Goal: Ask a question

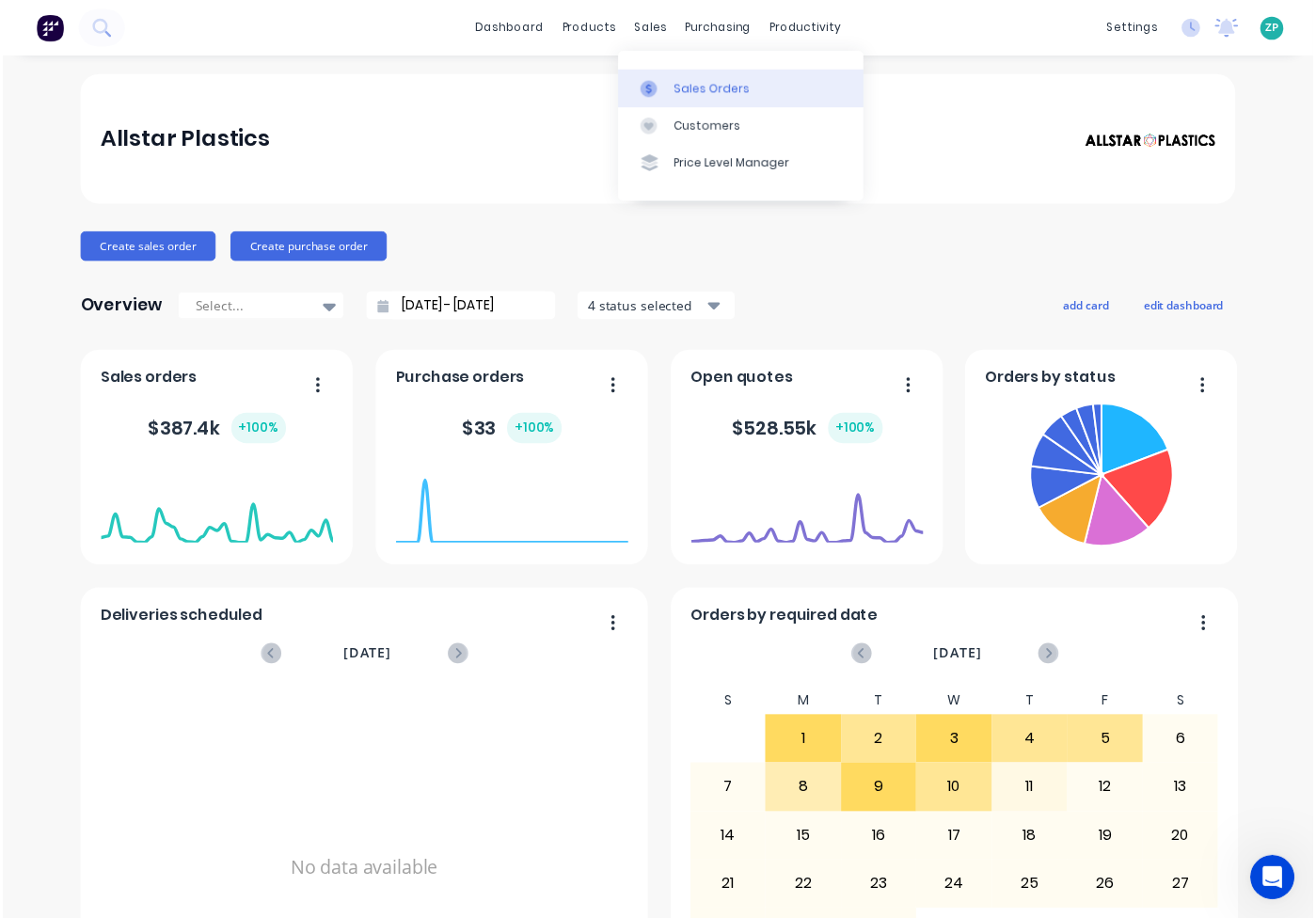
scroll to position [1272, 0]
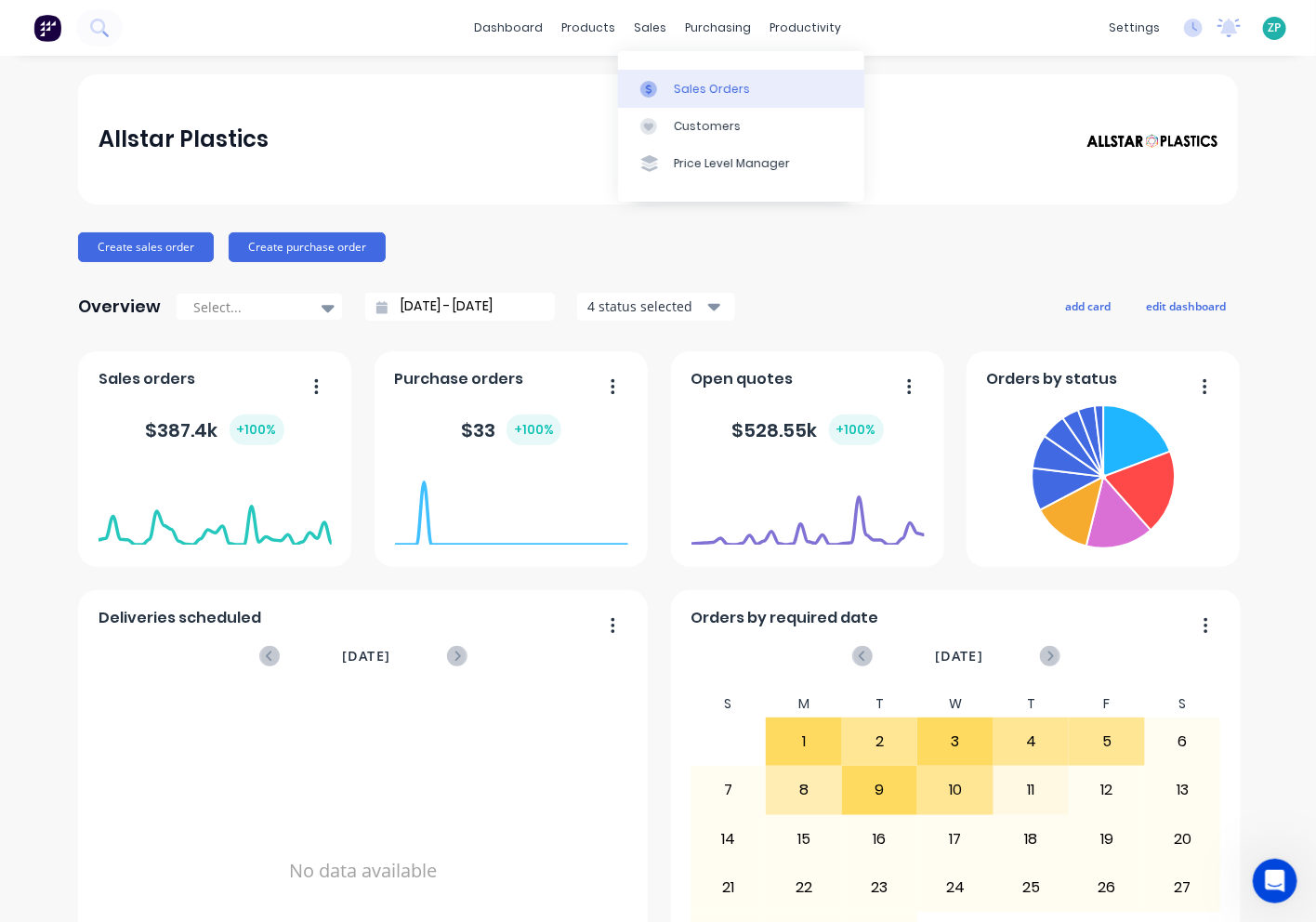
click at [704, 88] on div "Sales Orders" at bounding box center [712, 89] width 76 height 17
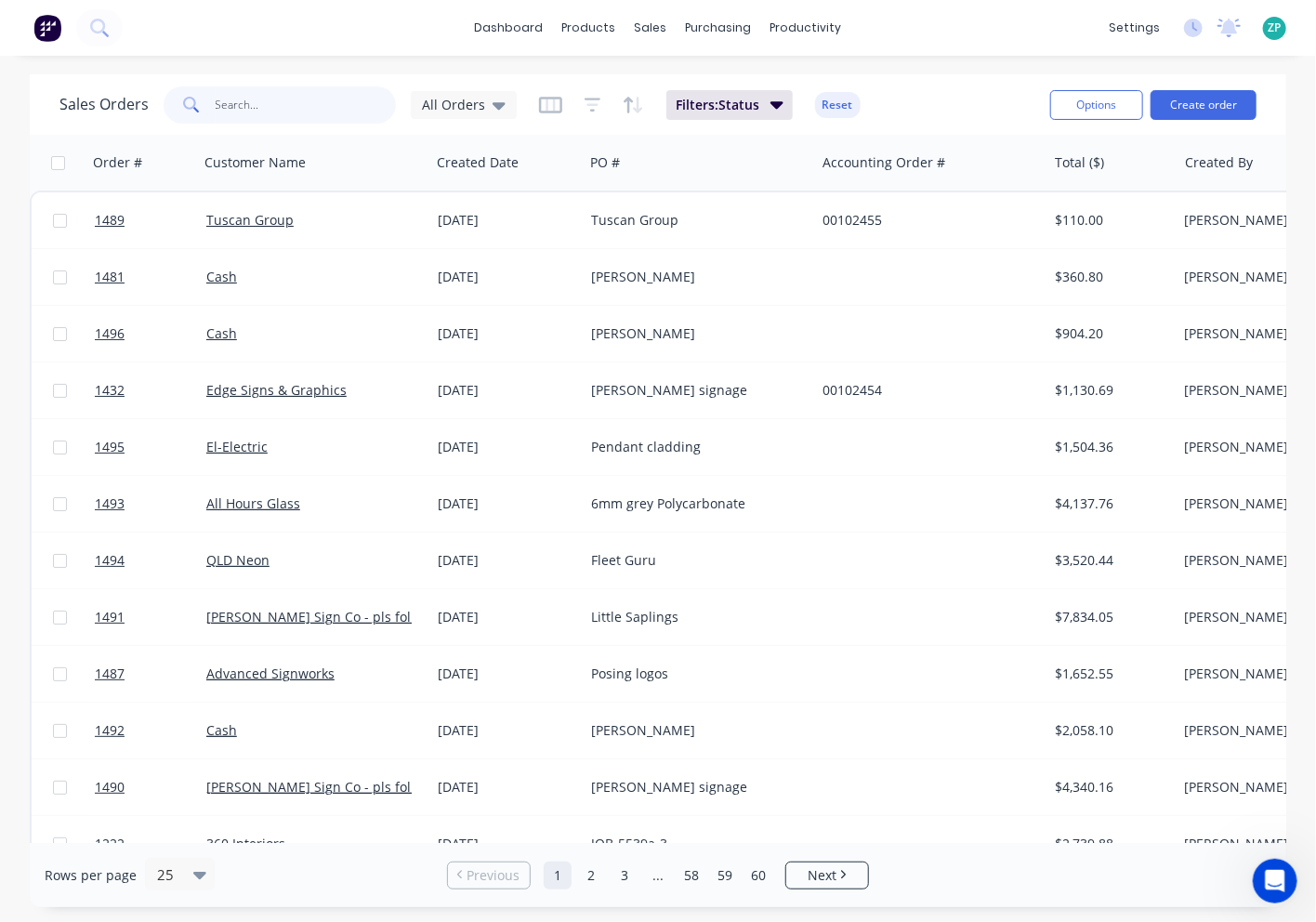
click at [285, 112] on input "text" at bounding box center [306, 105] width 182 height 37
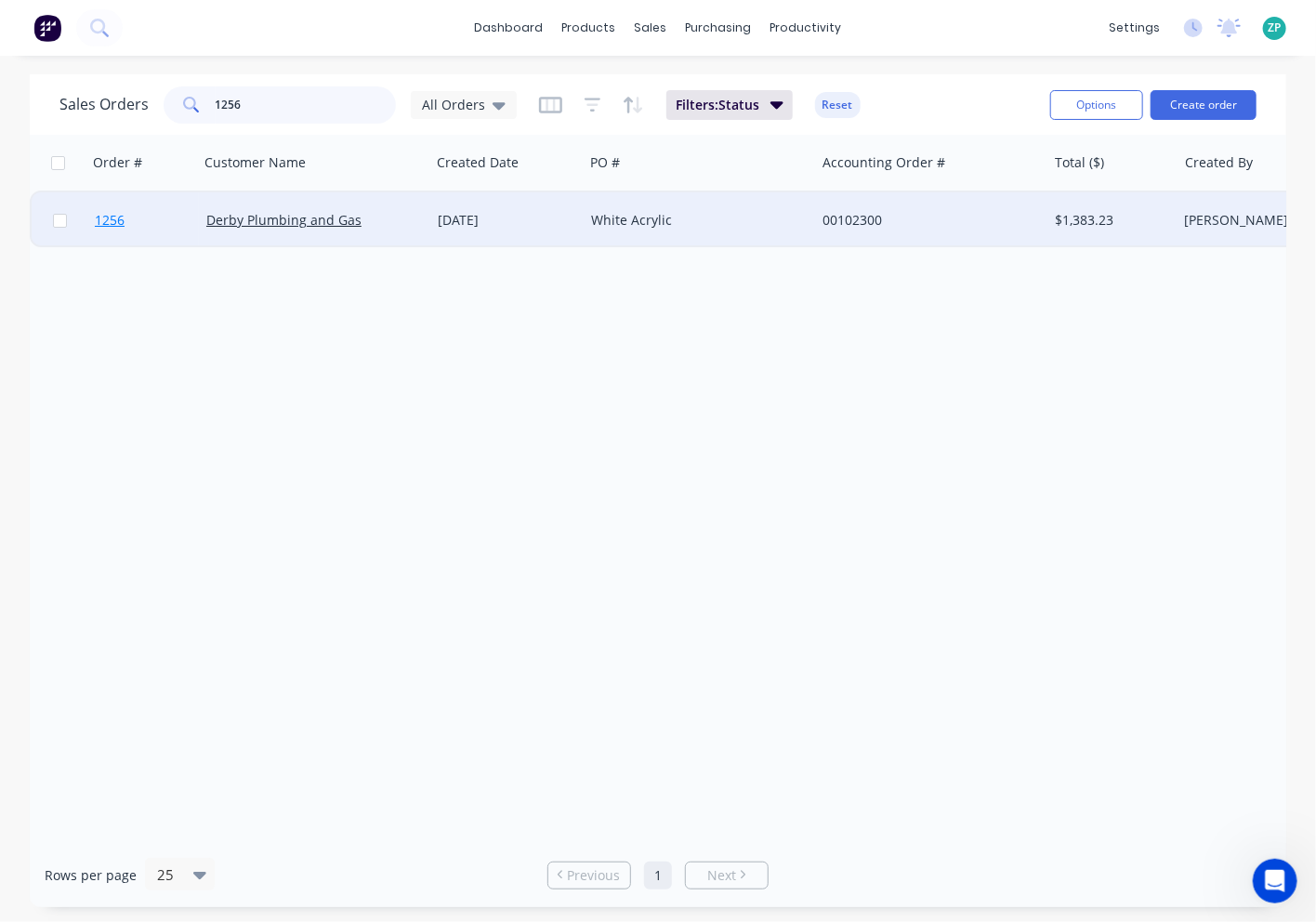
type input "1256"
click at [119, 220] on span "1256" at bounding box center [109, 221] width 29 height 19
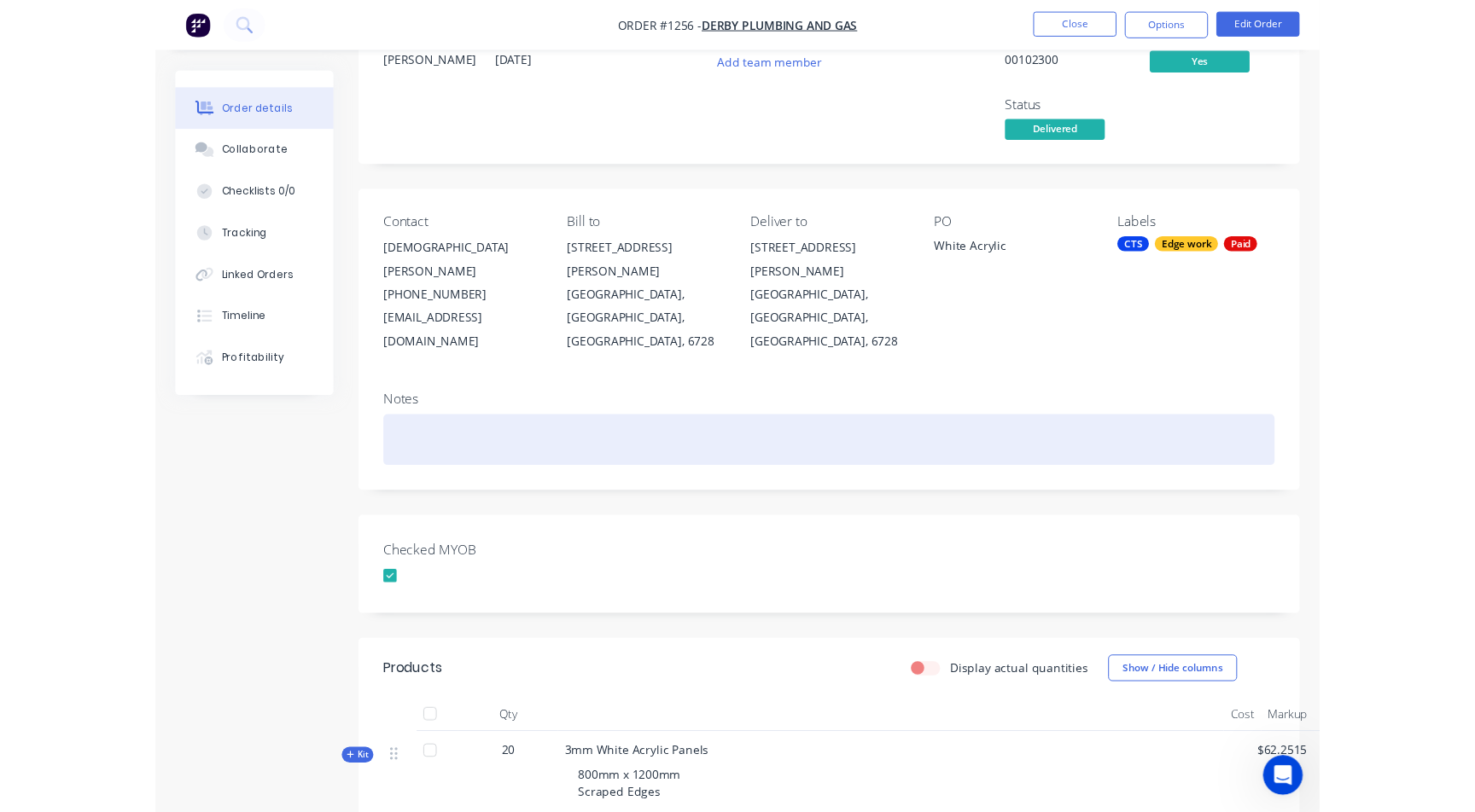
scroll to position [189, 0]
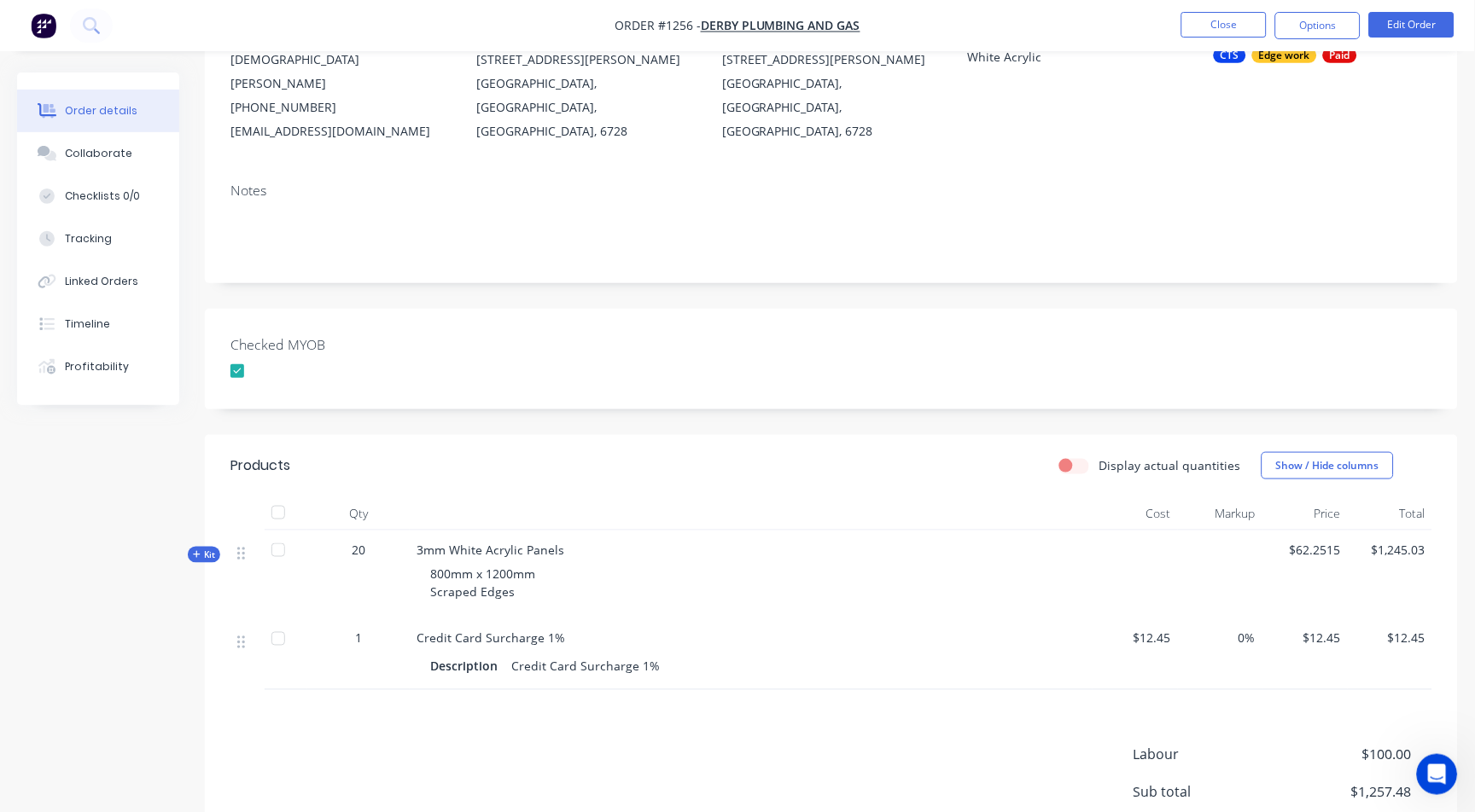
click at [196, 551] on icon at bounding box center [196, 554] width 7 height 7
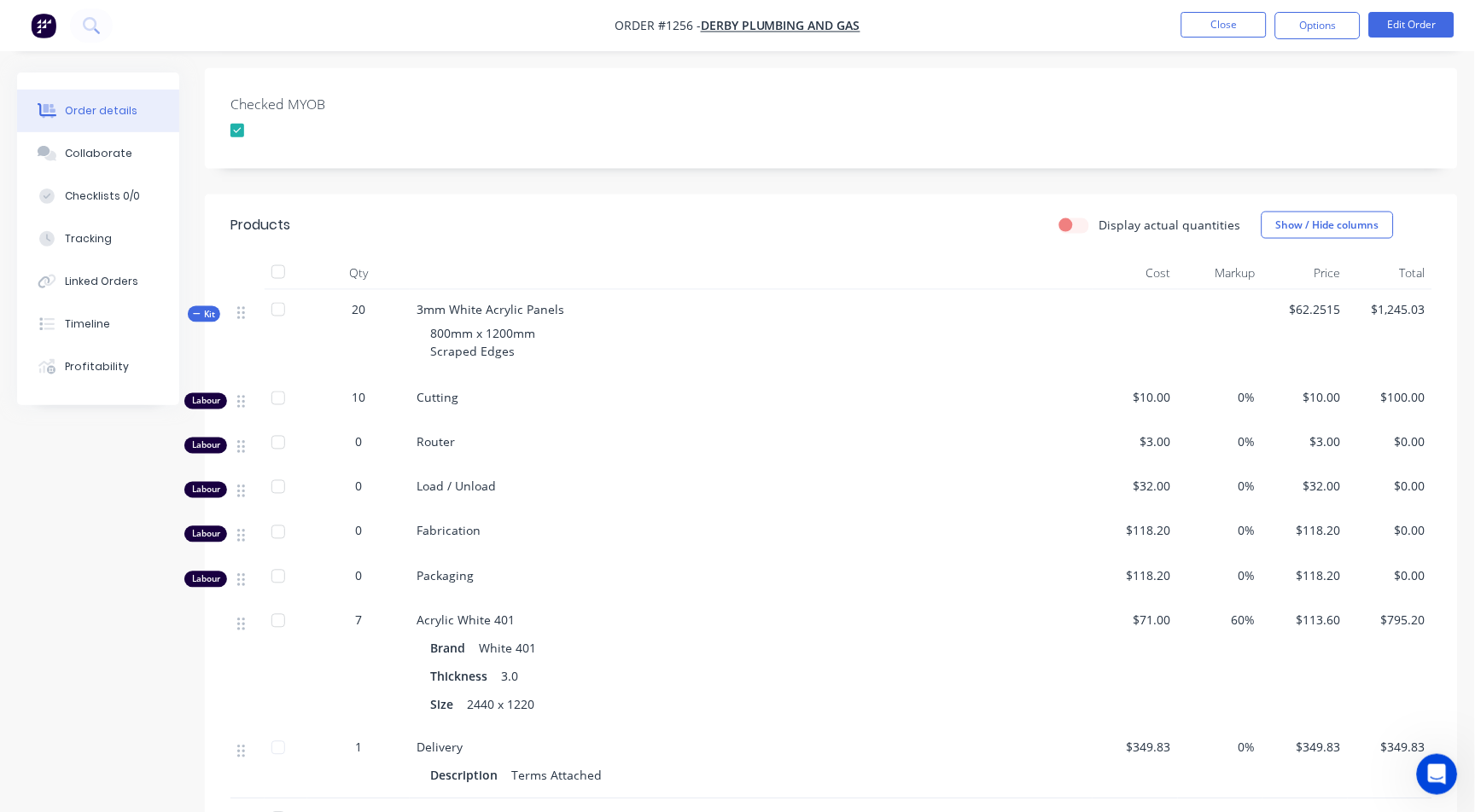
scroll to position [473, 0]
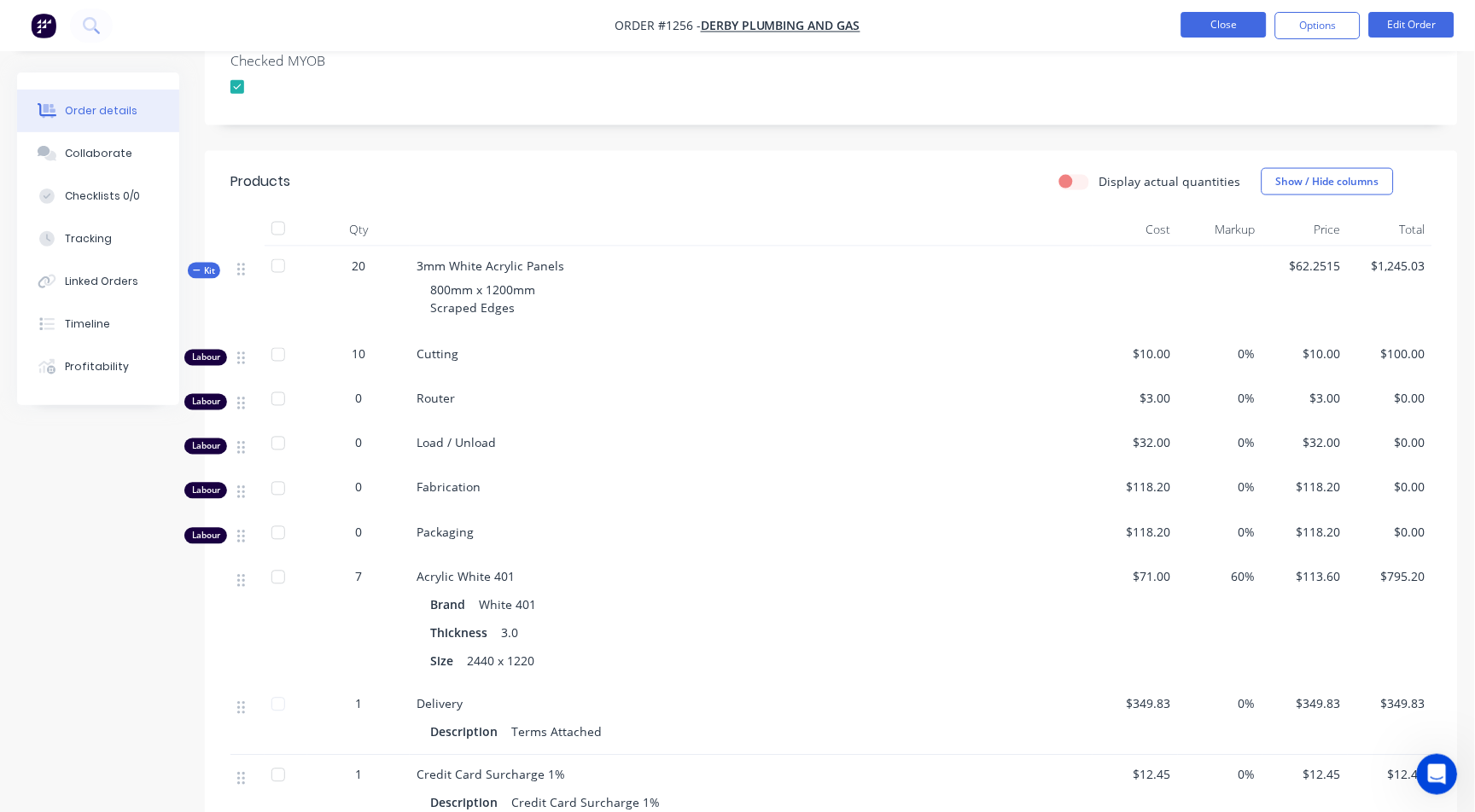
click at [1208, 20] on button "Close" at bounding box center [1224, 24] width 86 height 25
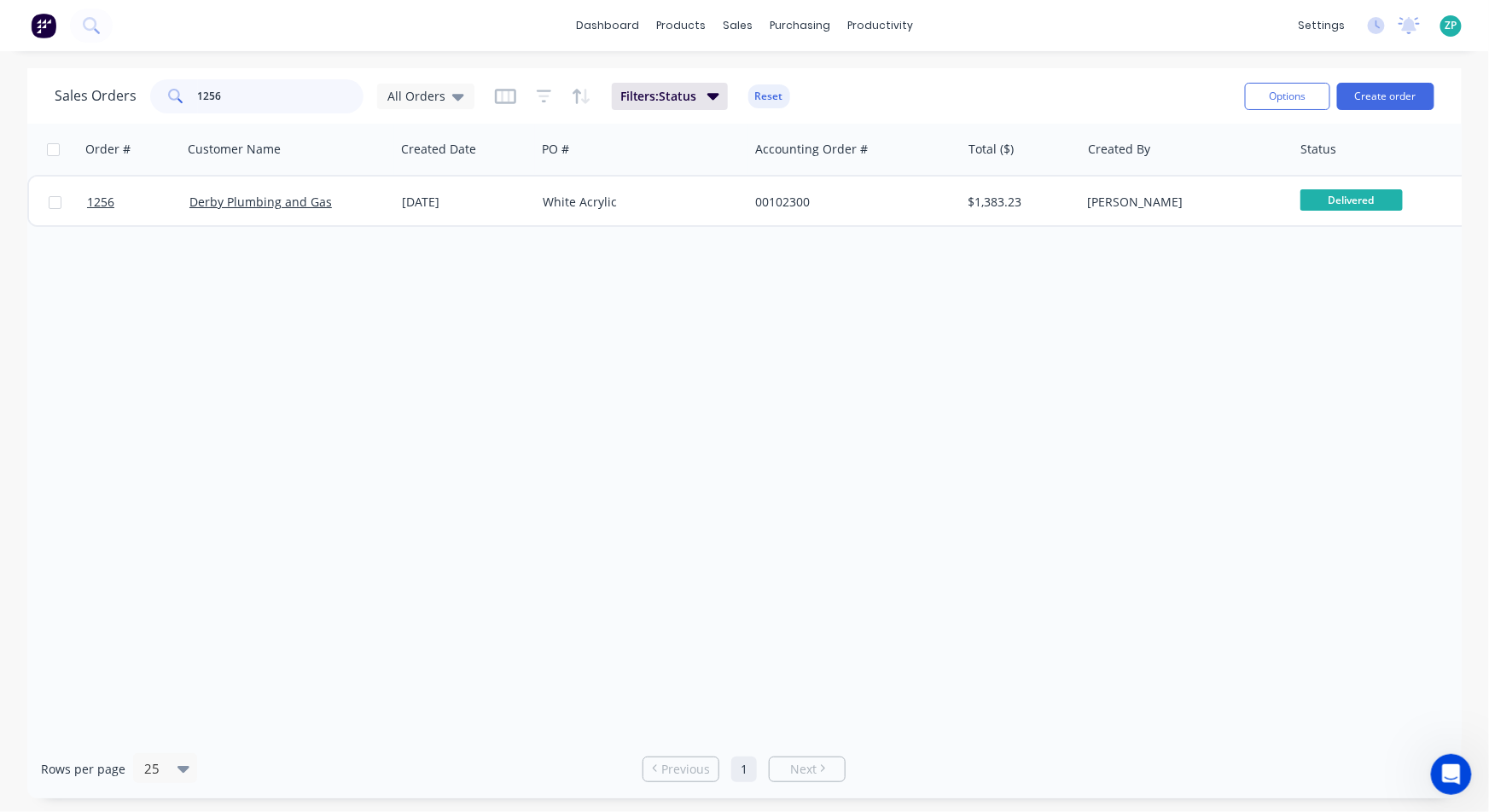
click at [252, 104] on input "1256" at bounding box center [281, 96] width 167 height 34
type input "947"
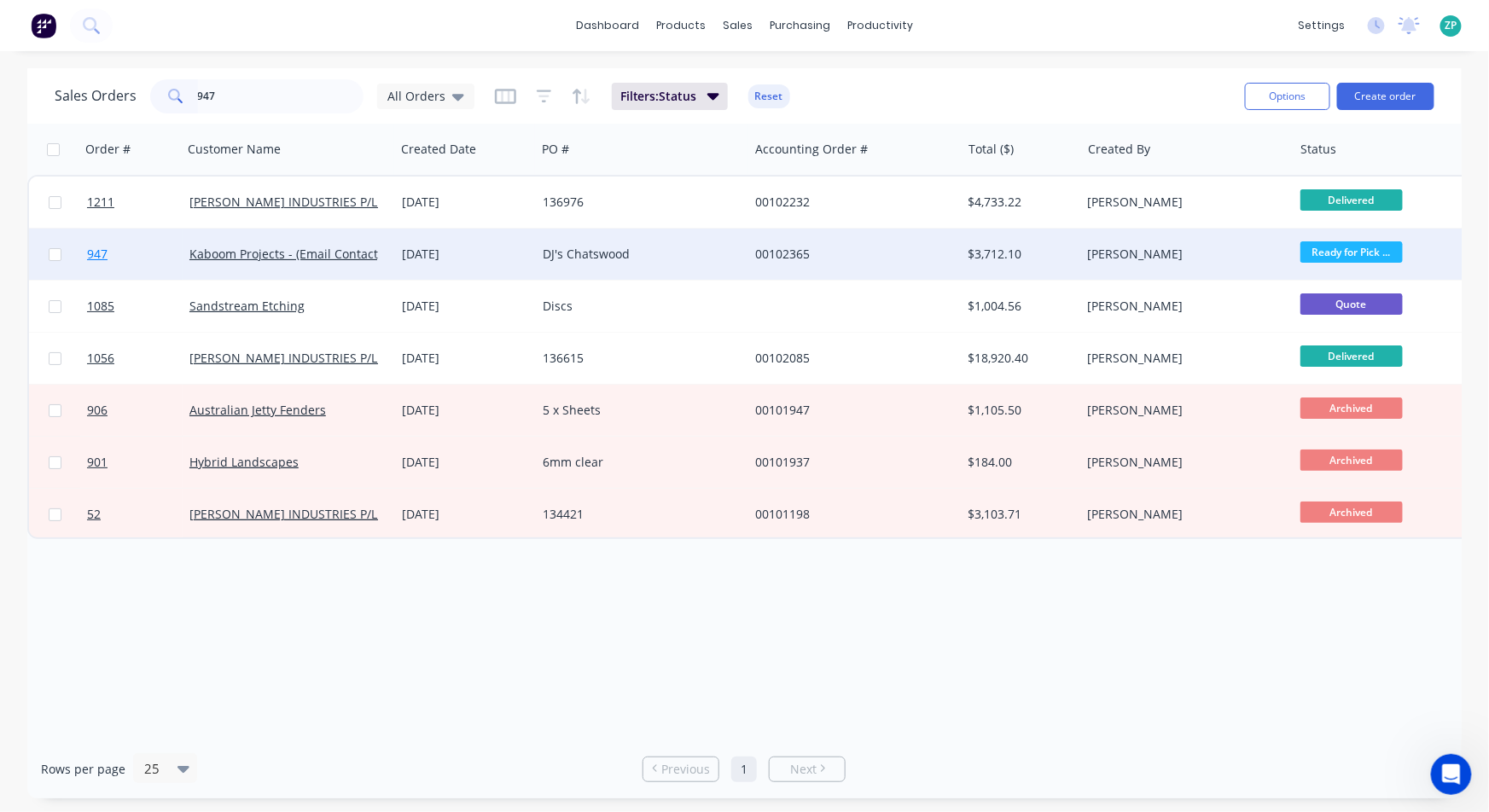
click at [103, 252] on span "947" at bounding box center [97, 254] width 20 height 17
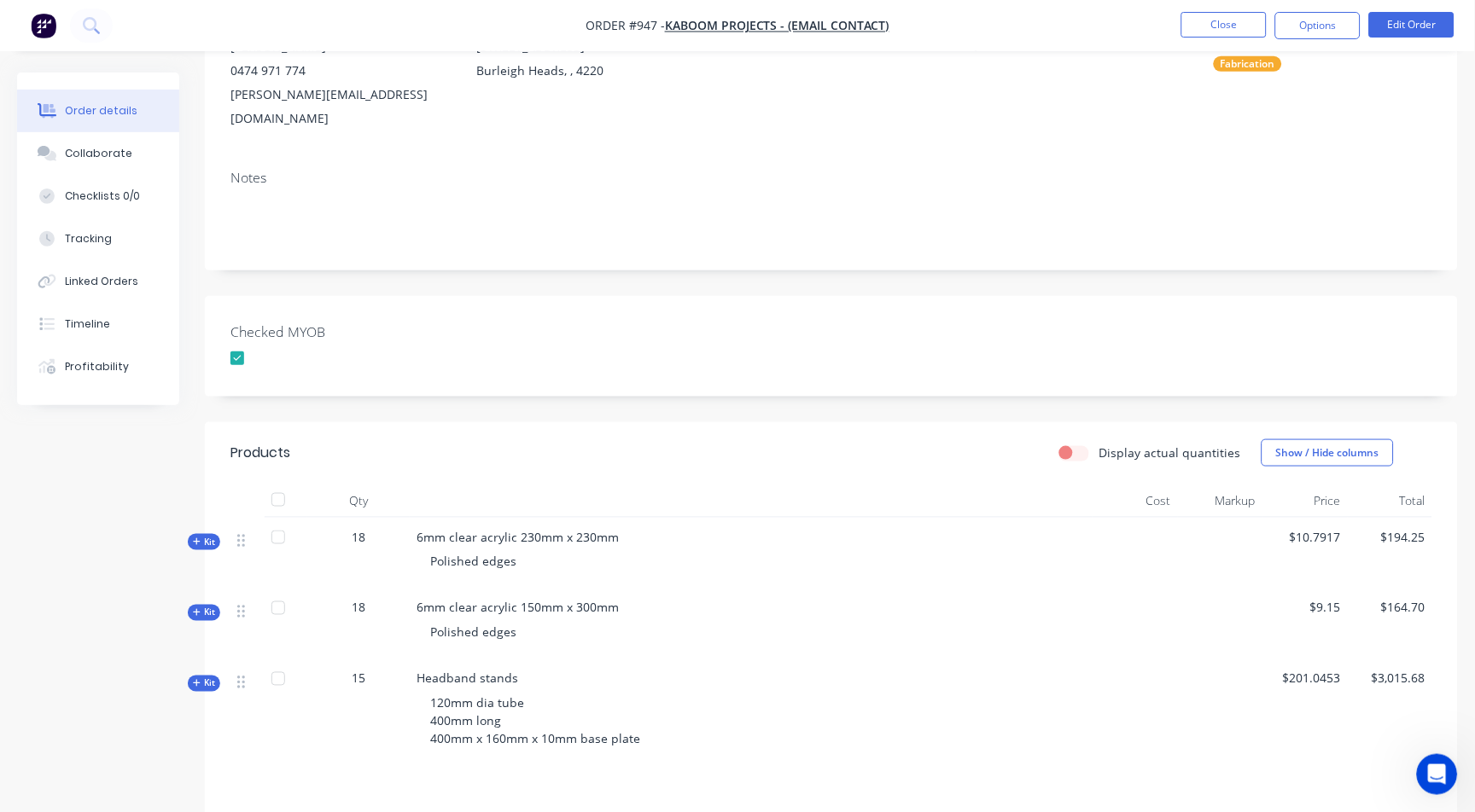
scroll to position [284, 0]
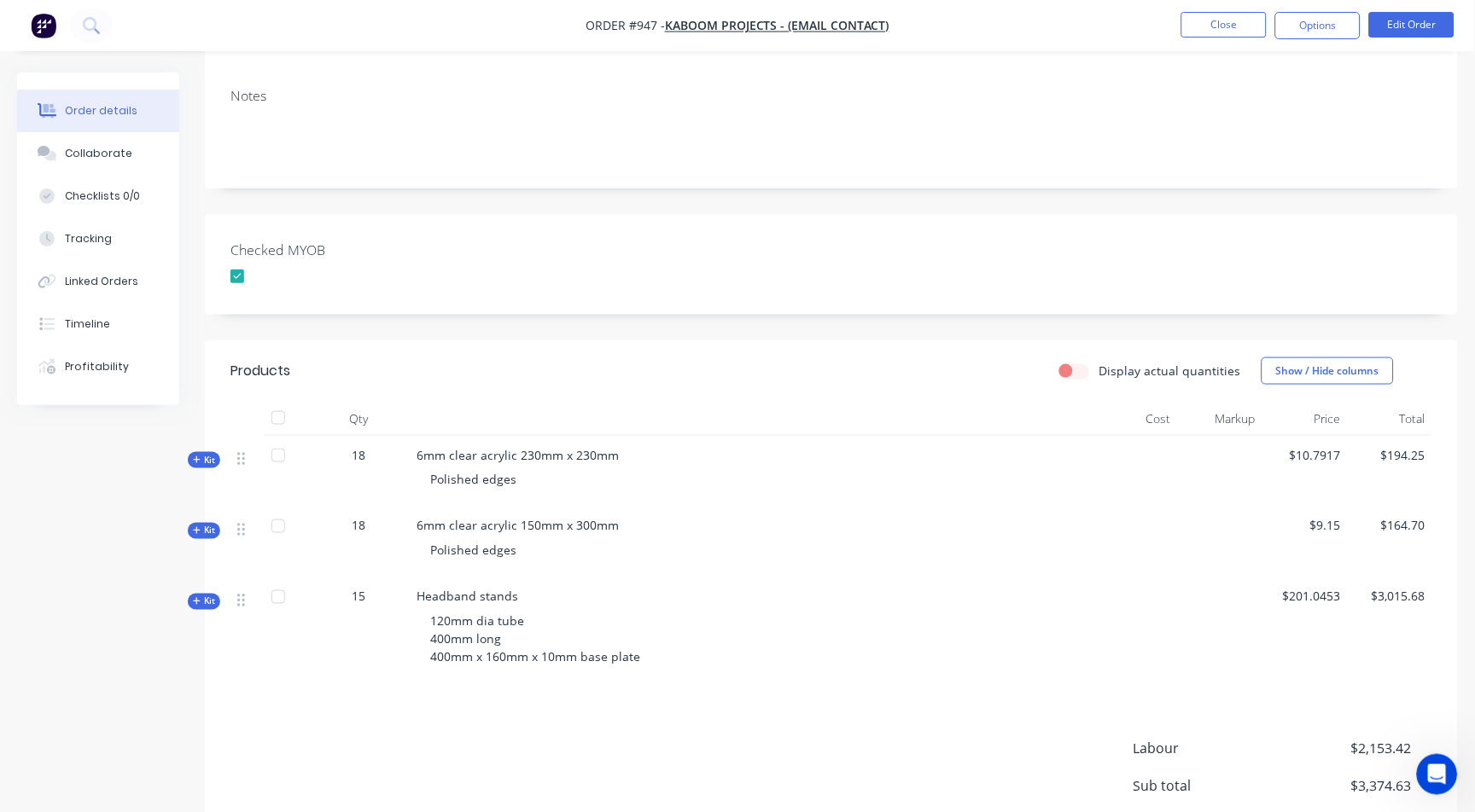
click at [198, 597] on icon at bounding box center [196, 602] width 8 height 9
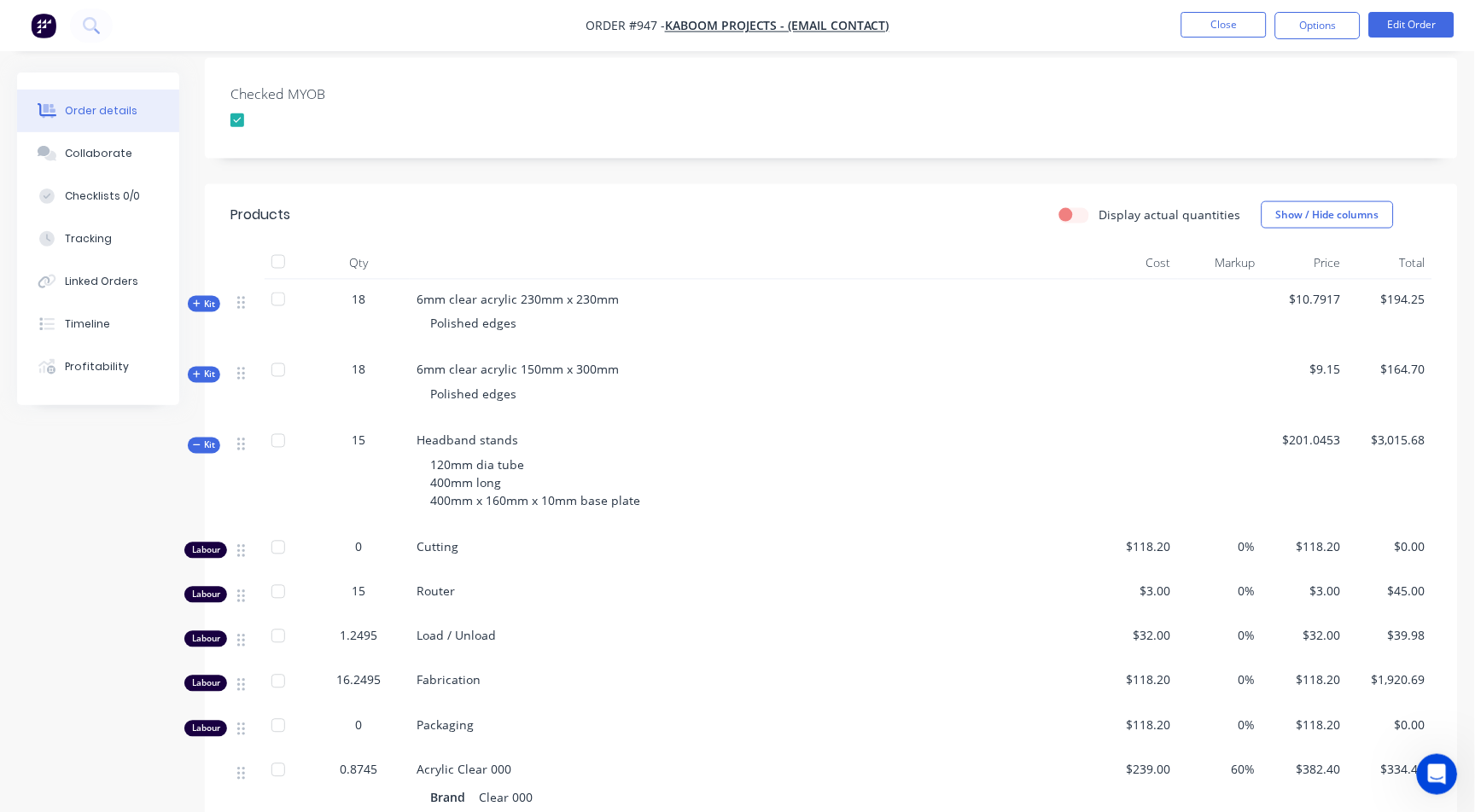
scroll to position [473, 0]
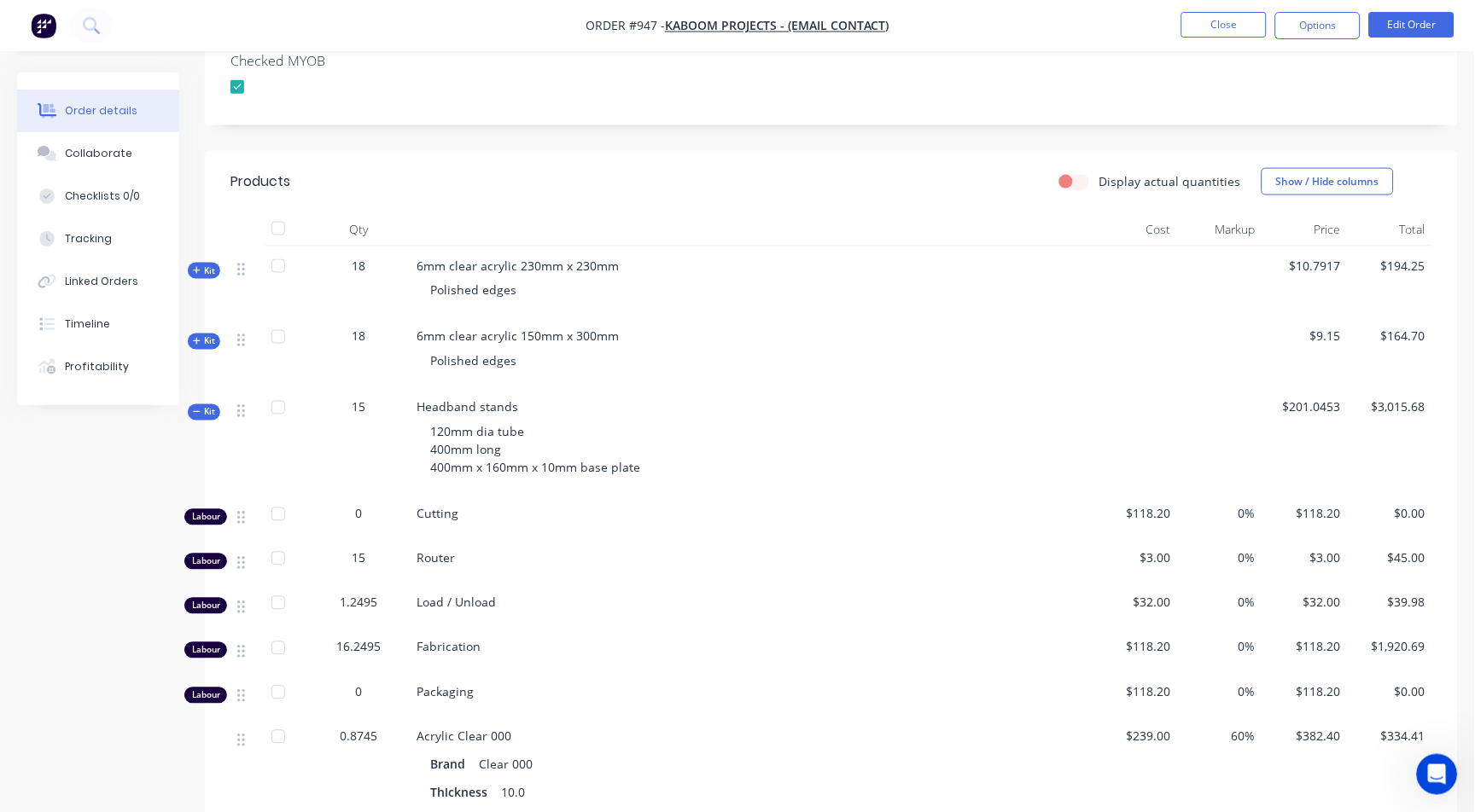
click at [200, 379] on div "Order details Collaborate Checklists 0/0 Tracking Linked Orders Timeline Profit…" at bounding box center [111, 238] width 188 height 333
click at [204, 406] on span "Kit" at bounding box center [203, 412] width 22 height 13
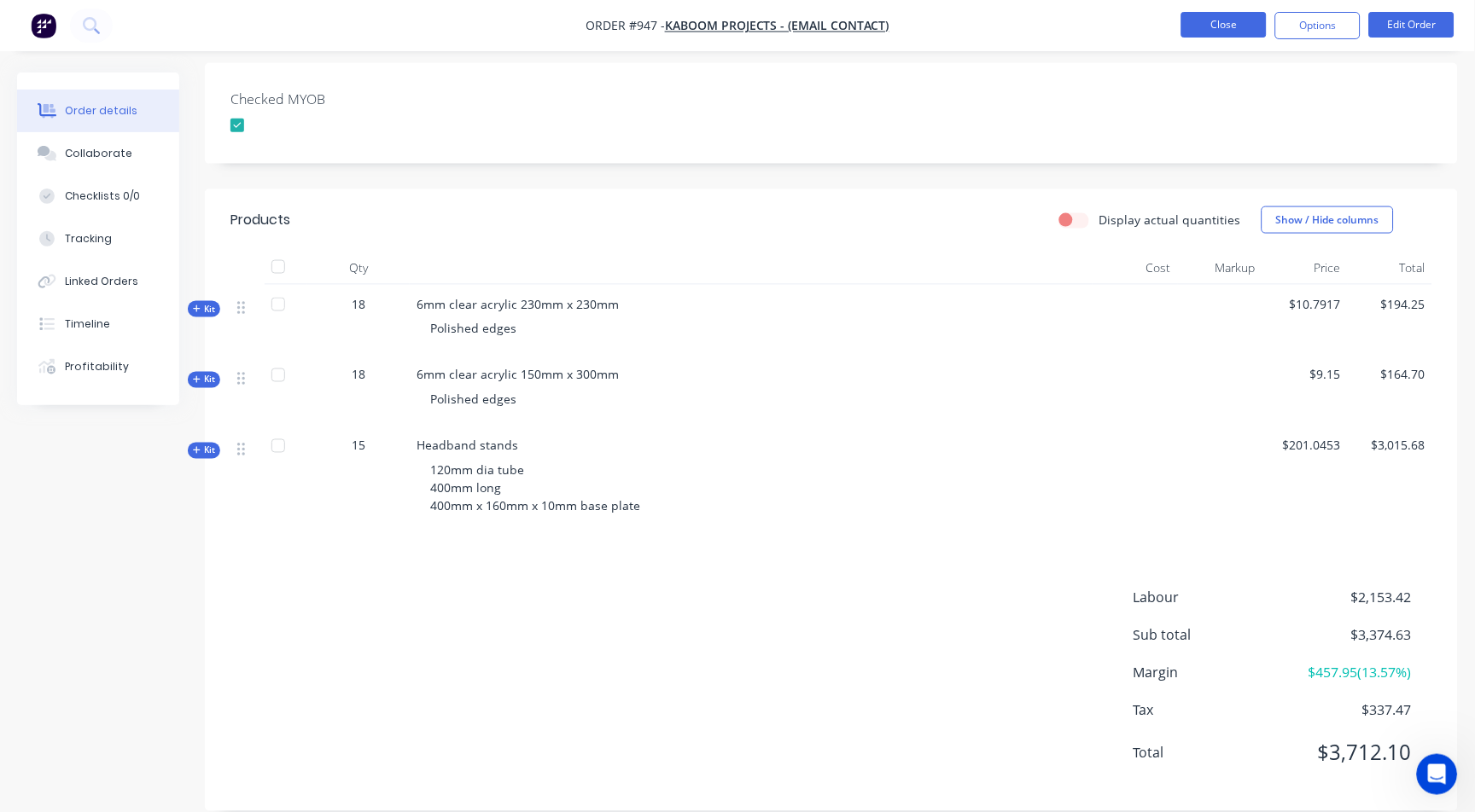
click at [1208, 25] on button "Close" at bounding box center [1224, 24] width 86 height 25
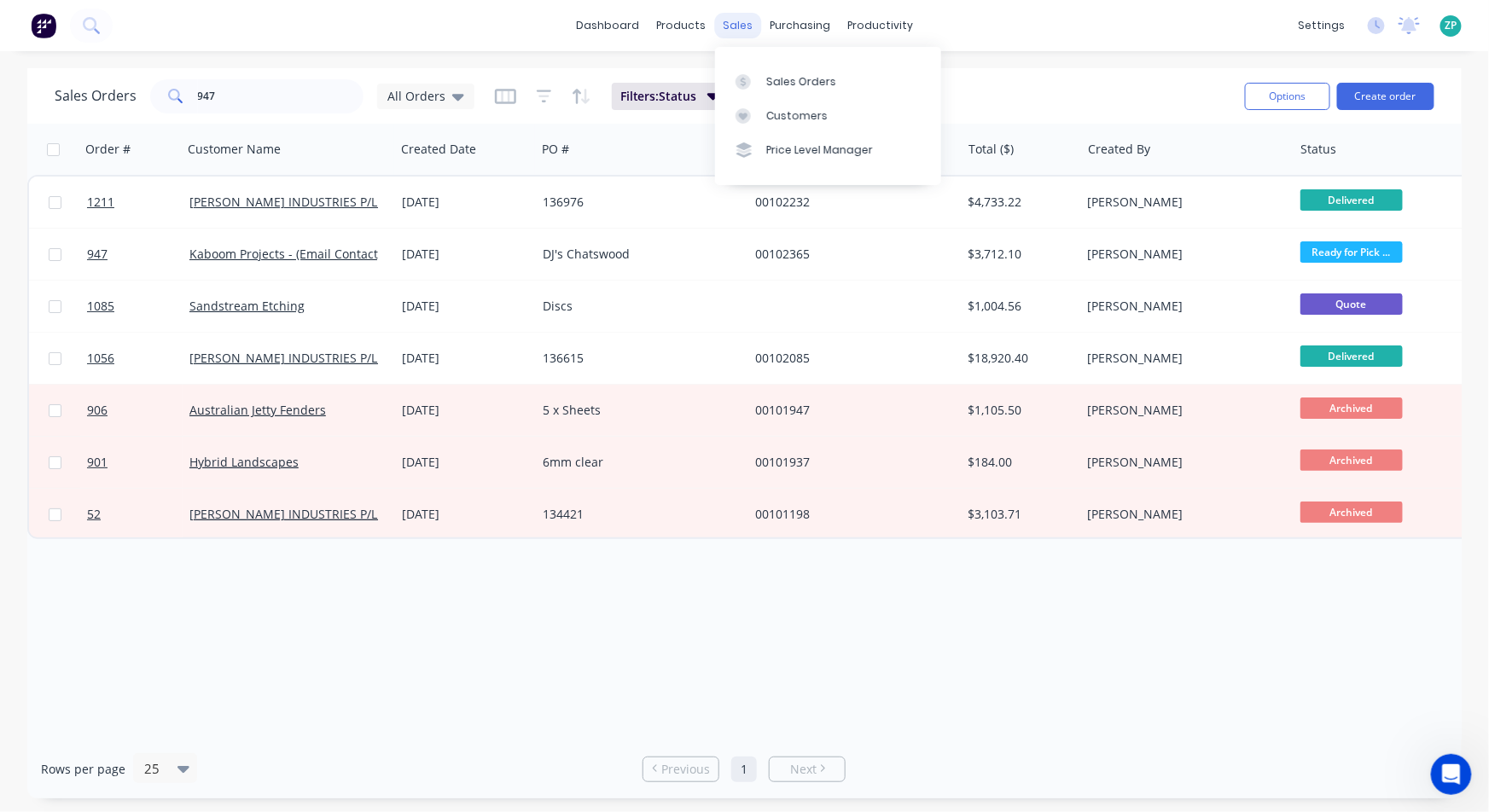
click at [748, 25] on div "sales" at bounding box center [738, 25] width 47 height 25
click at [237, 87] on input "947" at bounding box center [281, 96] width 167 height 34
type input "592"
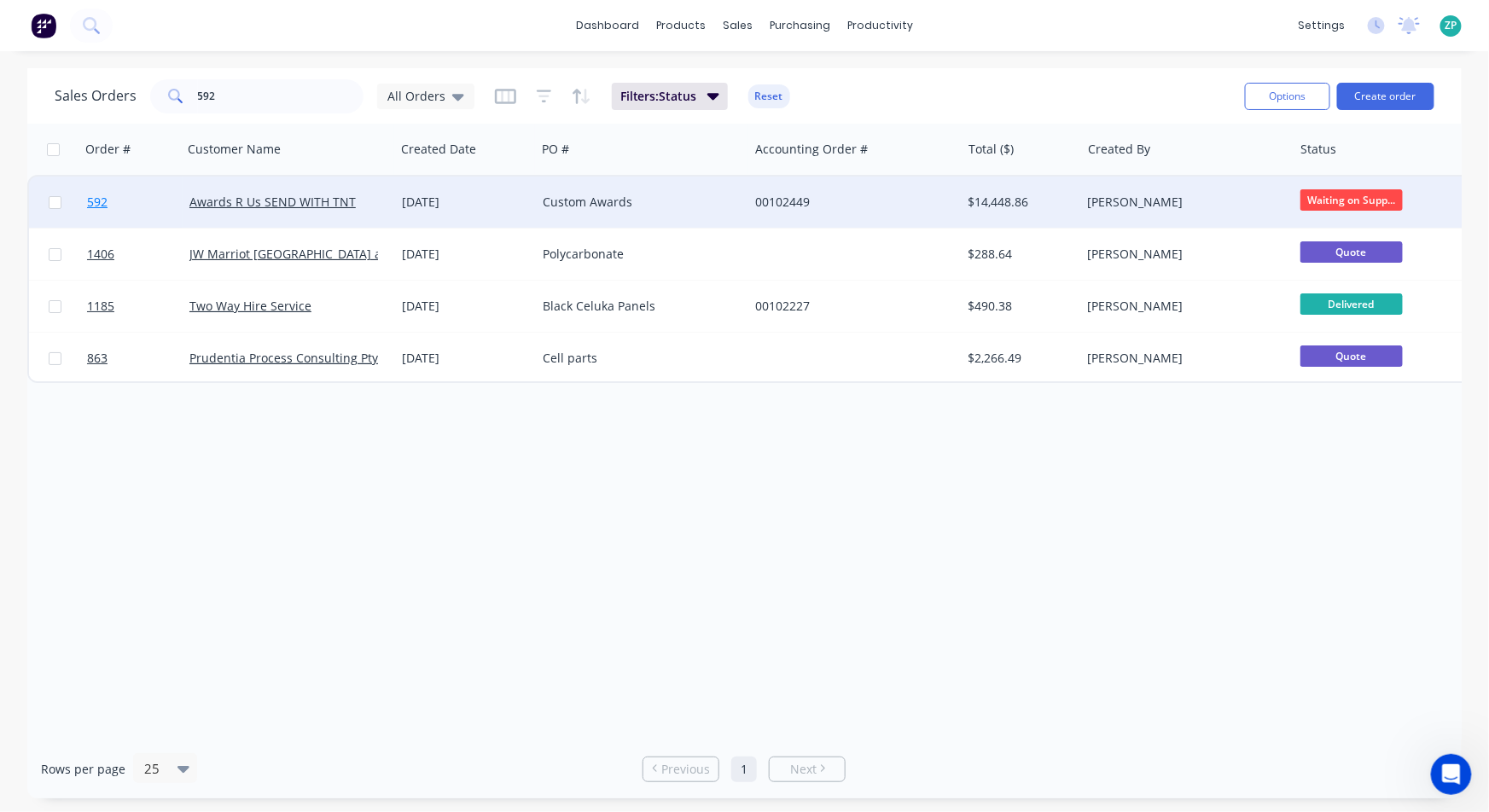
click at [90, 196] on span "592" at bounding box center [97, 203] width 20 height 17
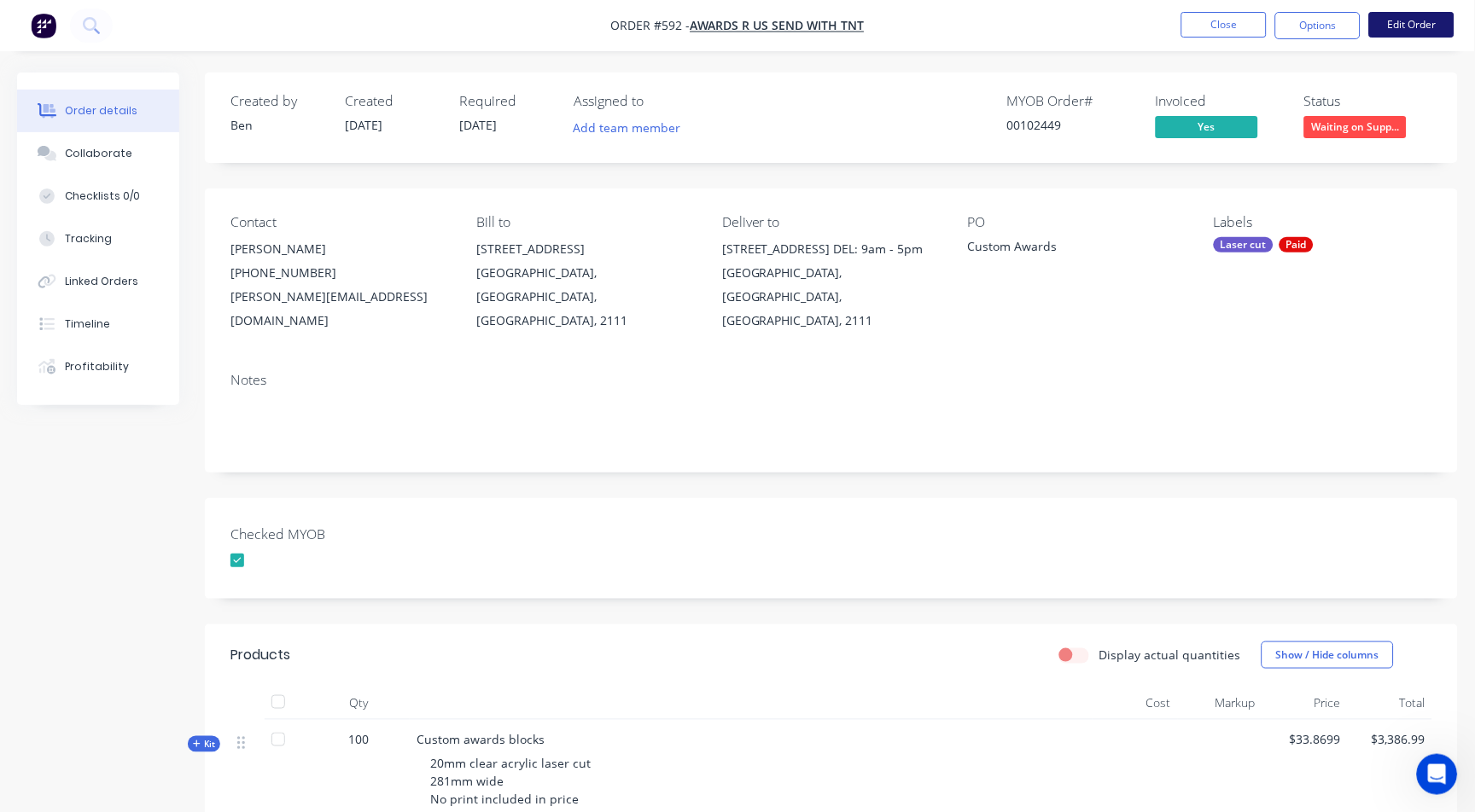
click at [1208, 37] on li "Edit Order" at bounding box center [1412, 25] width 86 height 27
click at [1208, 25] on button "Edit Order" at bounding box center [1412, 24] width 86 height 25
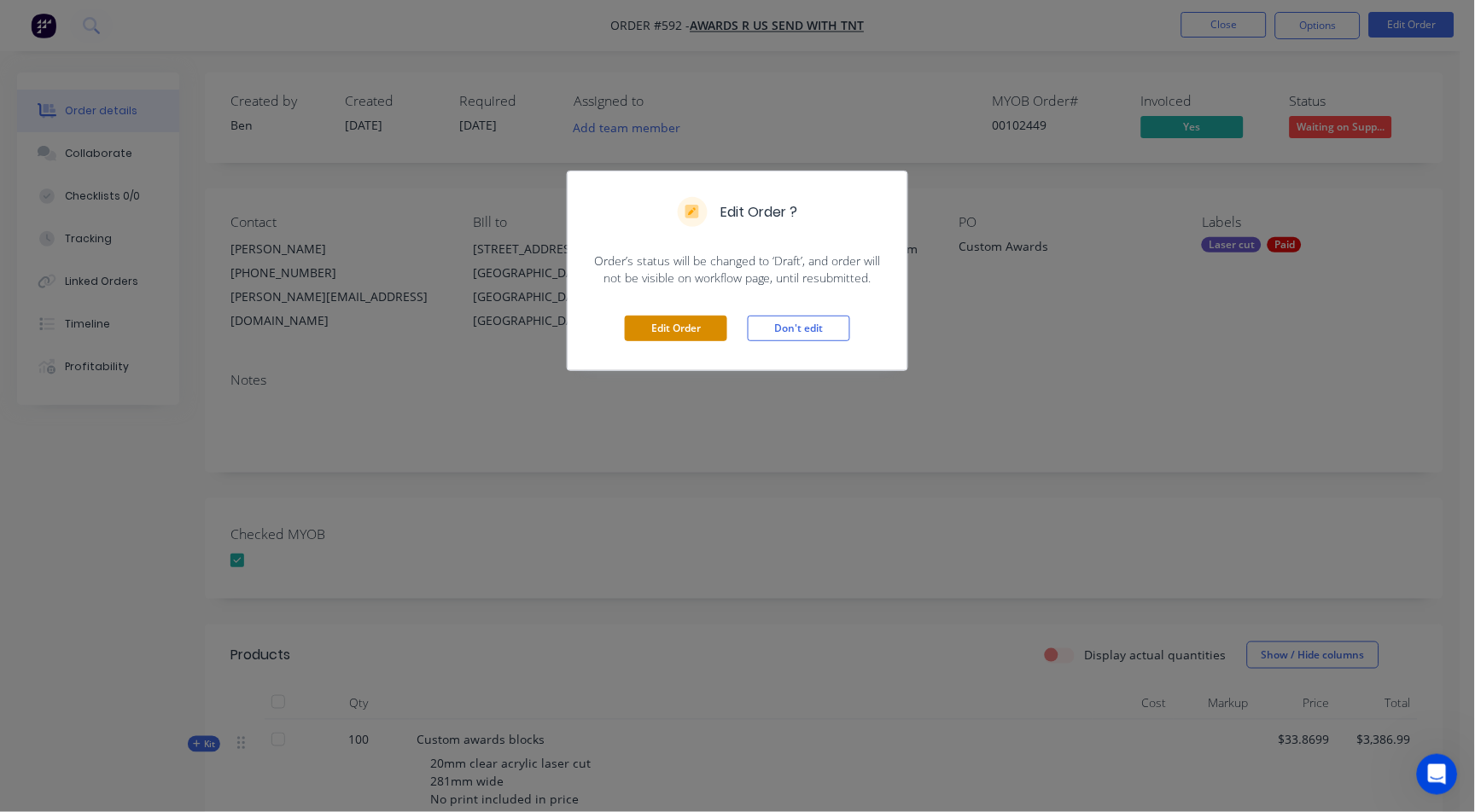
click at [658, 327] on button "Edit Order" at bounding box center [675, 328] width 102 height 25
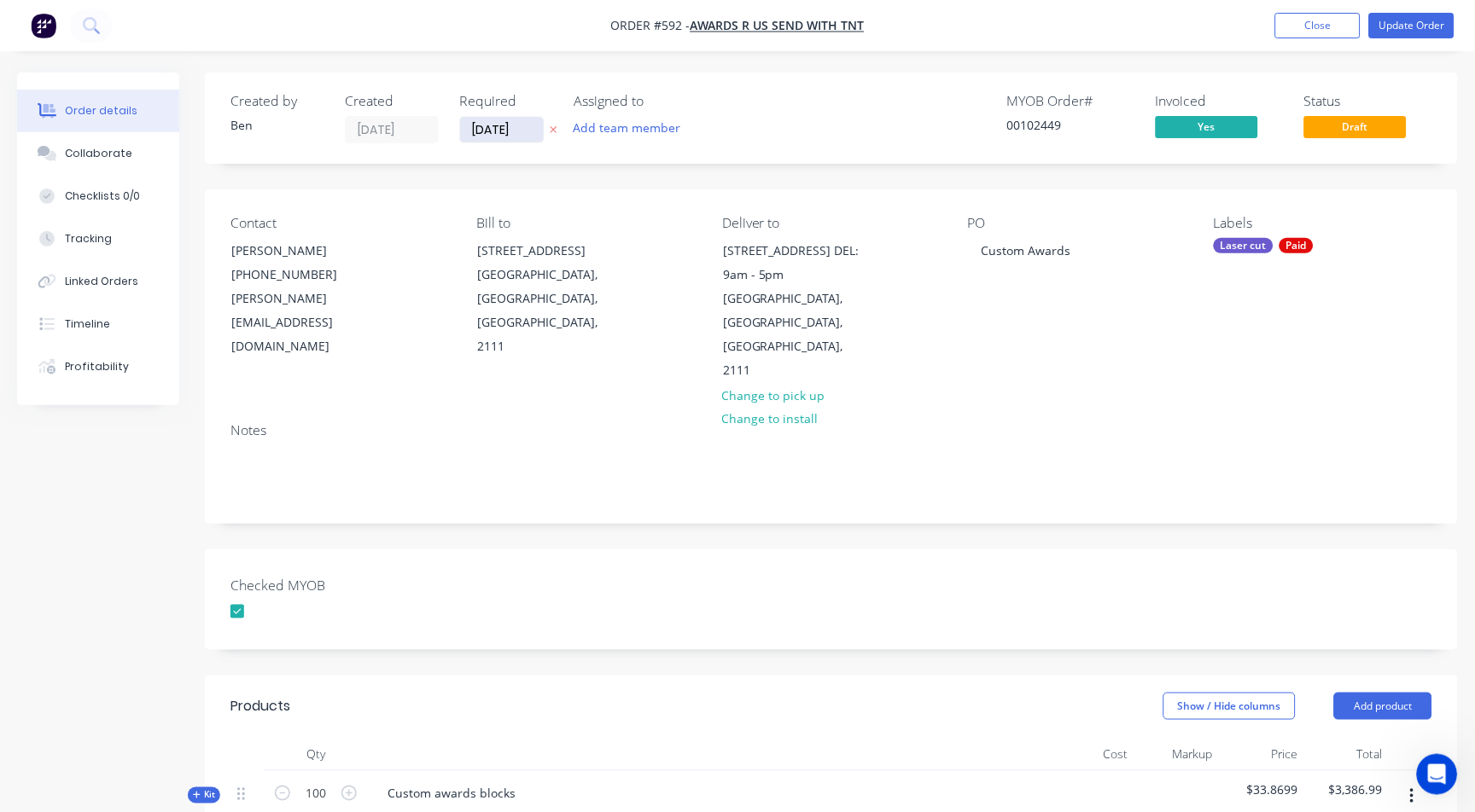
click at [535, 134] on input "[DATE]" at bounding box center [502, 129] width 84 height 25
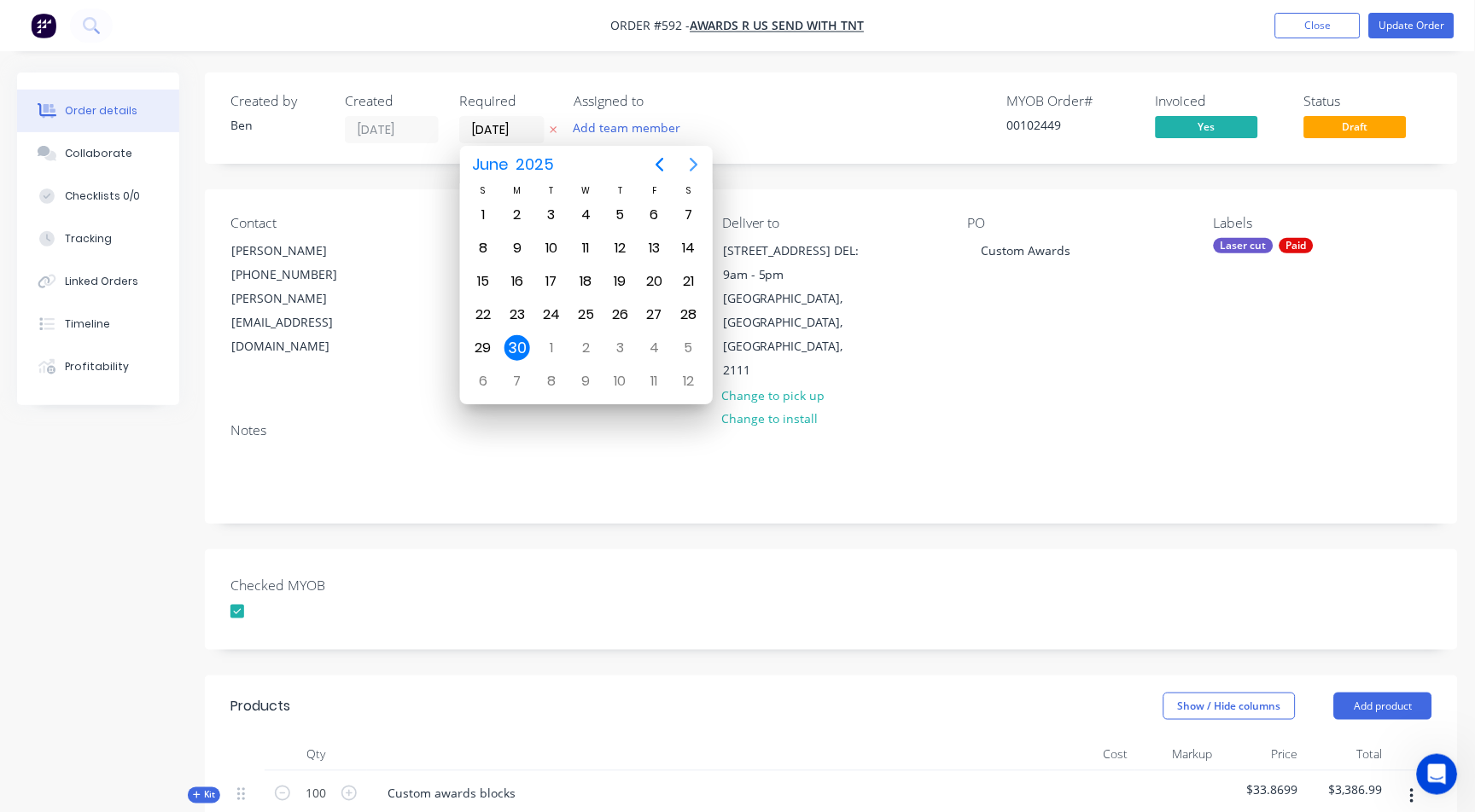
click at [694, 166] on icon "Next page" at bounding box center [693, 164] width 20 height 20
click at [625, 243] on div "11" at bounding box center [620, 248] width 25 height 25
type input "[DATE]"
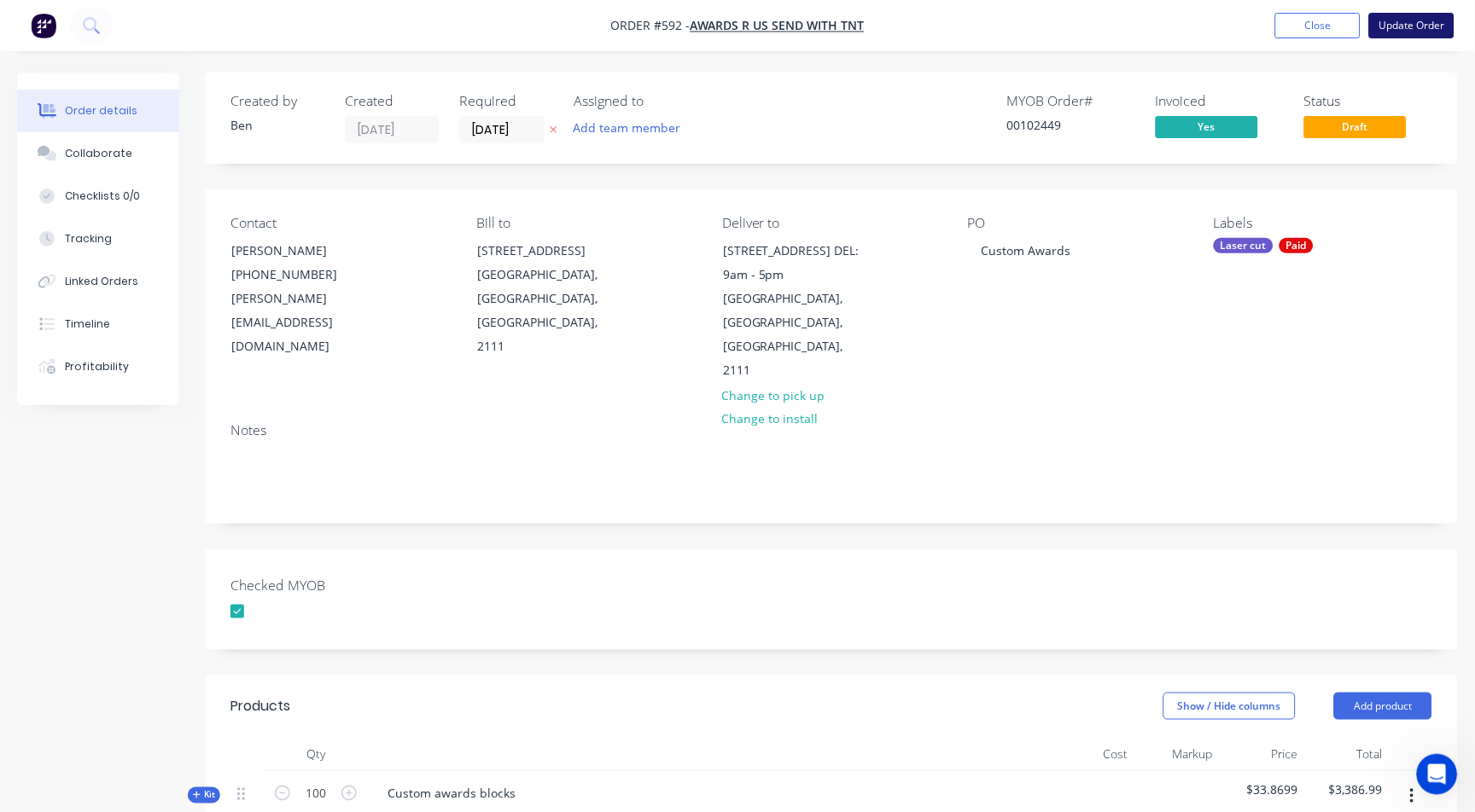
click at [1208, 28] on button "Update Order" at bounding box center [1412, 25] width 86 height 25
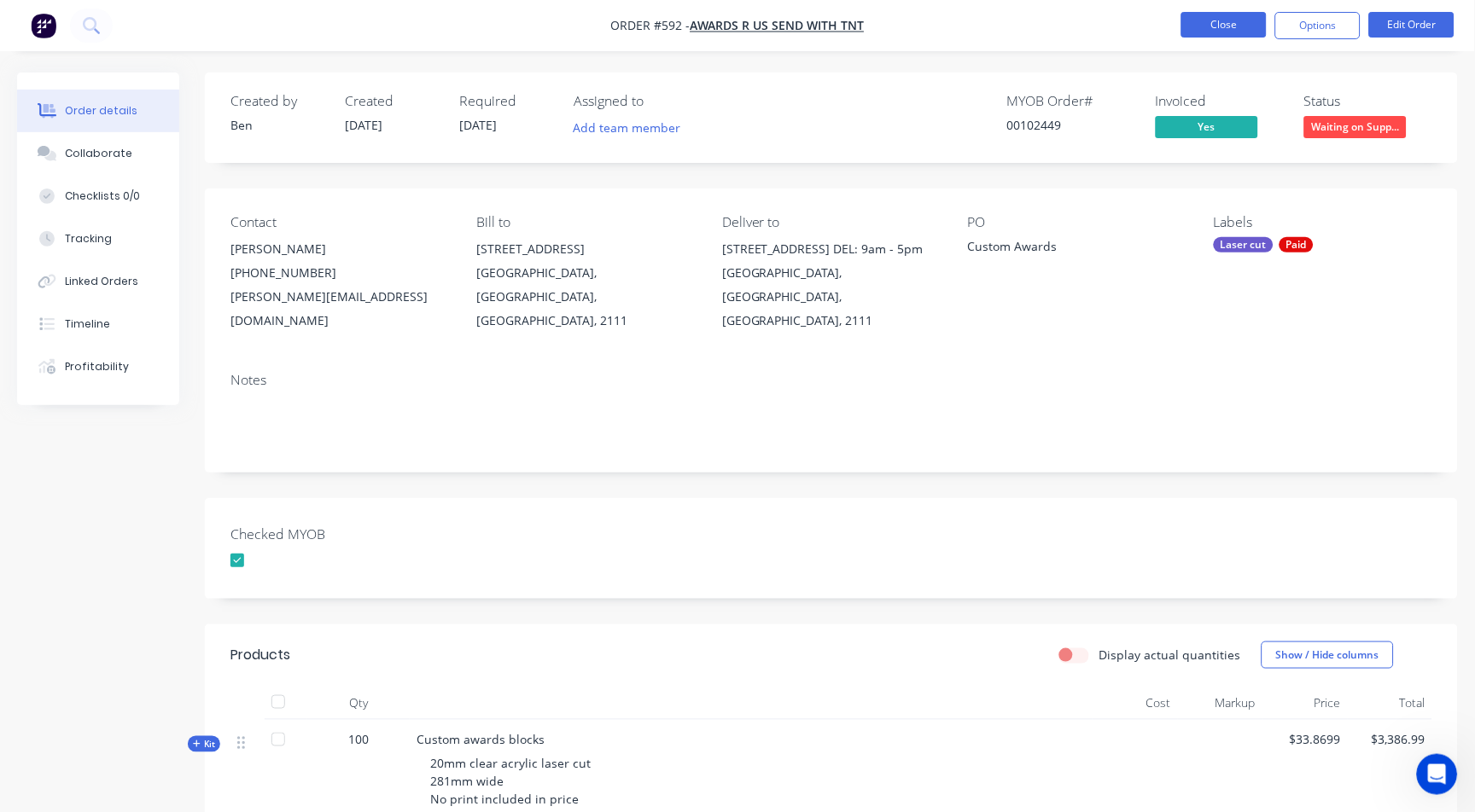
click at [1208, 25] on button "Close" at bounding box center [1224, 24] width 86 height 25
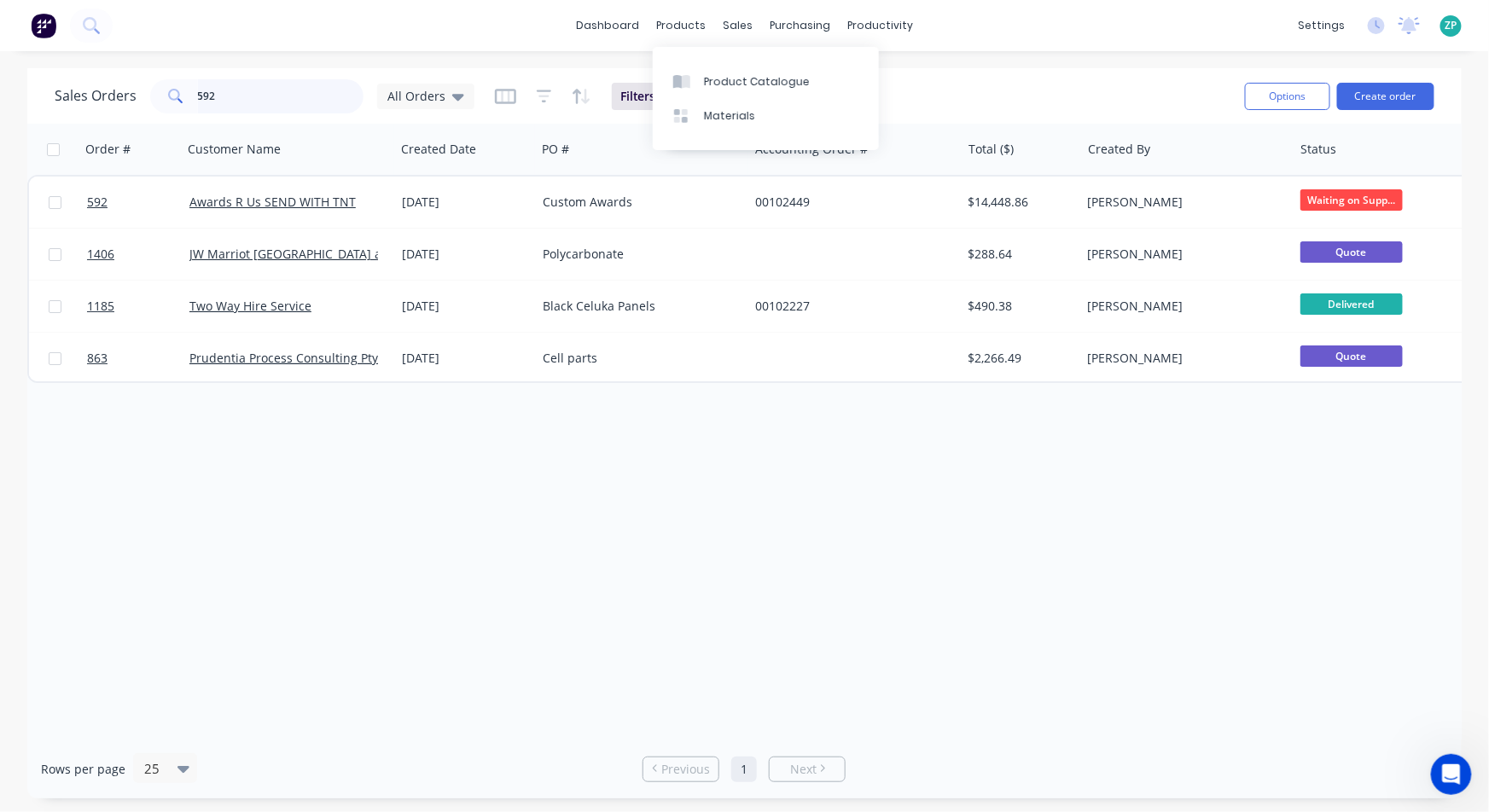
click at [316, 91] on input "592" at bounding box center [281, 96] width 167 height 34
type input "1387"
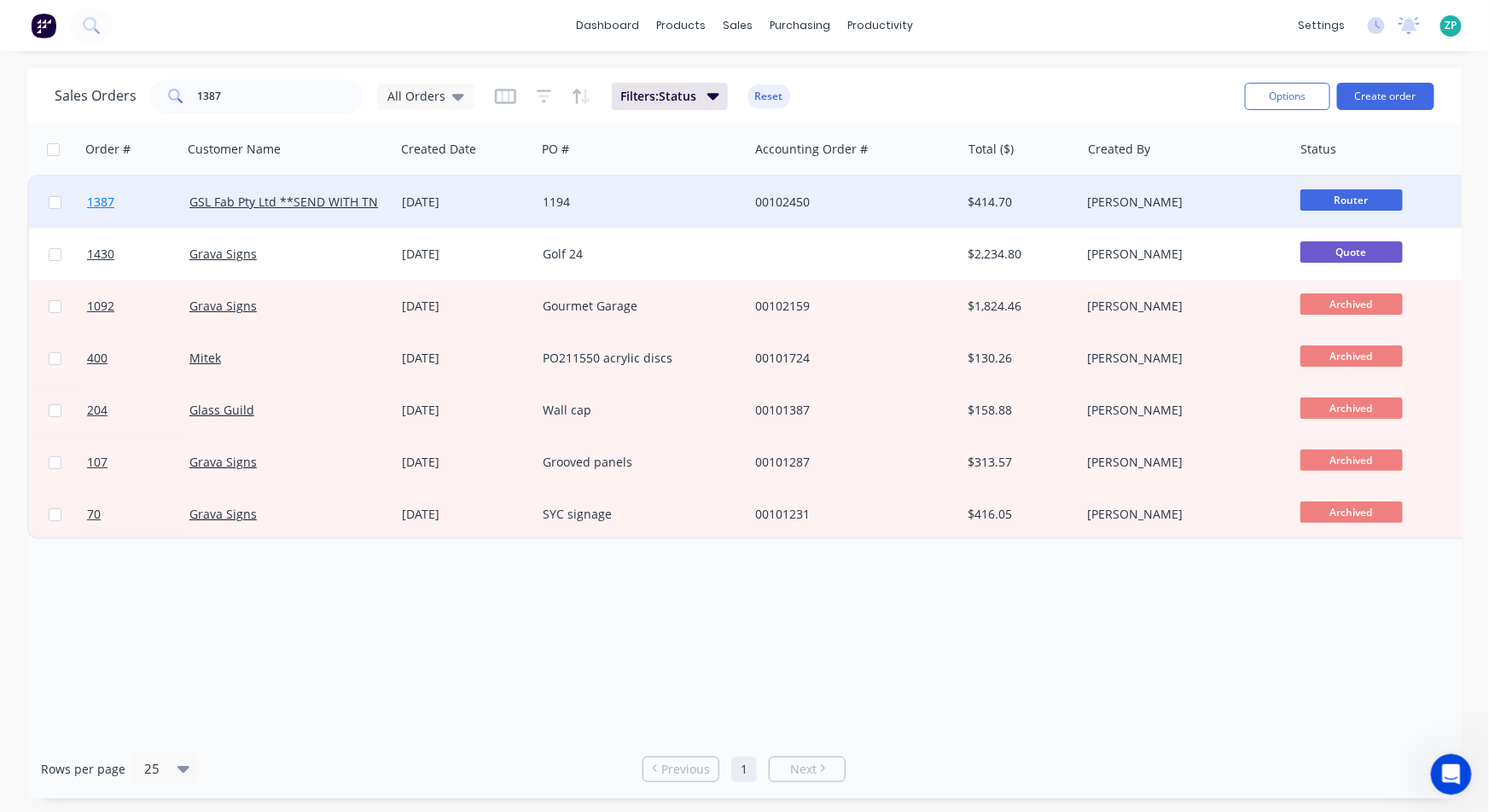
click at [106, 196] on span "1387" at bounding box center [100, 203] width 27 height 17
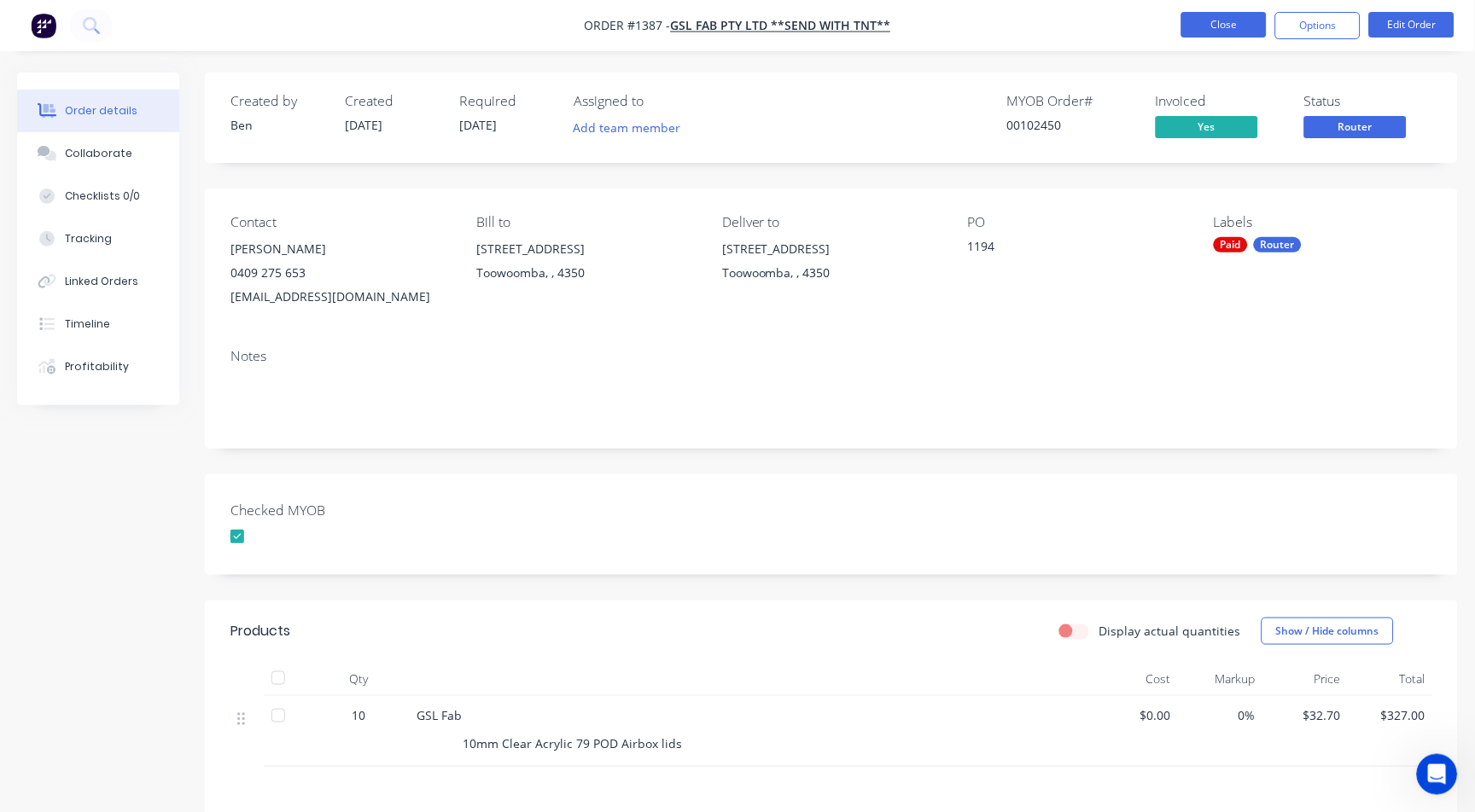
drag, startPoint x: 1210, startPoint y: 45, endPoint x: 1218, endPoint y: 28, distance: 18.8
click at [1208, 41] on nav "Order #1387 - GSL Fab Pty Ltd **SEND WITH TNT** Close Options Edit Order" at bounding box center [737, 25] width 1475 height 52
click at [1208, 26] on button "Close" at bounding box center [1224, 24] width 86 height 25
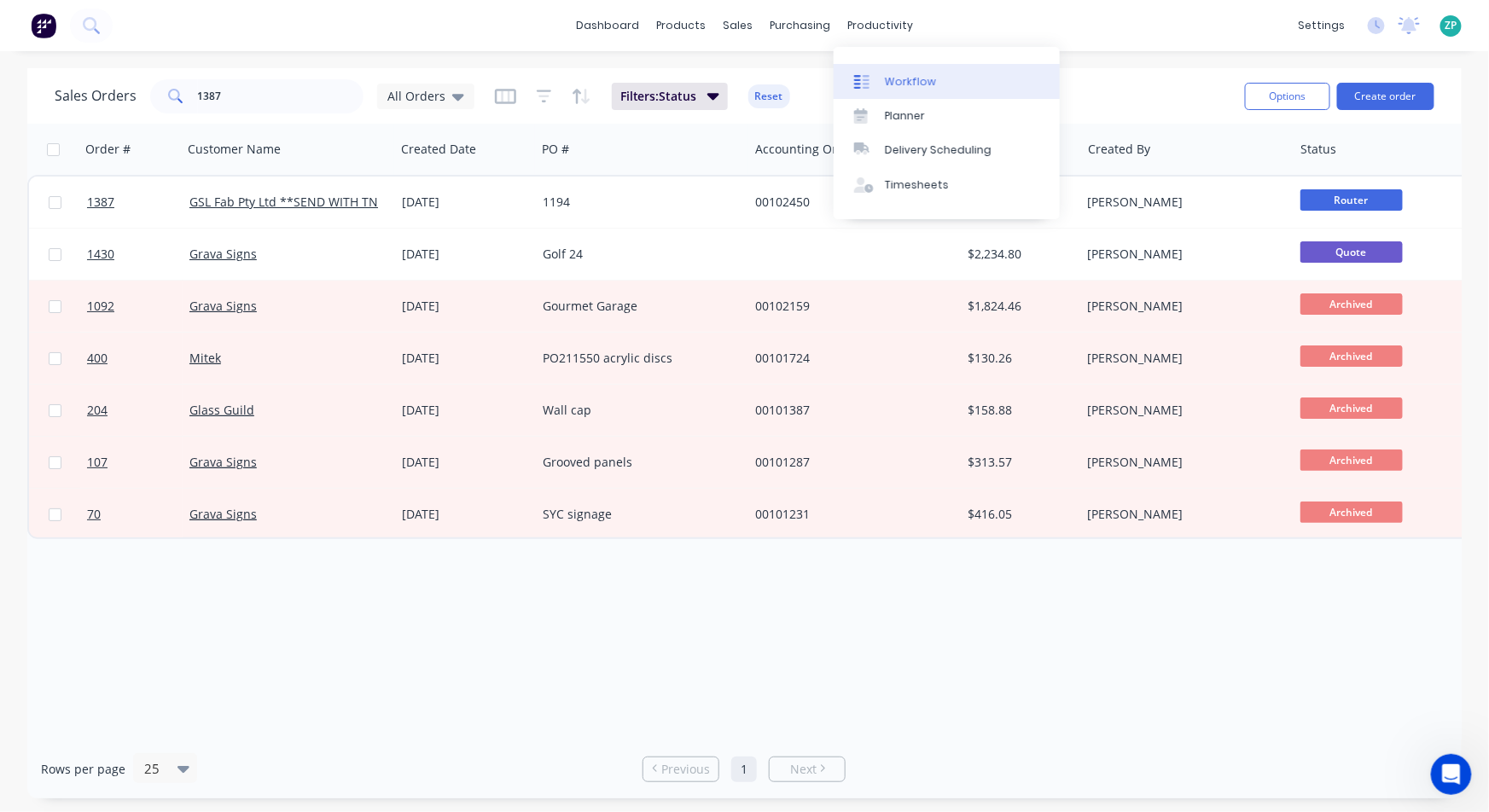
click at [899, 80] on div "Workflow" at bounding box center [911, 82] width 52 height 16
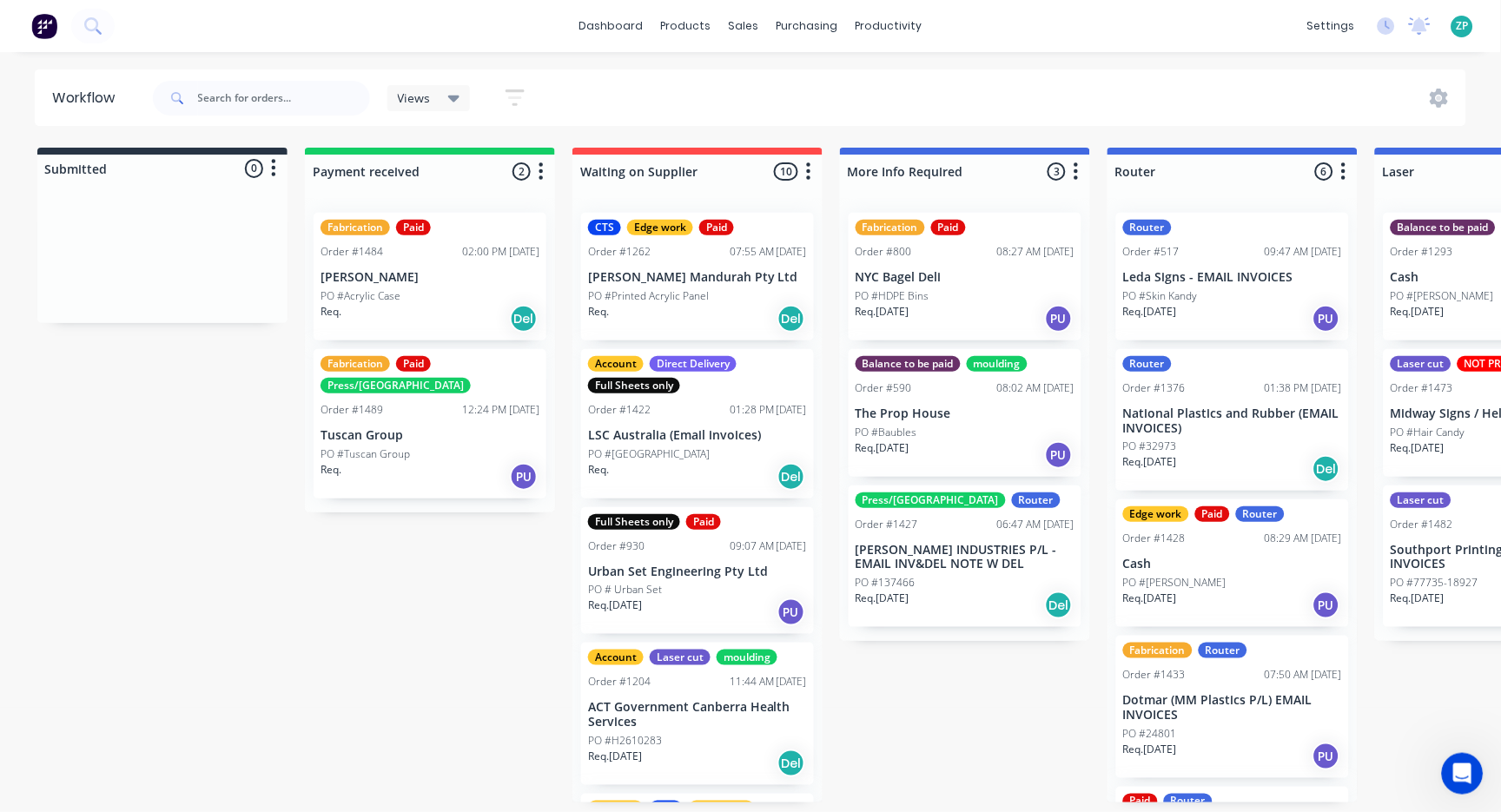
scroll to position [4, 0]
click at [691, 428] on p "LSC Australia (Email invoices)" at bounding box center [698, 435] width 219 height 15
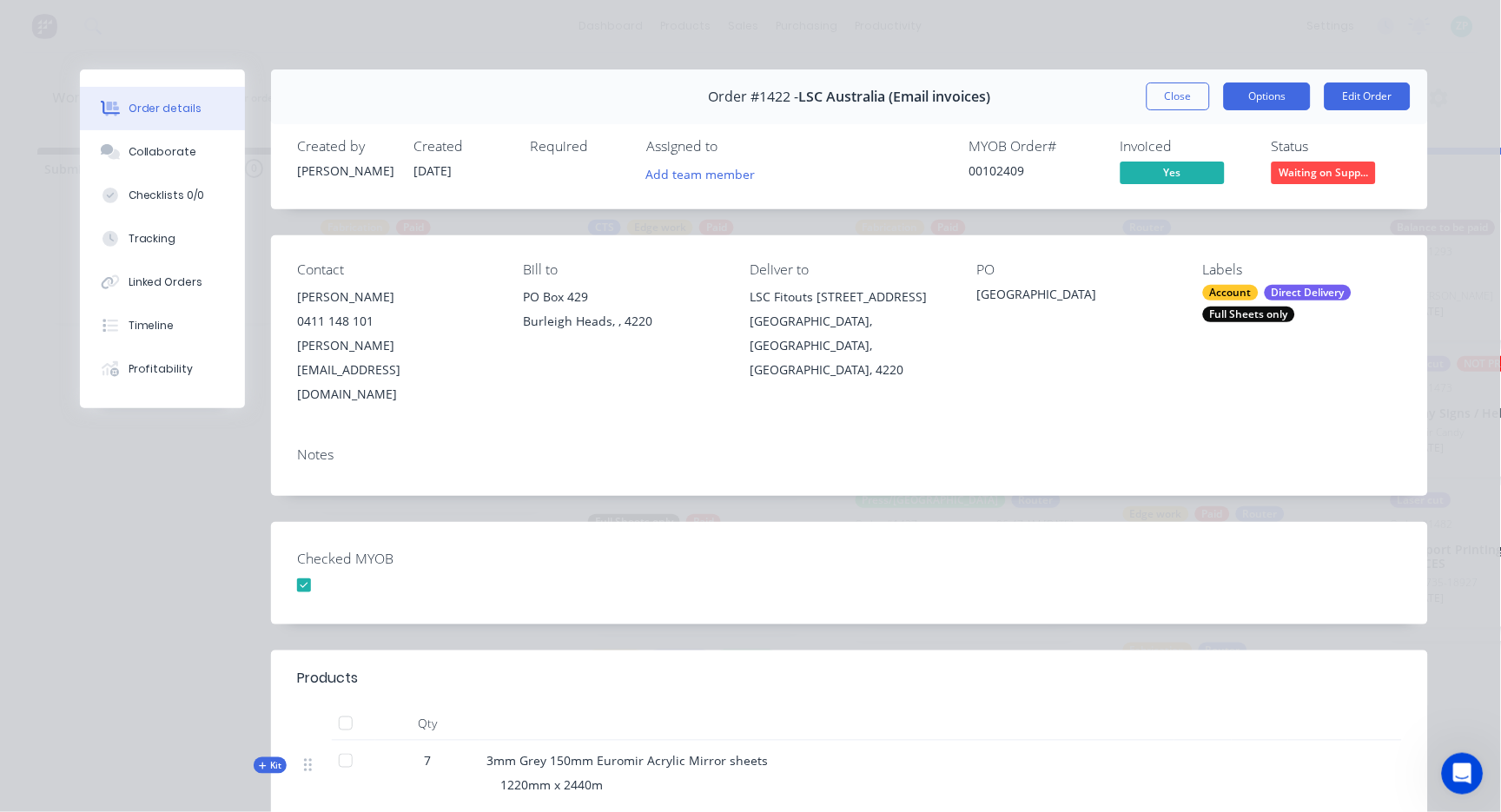
click at [1229, 92] on button "Options" at bounding box center [1267, 96] width 87 height 28
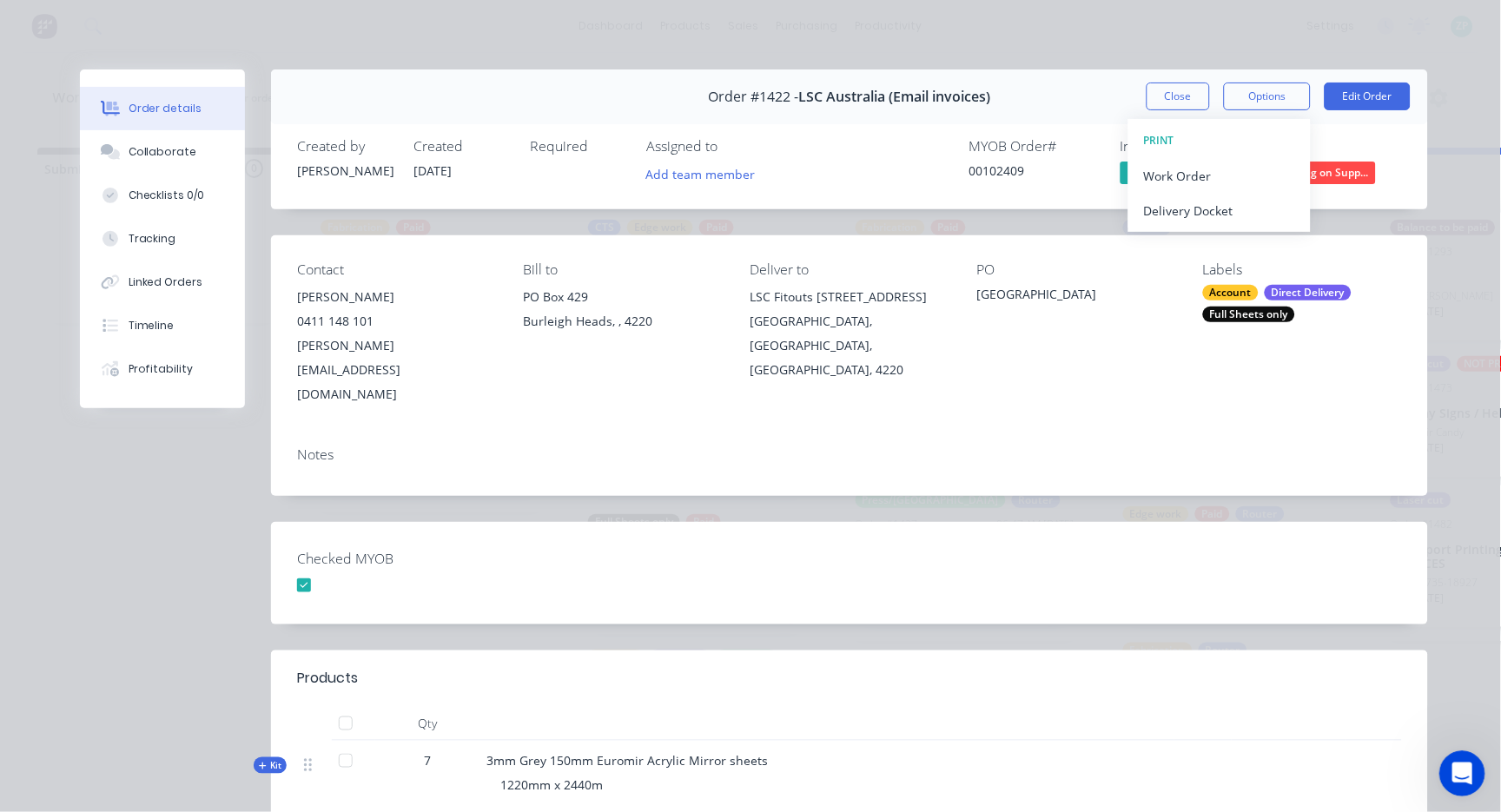
click at [1229, 782] on icon "Open Intercom Messenger" at bounding box center [1459, 771] width 28 height 28
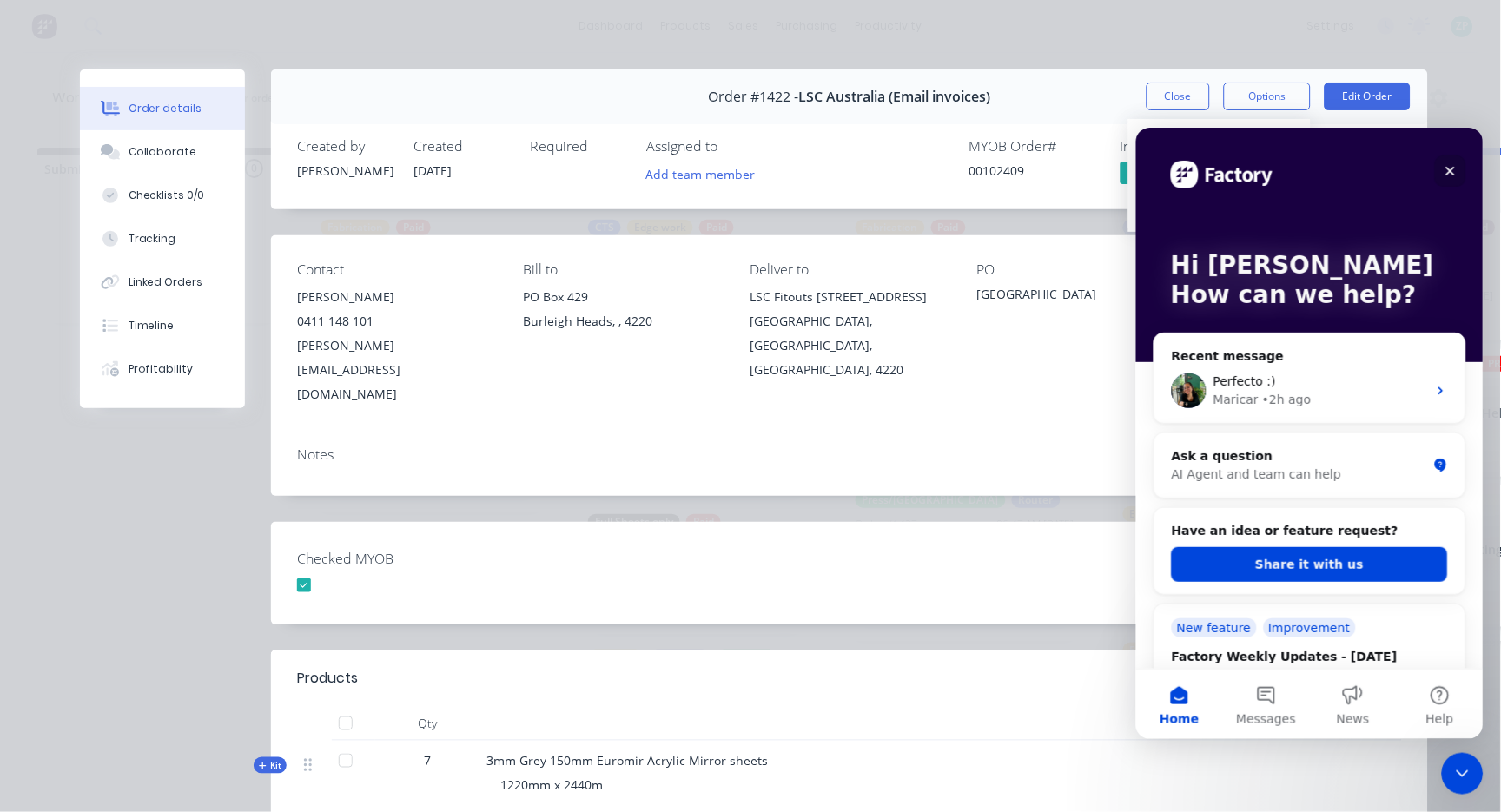
click at [1229, 171] on icon "Close" at bounding box center [1449, 171] width 14 height 14
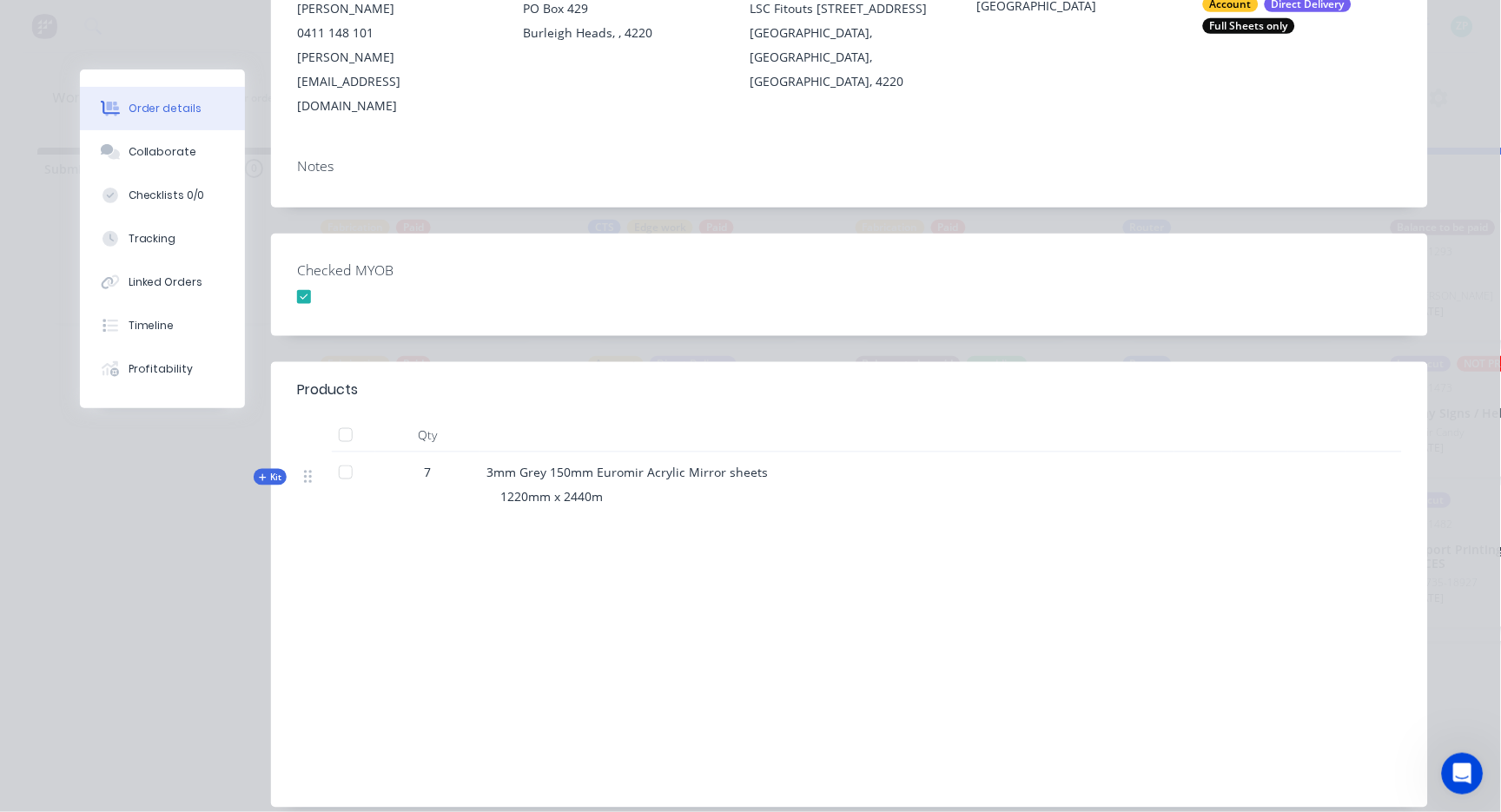
scroll to position [289, 0]
click at [167, 155] on div "Collaborate" at bounding box center [163, 152] width 68 height 16
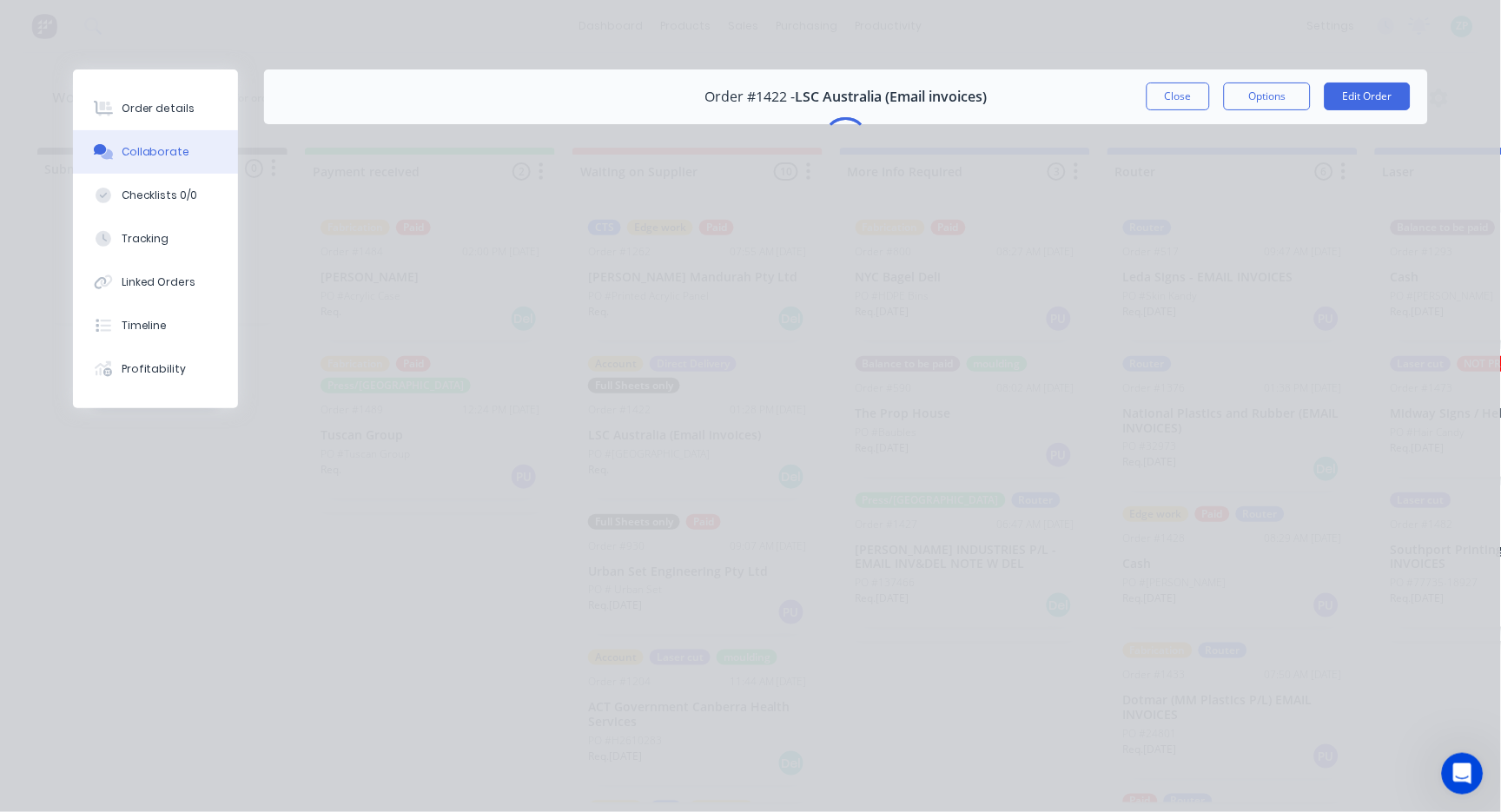
scroll to position [0, 0]
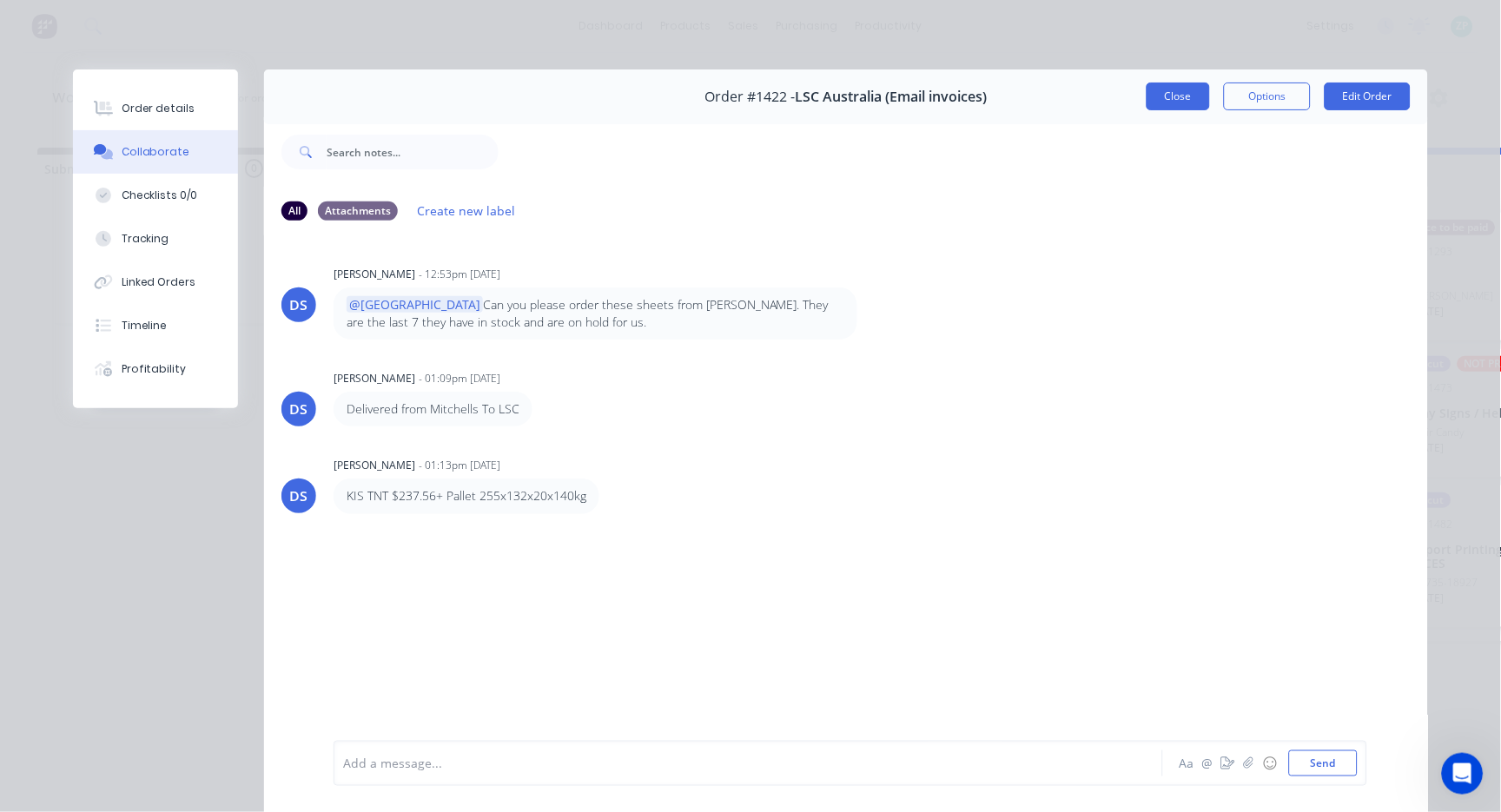
click at [1146, 96] on button "Close" at bounding box center [1178, 96] width 63 height 28
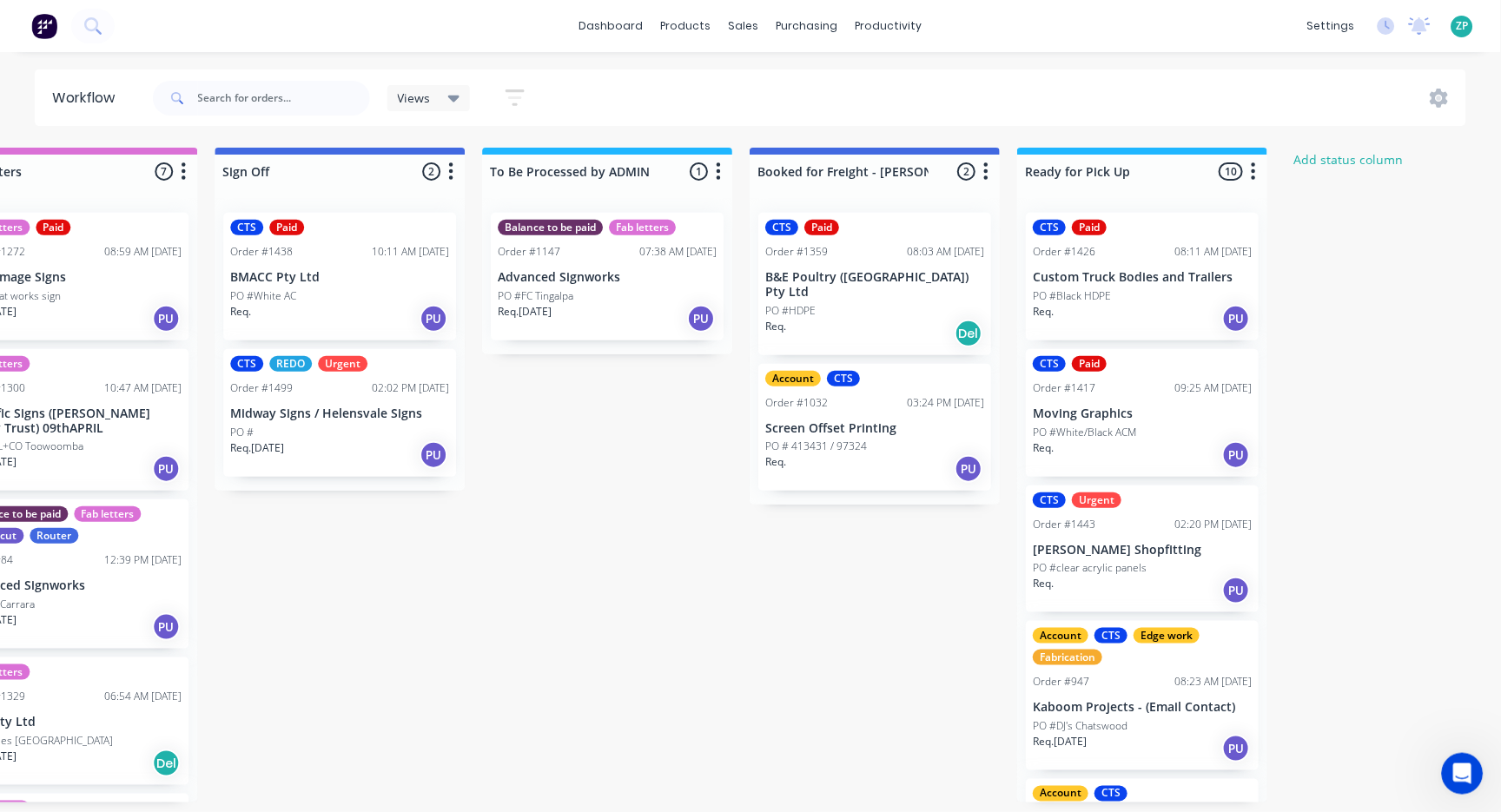
scroll to position [4, 2655]
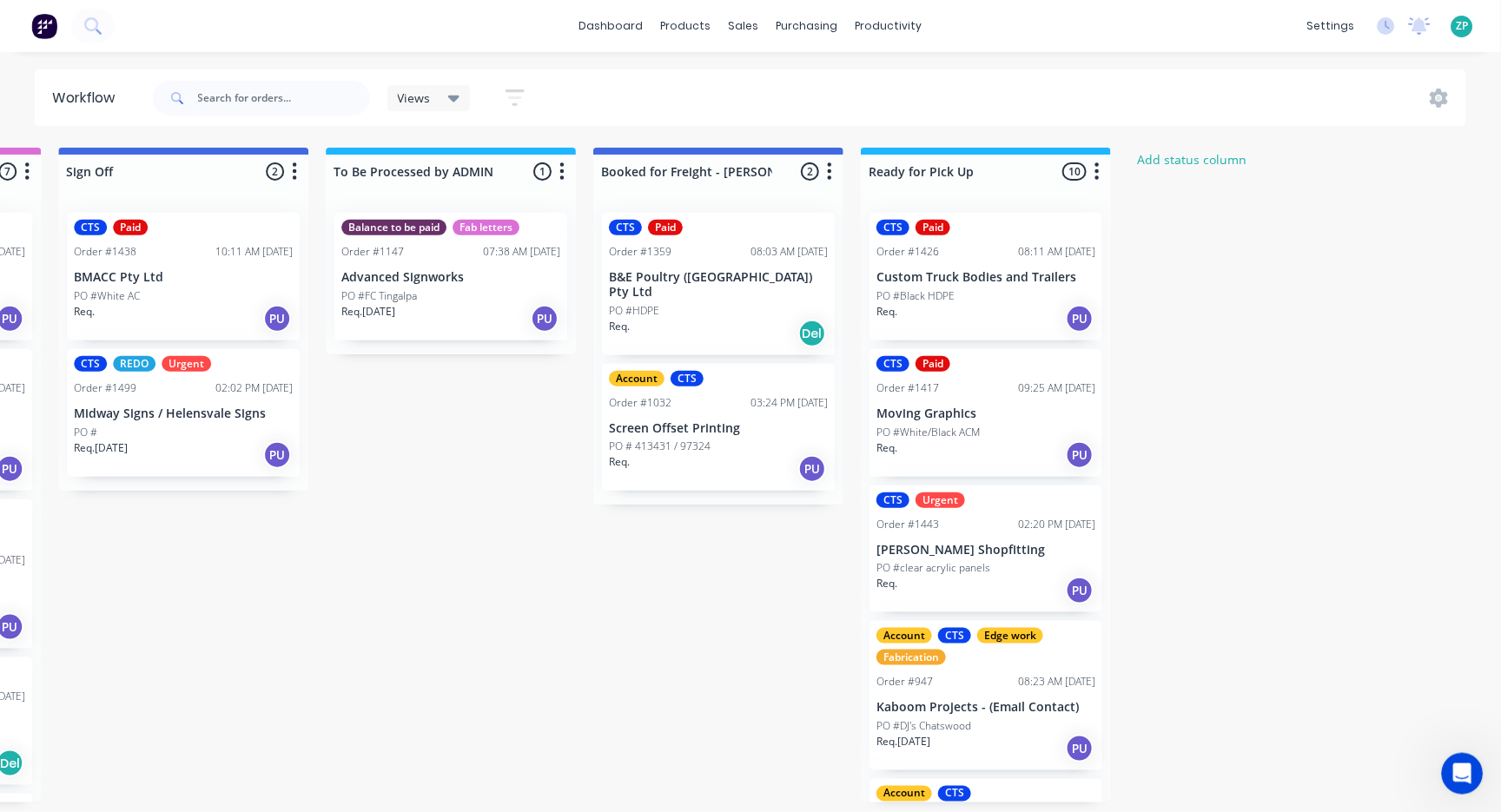
click at [726, 421] on p "Screen Offset Printing" at bounding box center [718, 428] width 219 height 15
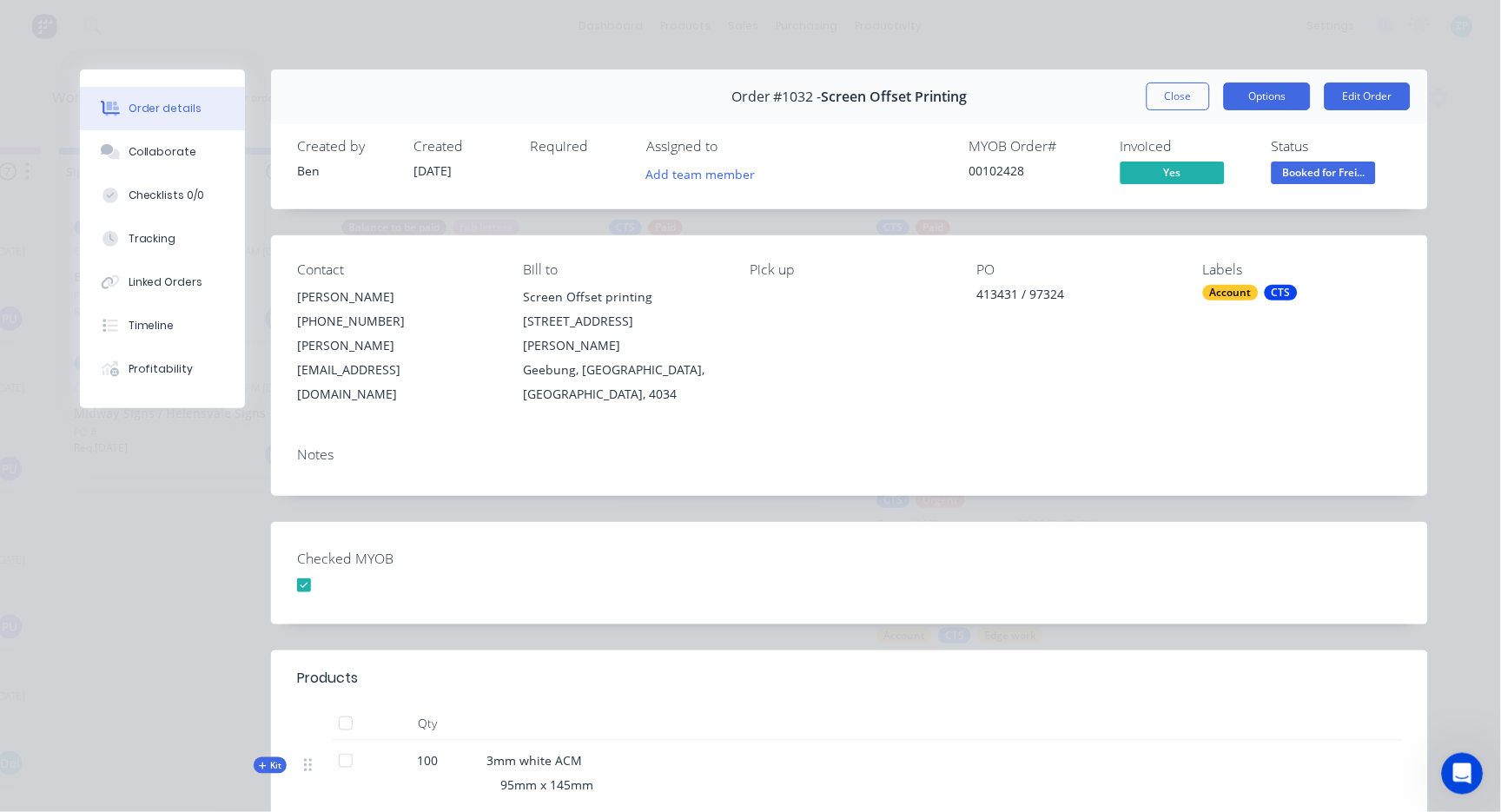
click at [1229, 91] on button "Options" at bounding box center [1267, 96] width 87 height 28
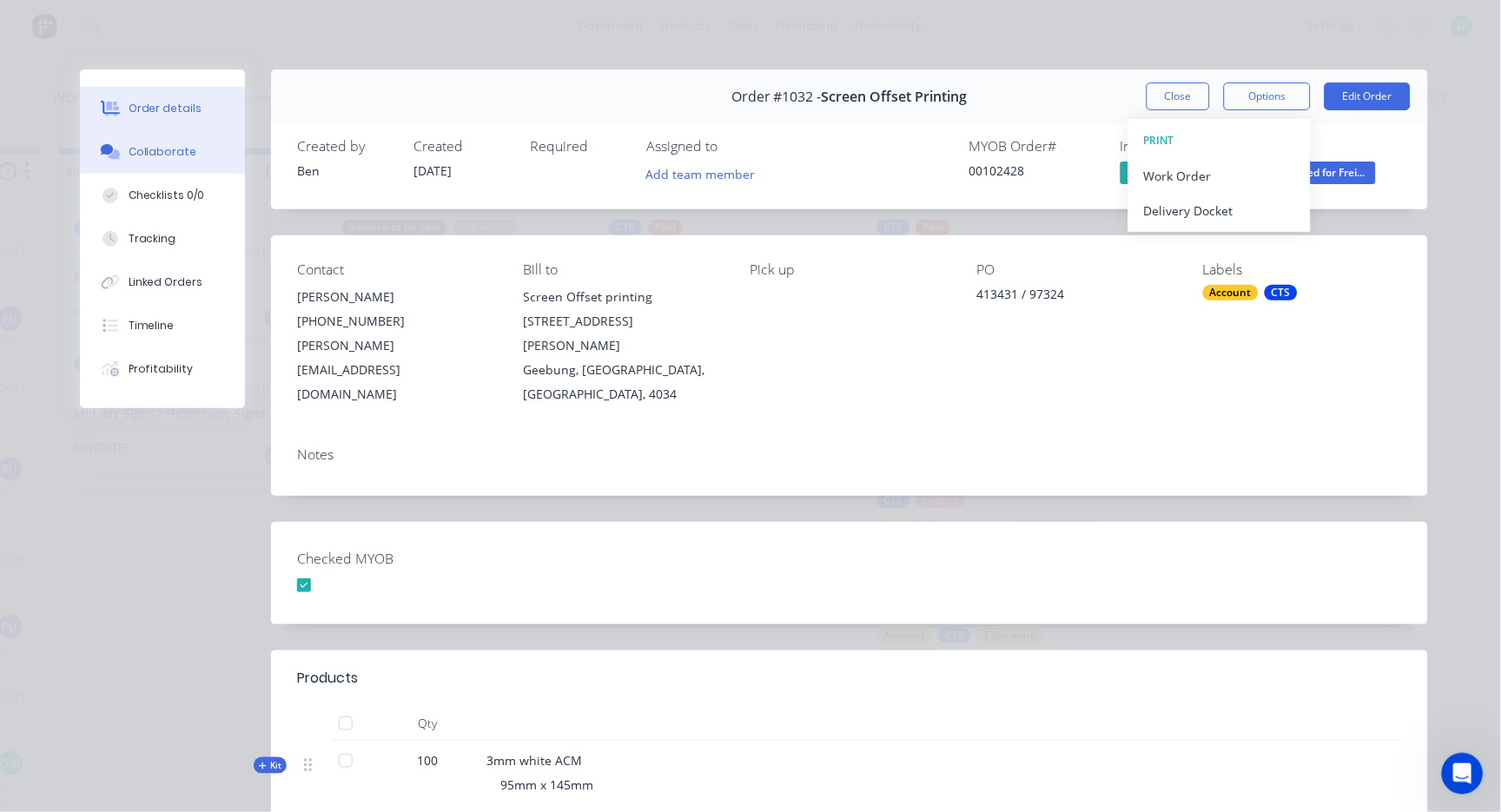
click at [150, 151] on div "Collaborate" at bounding box center [163, 152] width 68 height 16
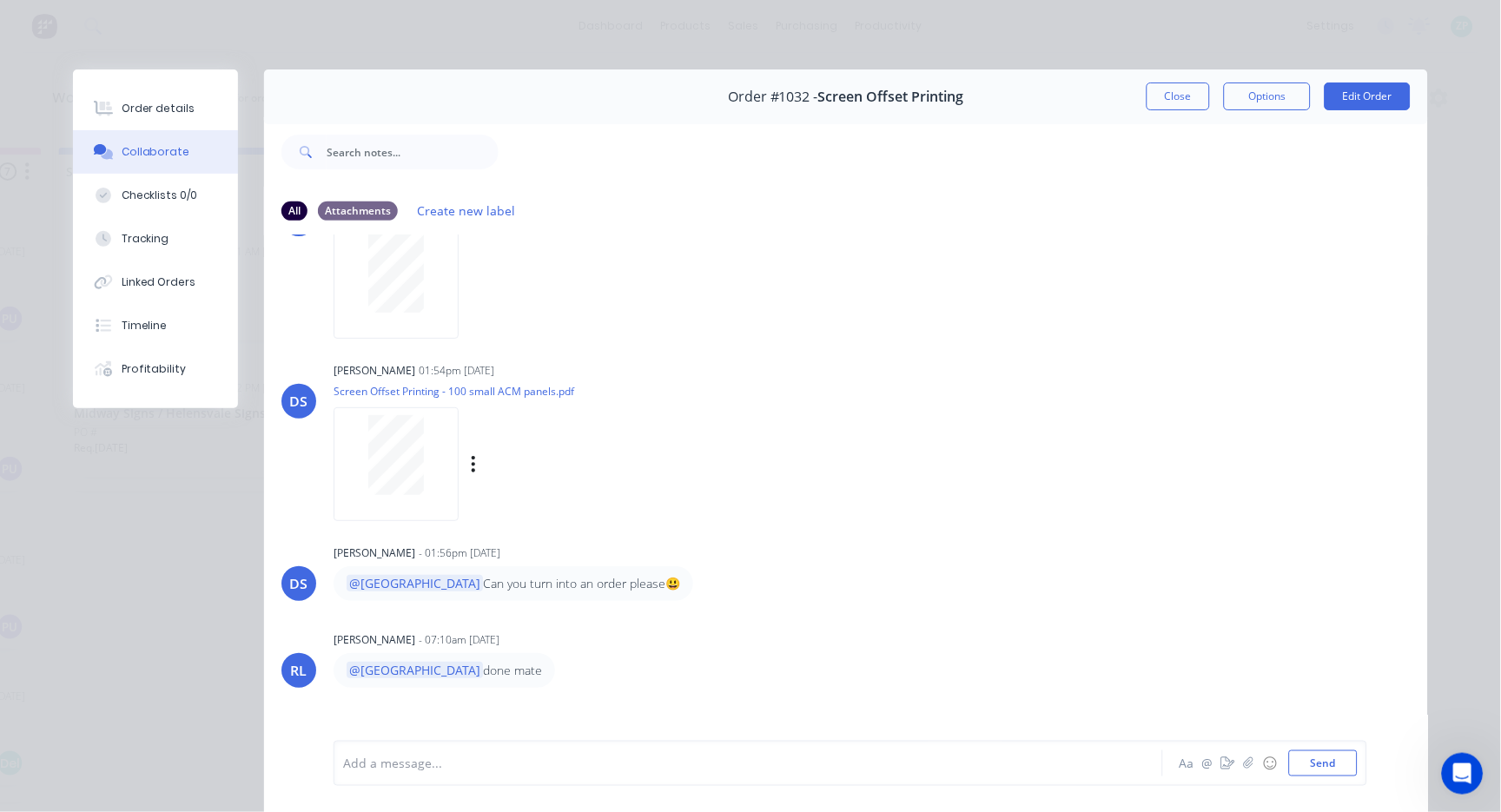
scroll to position [107, 0]
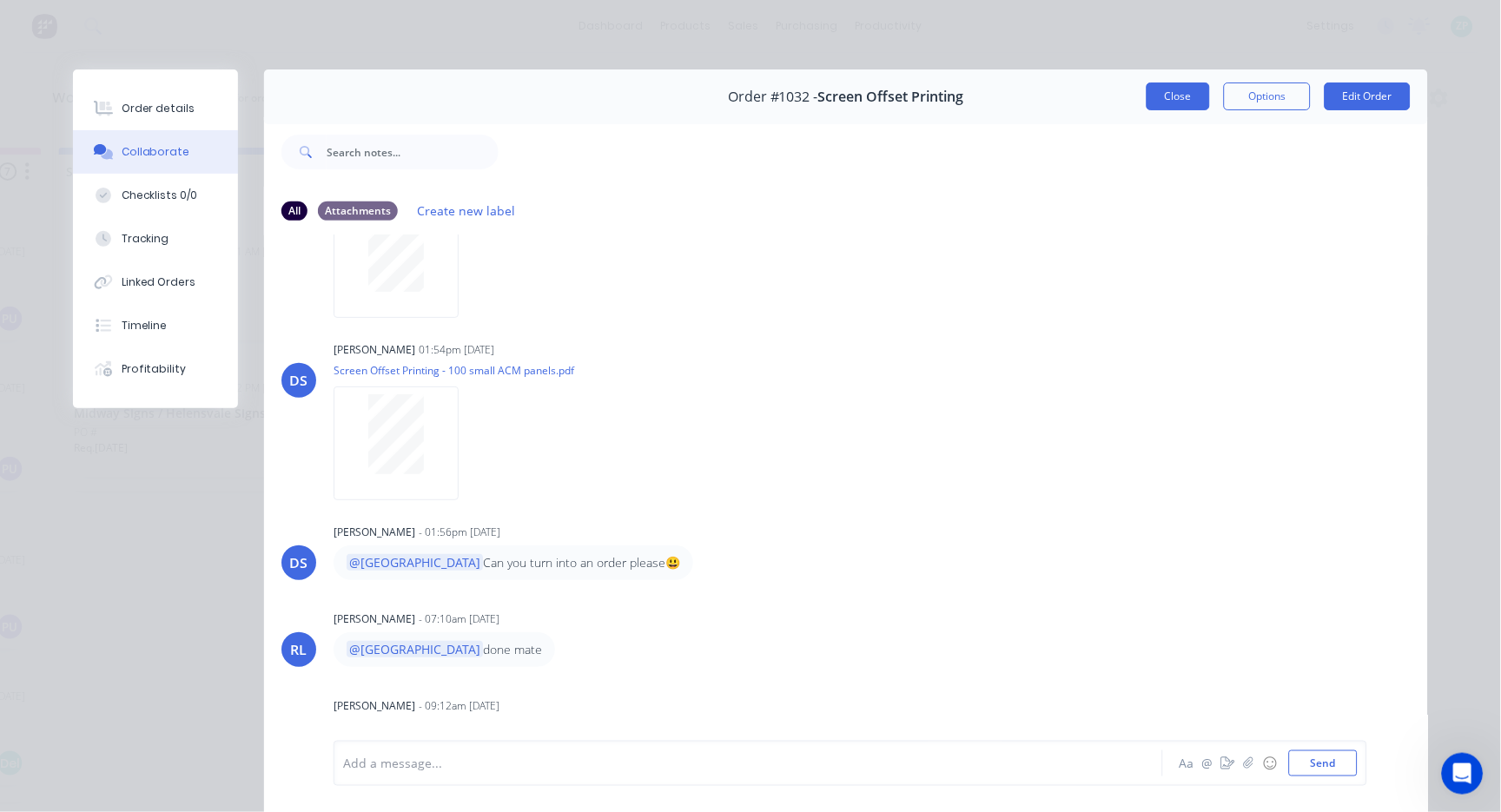
click at [1186, 98] on button "Close" at bounding box center [1178, 96] width 63 height 28
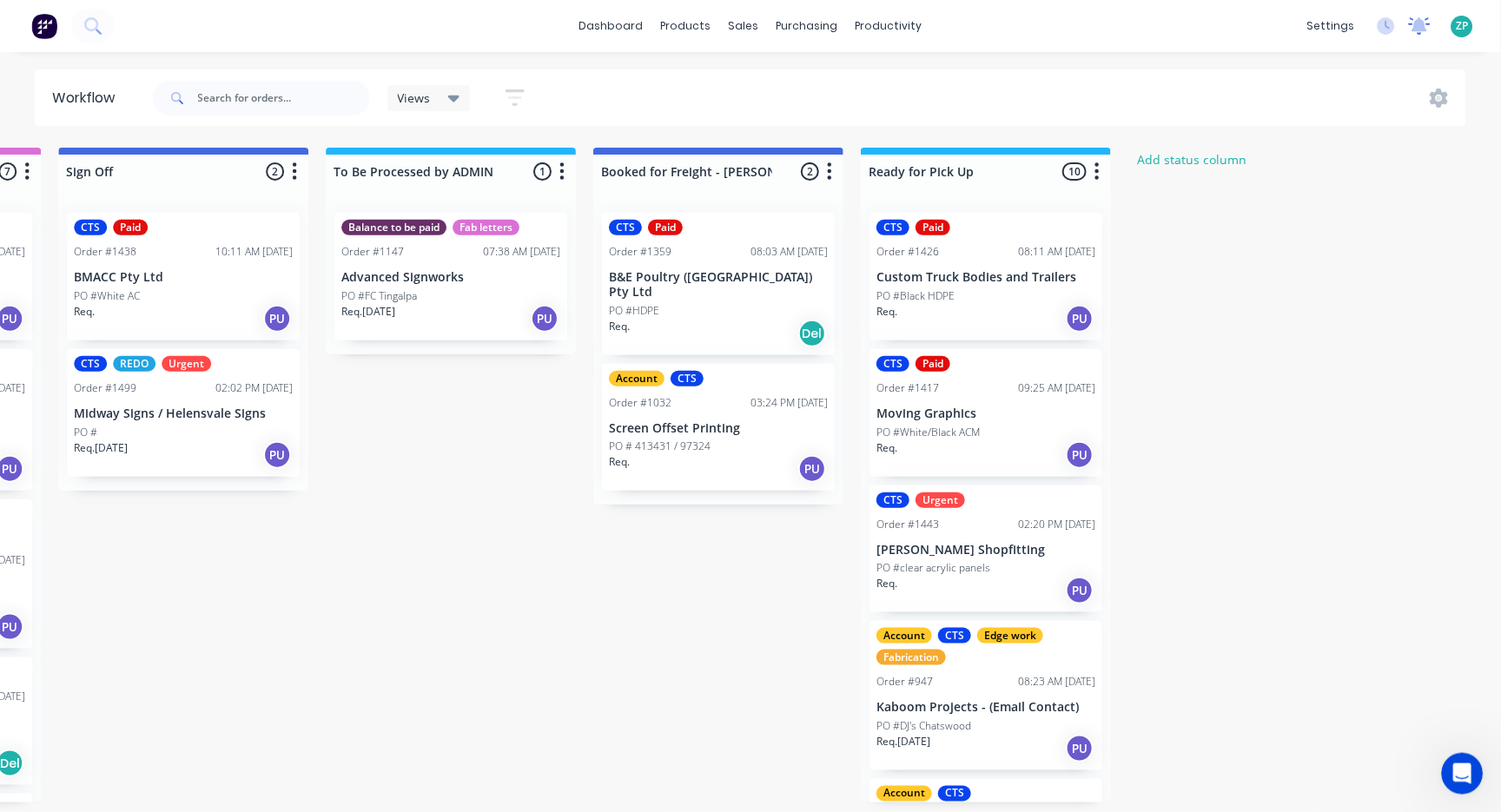
click at [1229, 32] on icon at bounding box center [1419, 27] width 21 height 18
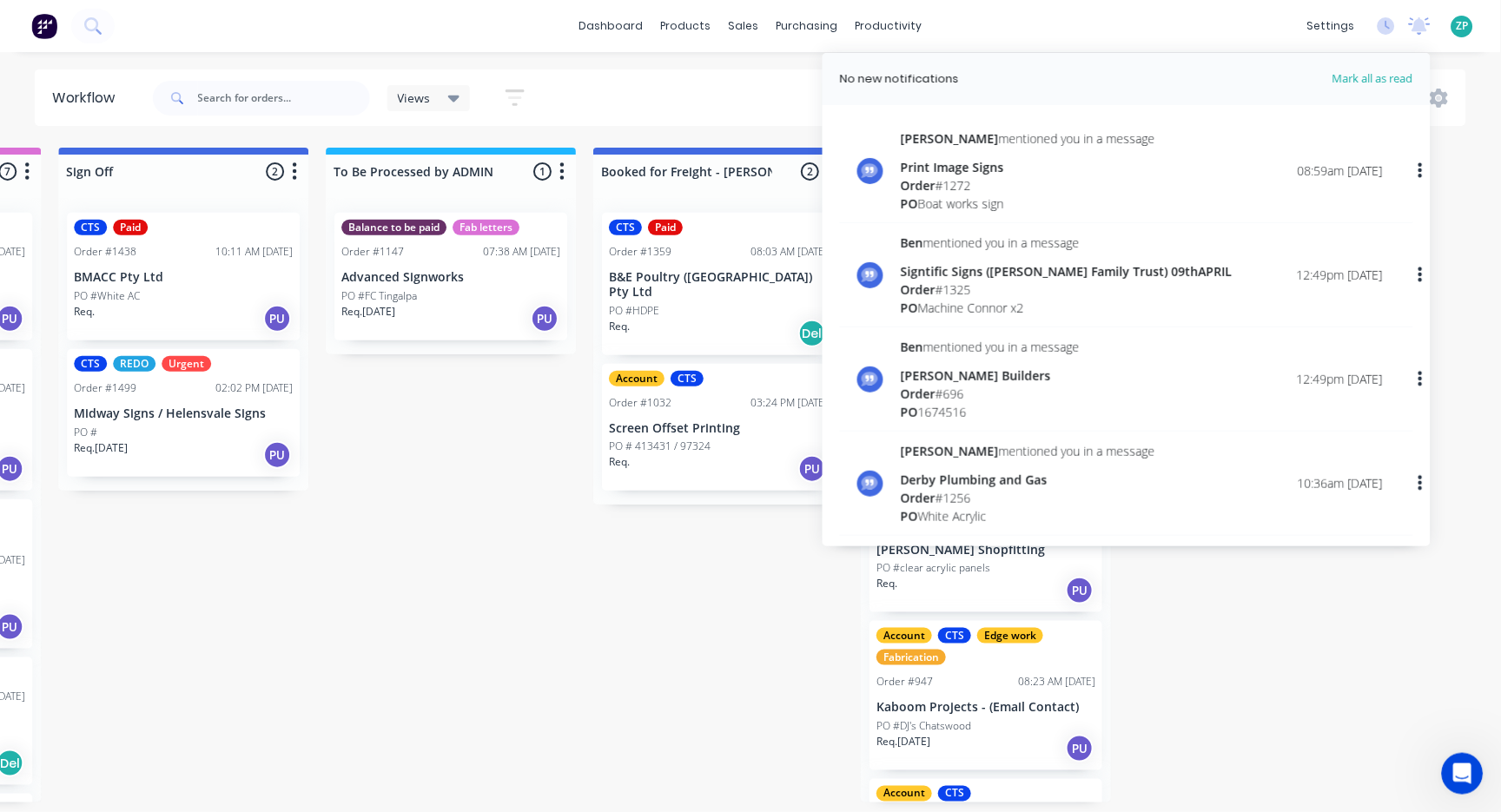
click at [987, 191] on div "Order # 1272" at bounding box center [1028, 185] width 254 height 19
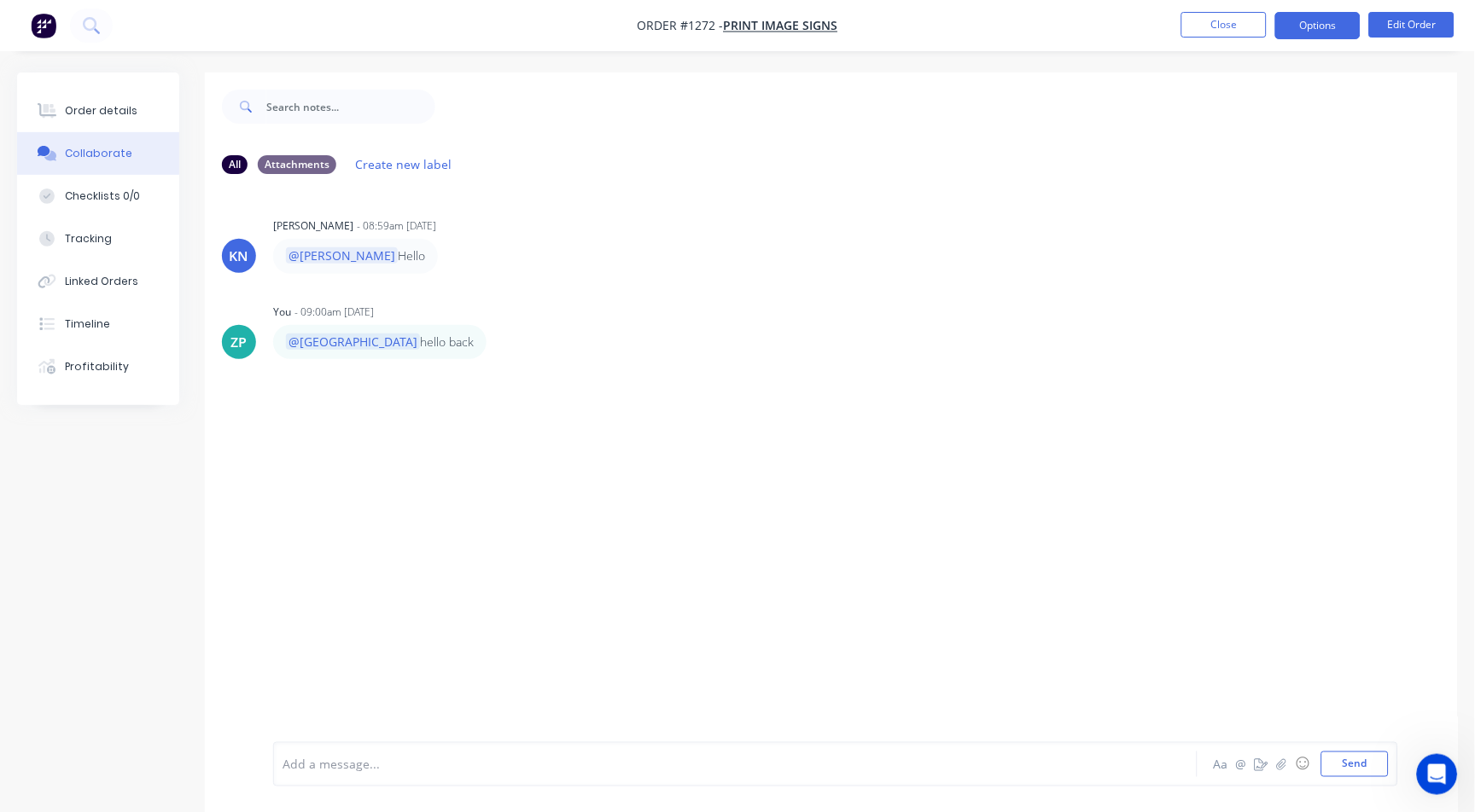
click at [1208, 26] on button "Options" at bounding box center [1318, 25] width 86 height 27
click at [1208, 30] on button "Close" at bounding box center [1224, 24] width 86 height 25
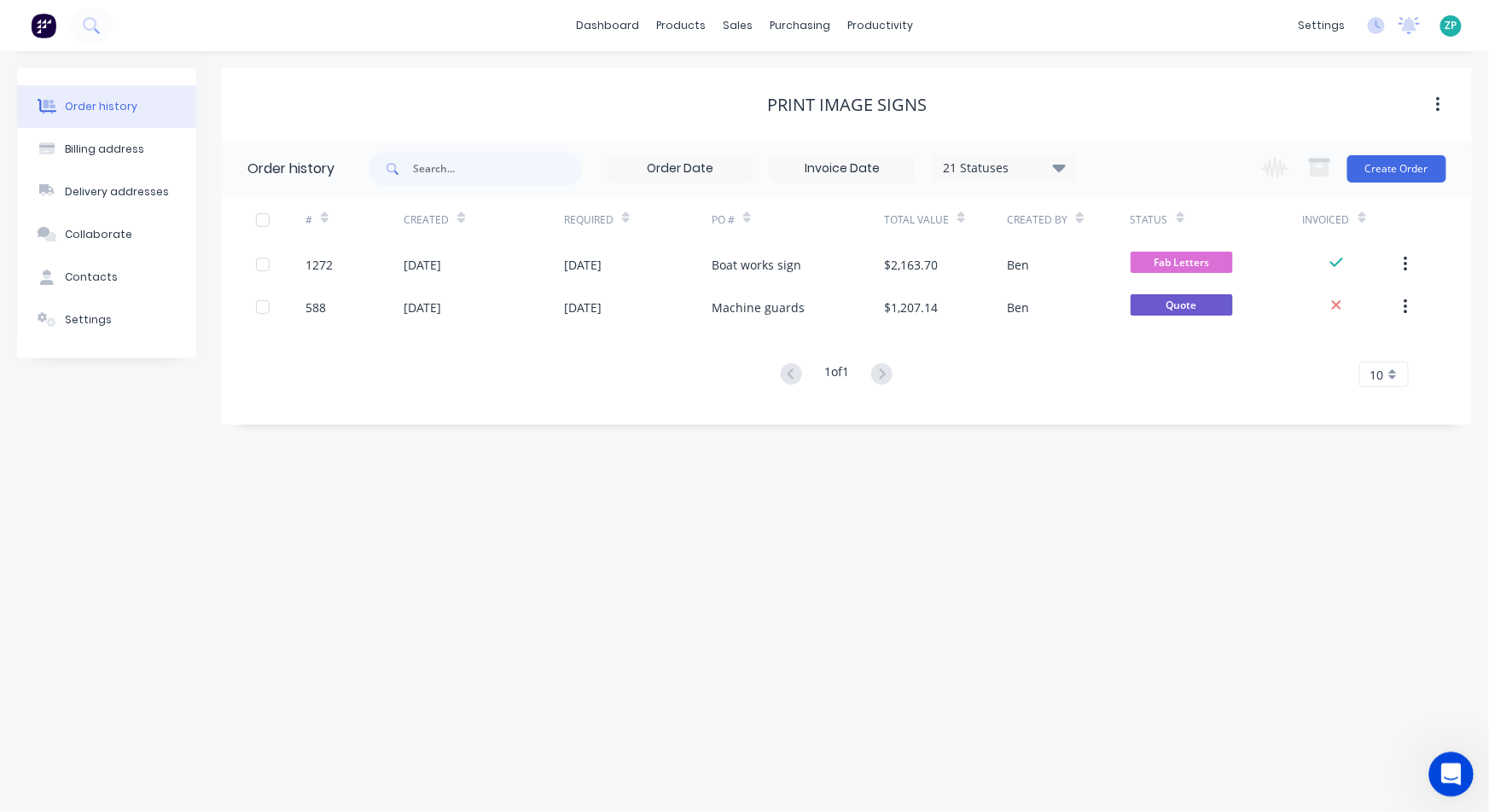
click at [1208, 762] on icon "Open Intercom Messenger" at bounding box center [1450, 773] width 28 height 28
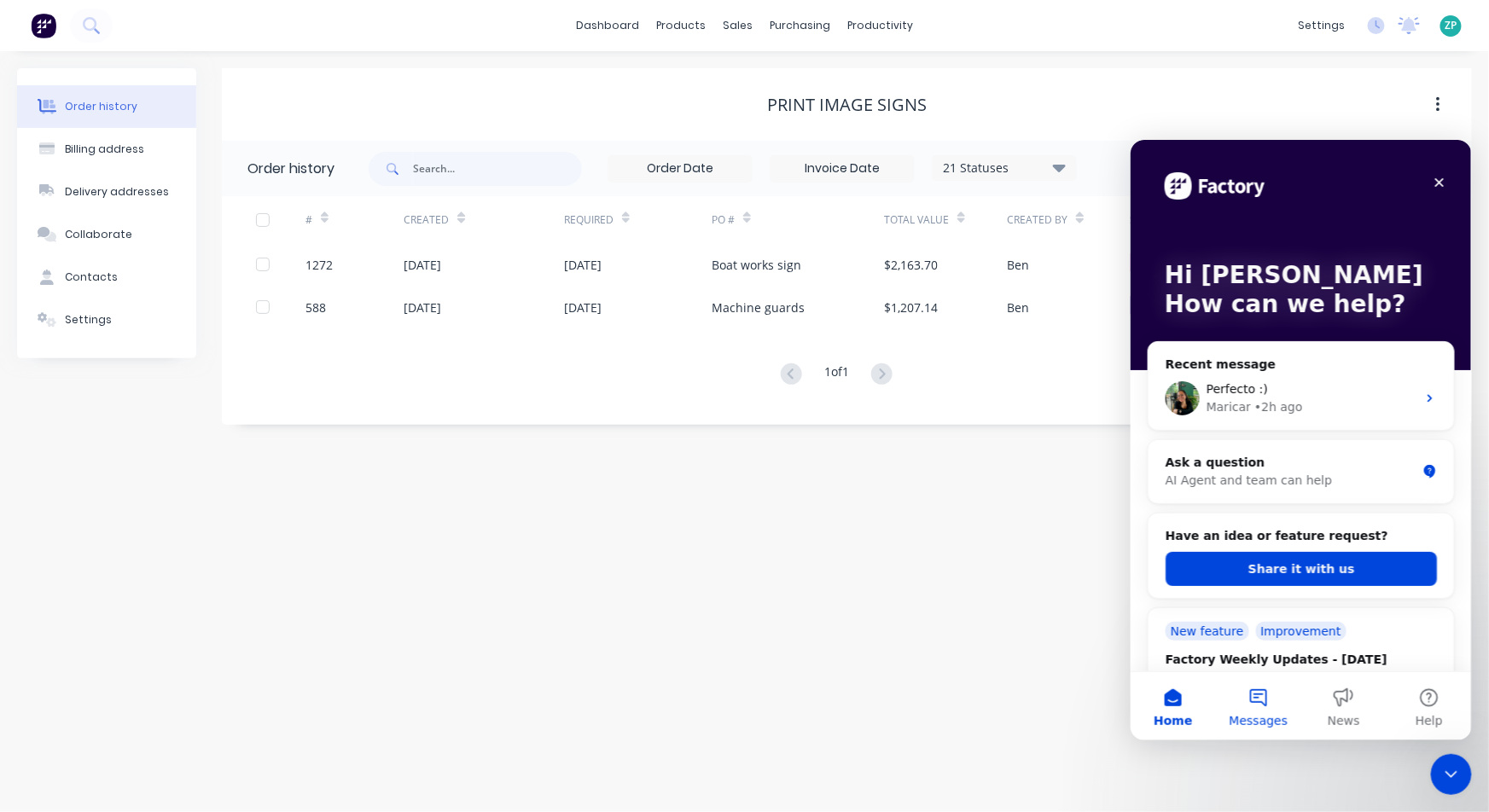
click at [1208, 710] on button "Messages" at bounding box center [1258, 705] width 86 height 68
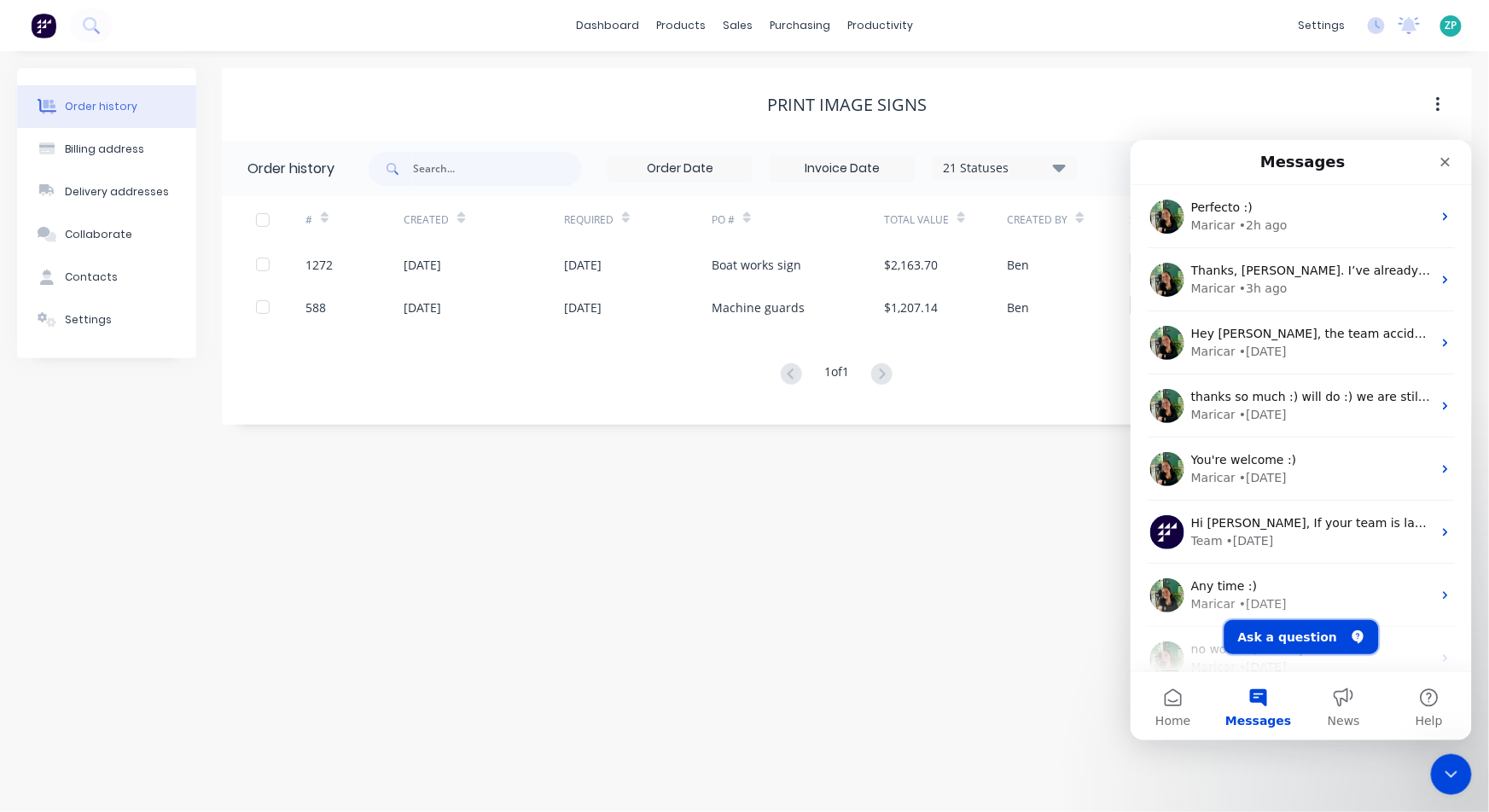
drag, startPoint x: 1289, startPoint y: 643, endPoint x: 1297, endPoint y: 638, distance: 9.4
click at [1208, 644] on button "Ask a question" at bounding box center [1301, 637] width 155 height 34
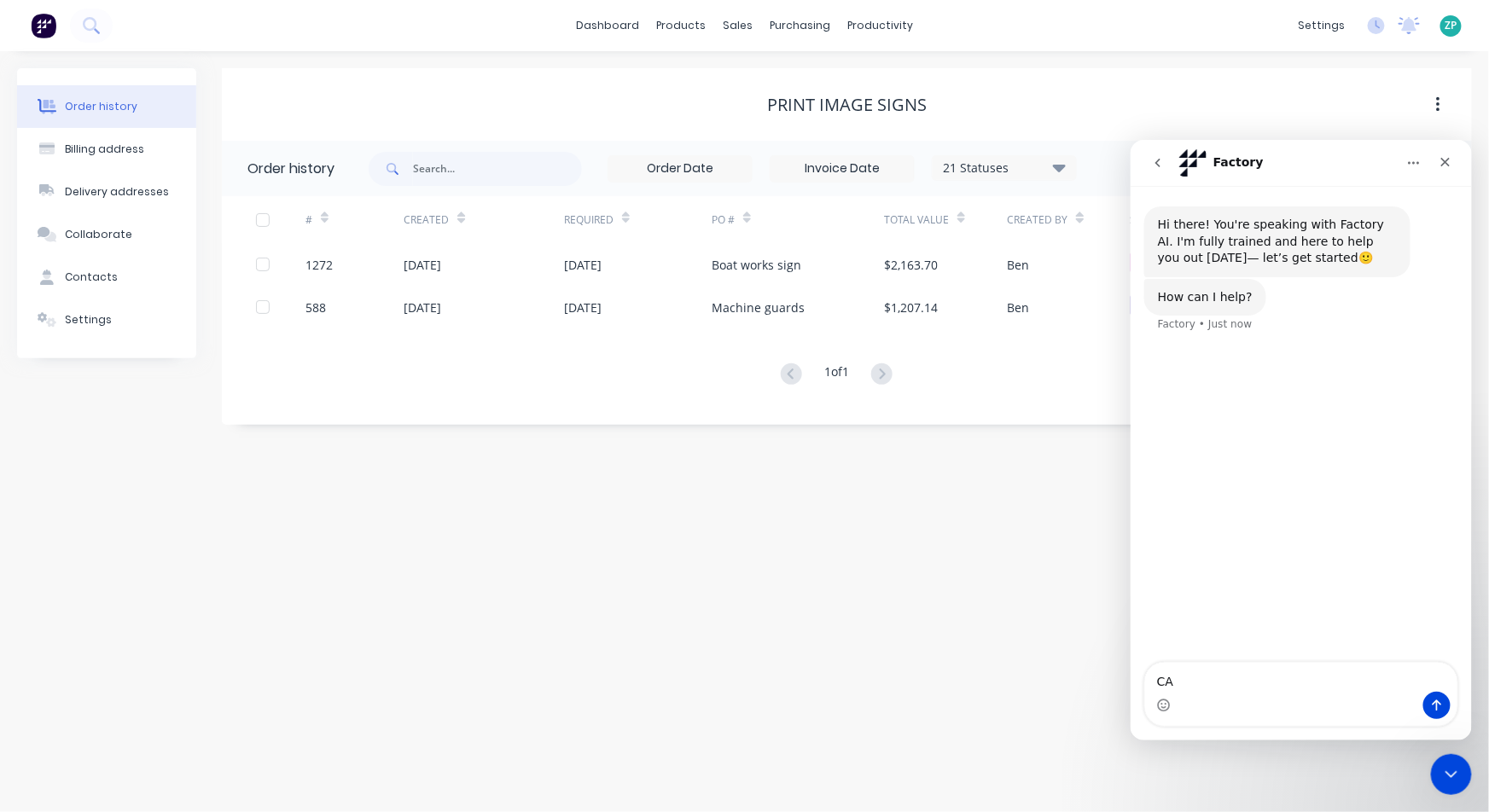
type textarea "C"
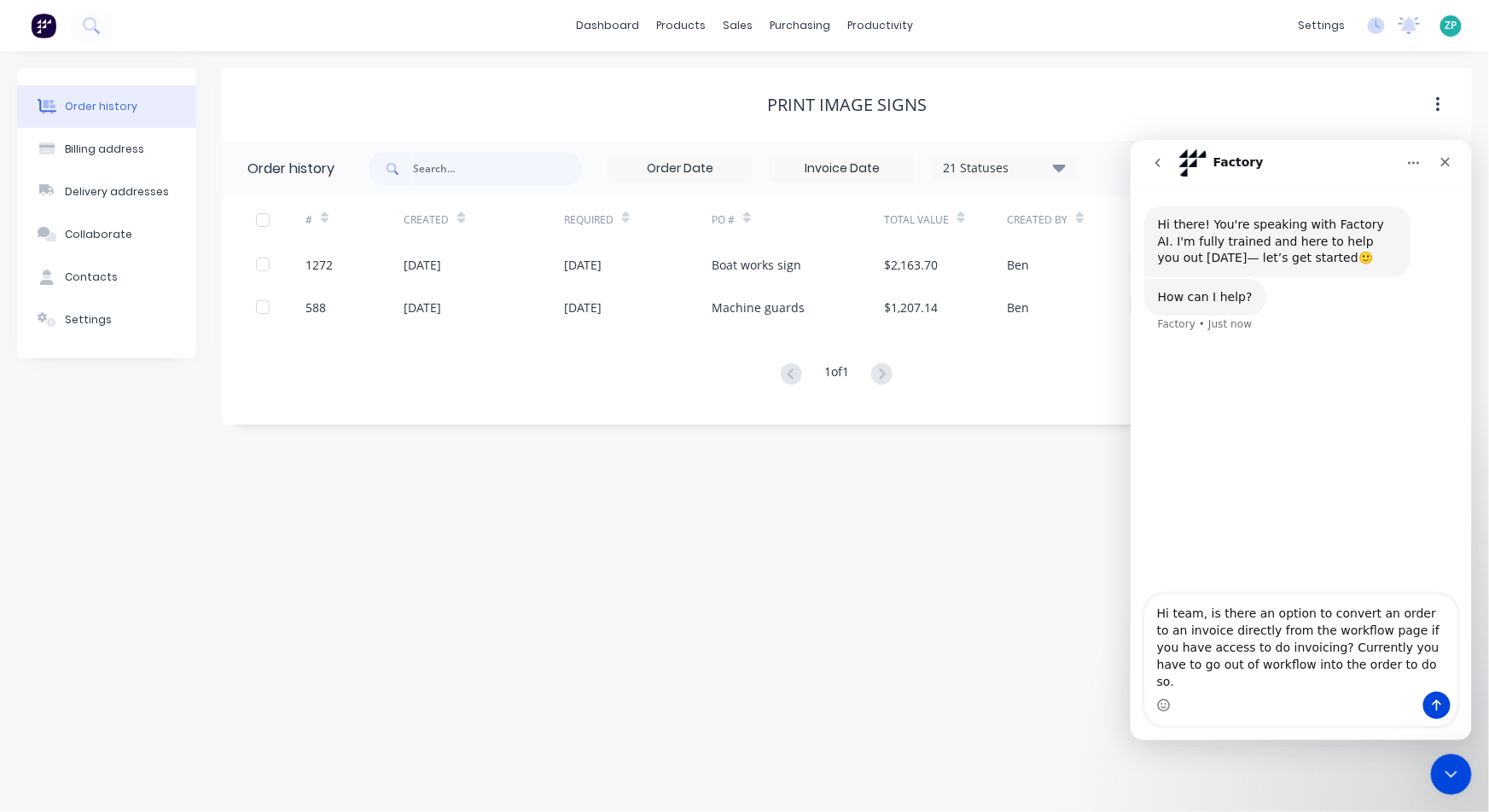
type textarea "Hi team, is there an option to convert an order to an invoice directly from the…"
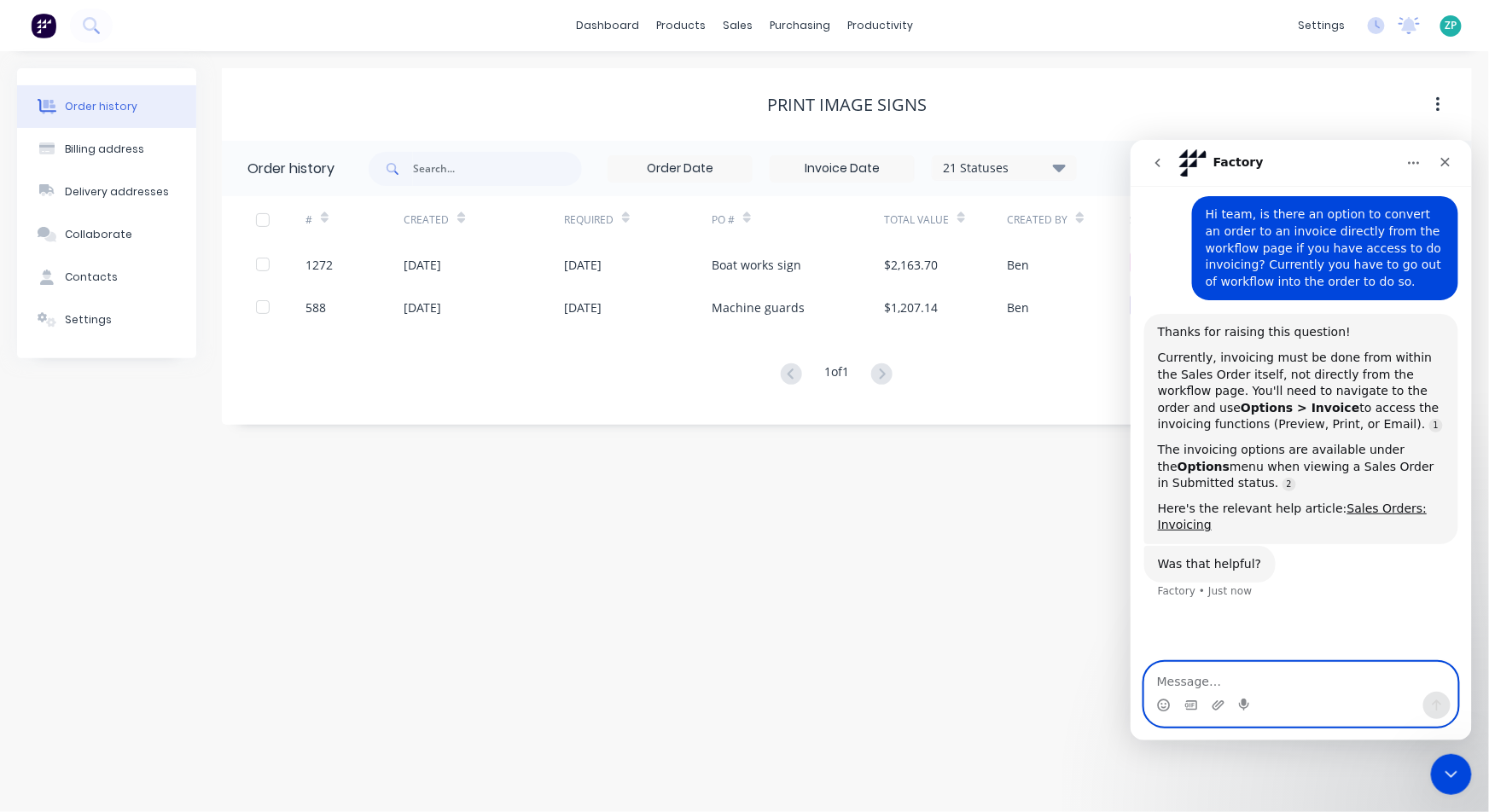
scroll to position [148, 0]
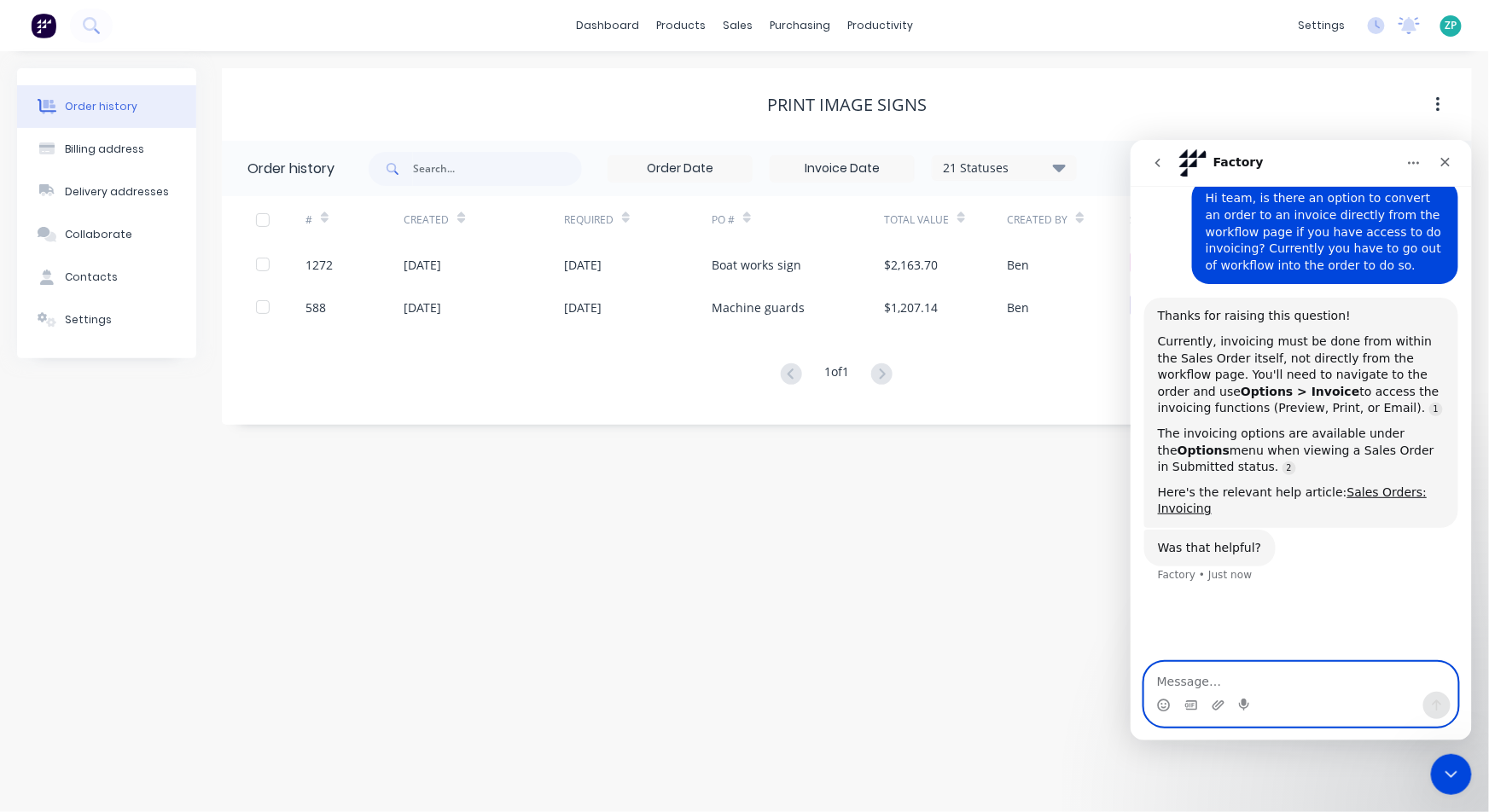
click at [1184, 676] on textarea "Message…" at bounding box center [1301, 676] width 313 height 29
click at [1208, 610] on div "Hi there! You're speaking with Factory AI. I'm fully trained and here to help y…" at bounding box center [1300, 348] width 341 height 626
click at [1186, 681] on textarea "Message…" at bounding box center [1301, 676] width 313 height 29
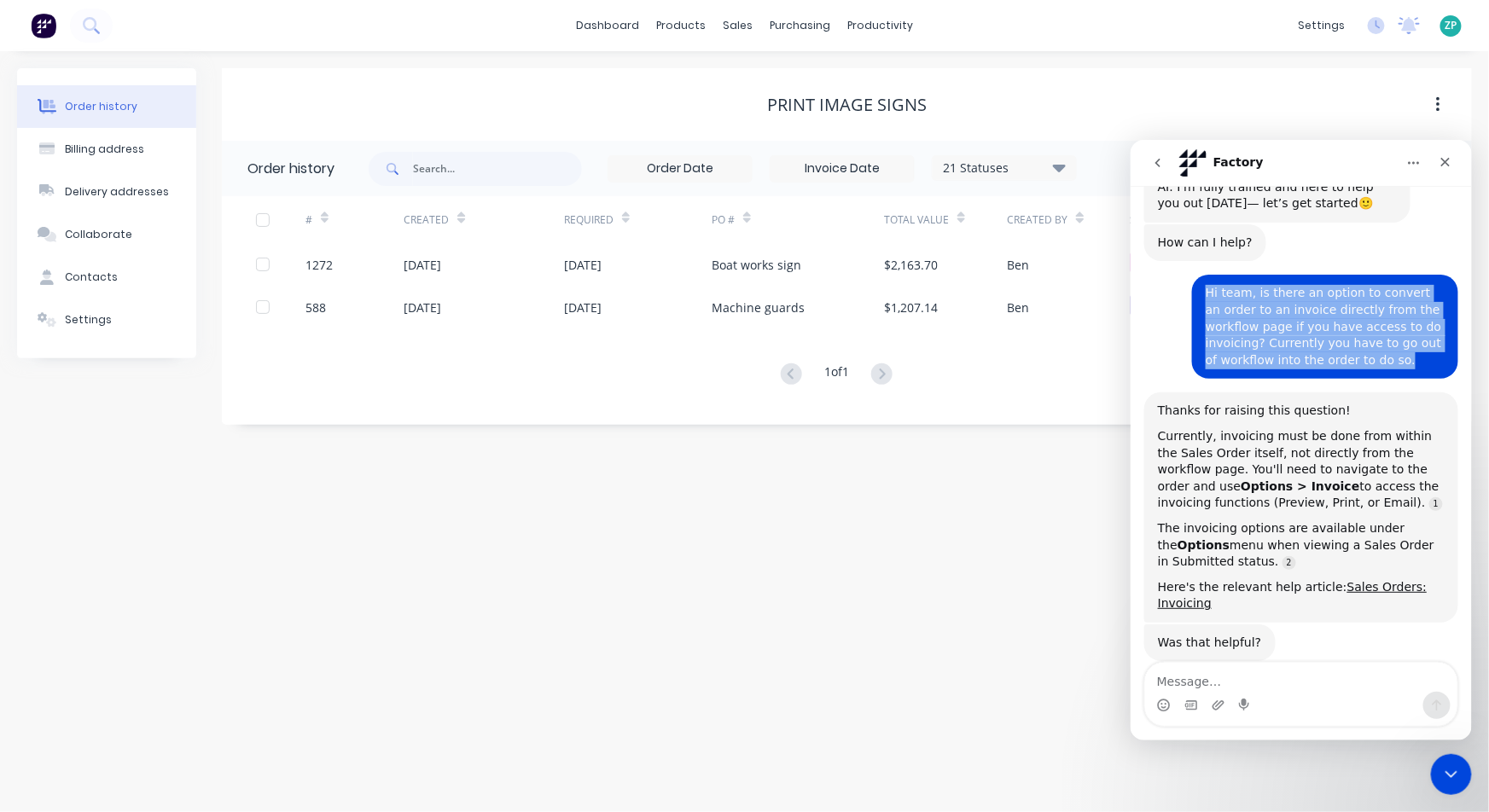
drag, startPoint x: 1196, startPoint y: 292, endPoint x: 1382, endPoint y: 358, distance: 197.4
click at [1208, 358] on div "Hi team, is there an option to convert an order to an invoice directly from the…" at bounding box center [1325, 326] width 239 height 84
click at [1208, 355] on div "Hi team, is there an option to convert an order to an invoice directly from the…" at bounding box center [1325, 326] width 239 height 84
drag, startPoint x: 1363, startPoint y: 354, endPoint x: 1196, endPoint y: 288, distance: 179.6
click at [1205, 288] on div "Hi team, is there an option to convert an order to an invoice directly from the…" at bounding box center [1325, 326] width 239 height 84
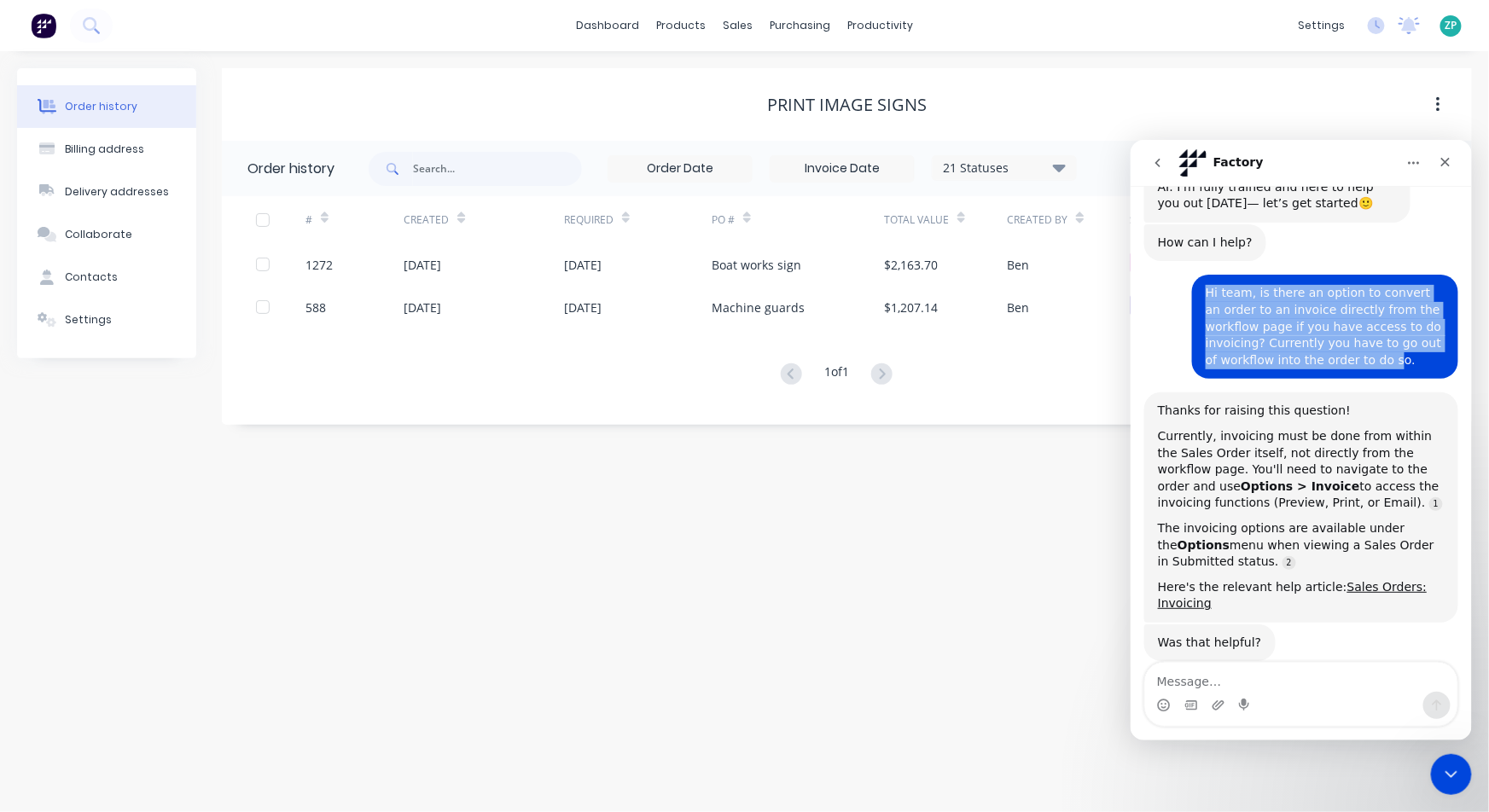
copy div "Hi team, is there an option to convert an order to an invoice directly from the…"
click at [1156, 156] on icon "go back" at bounding box center [1157, 162] width 14 height 14
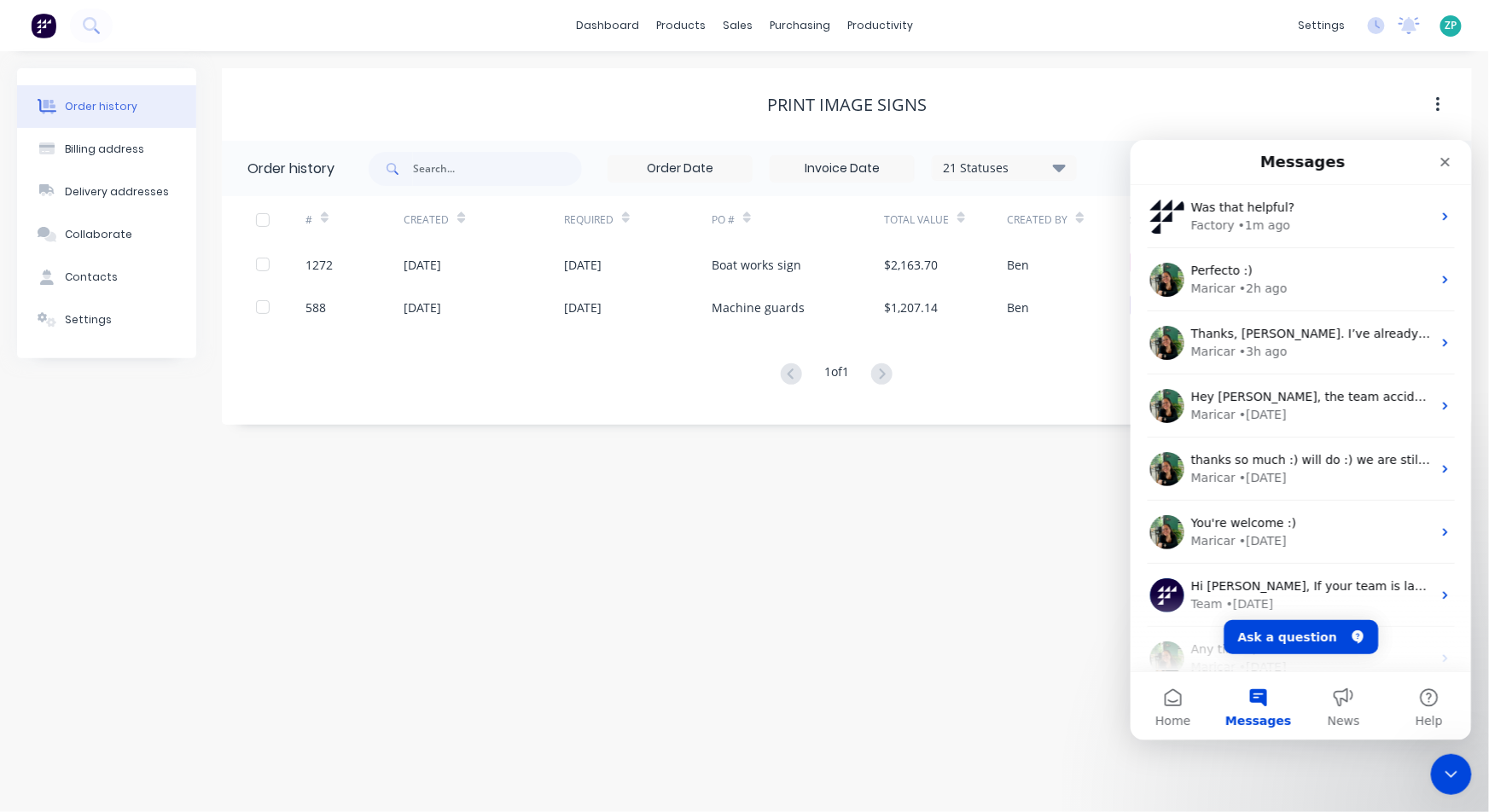
click at [1156, 156] on div "Messages" at bounding box center [1301, 161] width 320 height 31
click at [1188, 713] on button "Home" at bounding box center [1173, 705] width 86 height 68
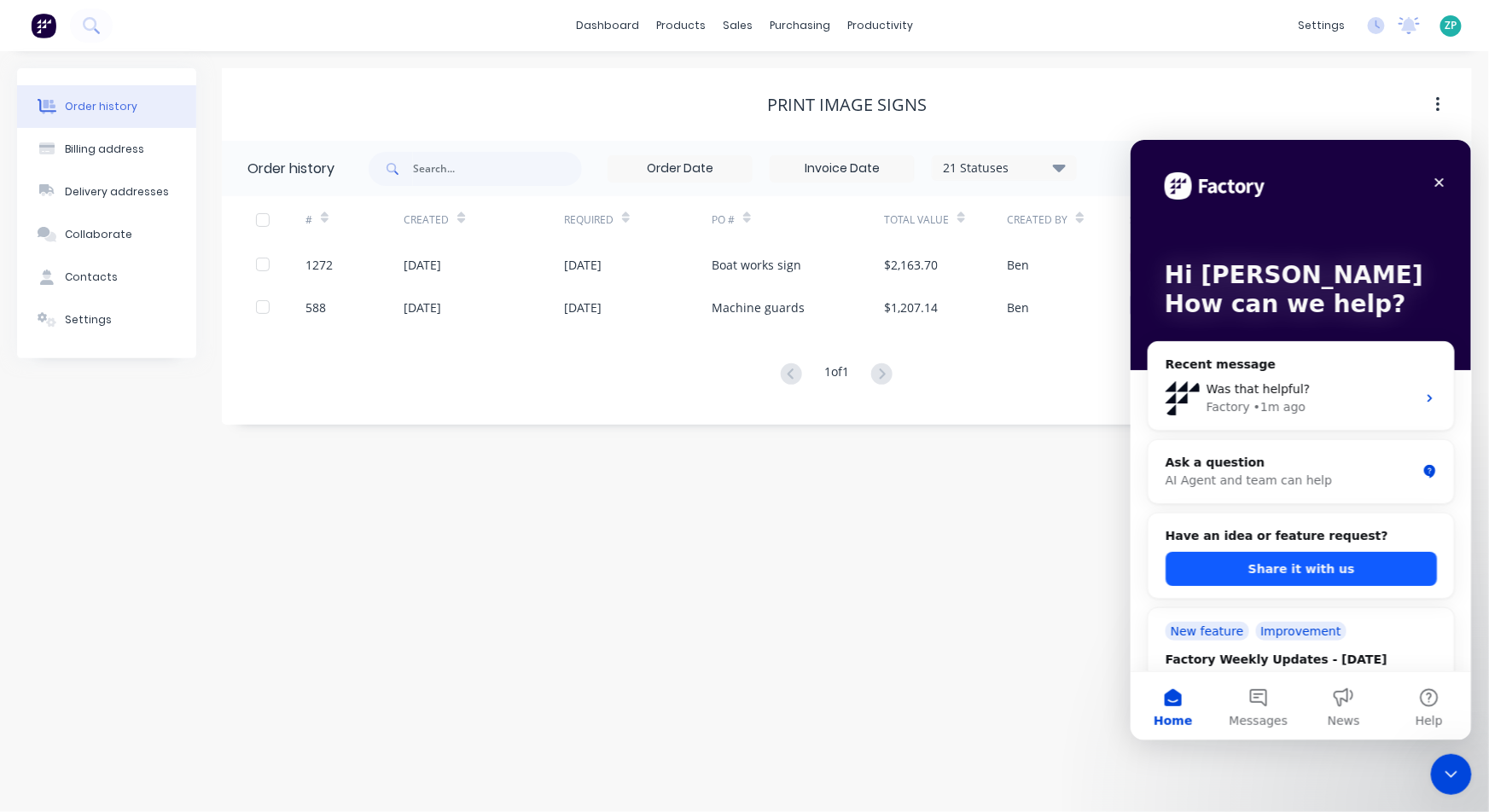
click at [1208, 568] on button "Share it with us" at bounding box center [1300, 568] width 272 height 34
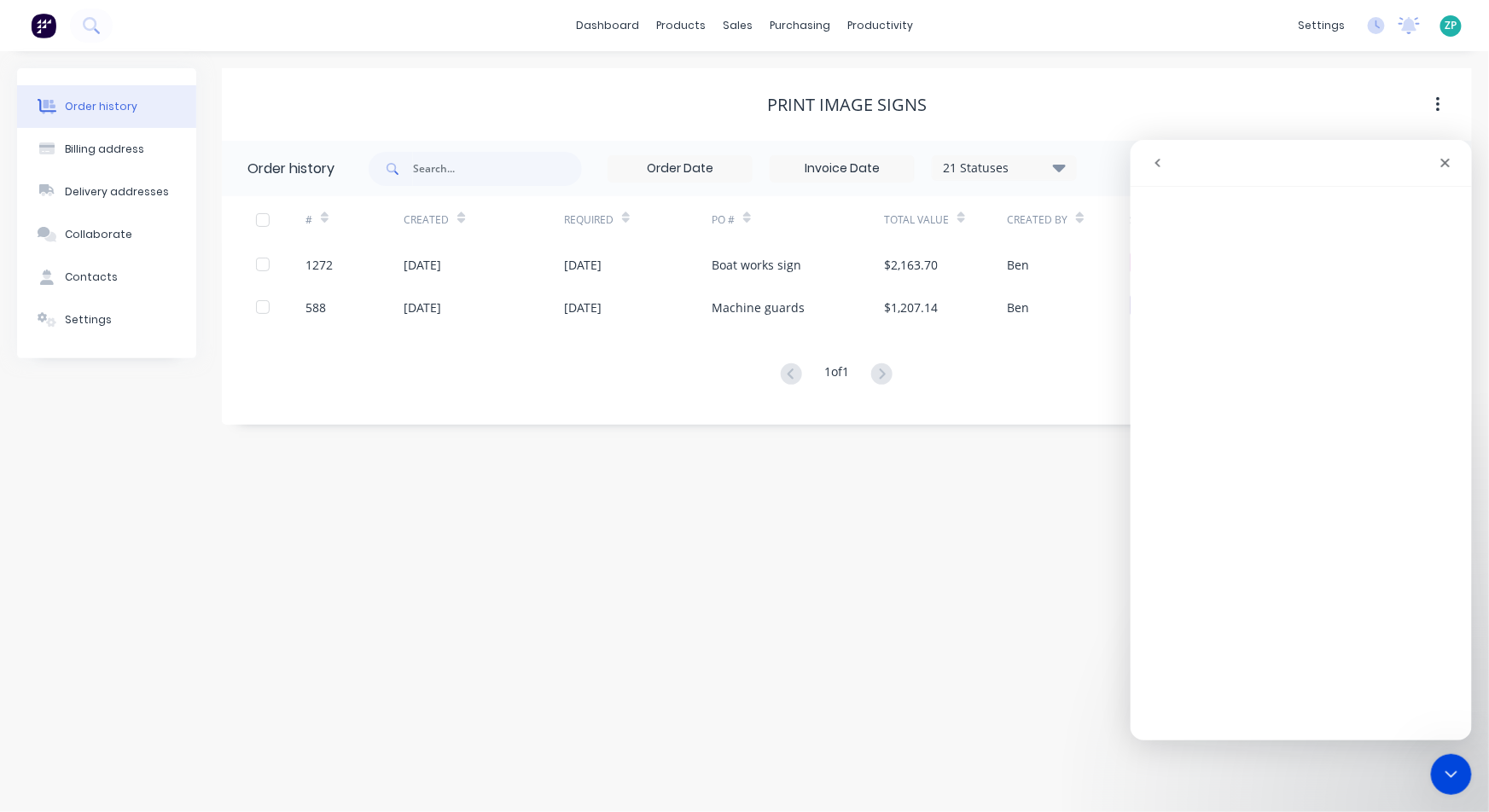
click at [1162, 158] on icon "go back" at bounding box center [1157, 162] width 14 height 14
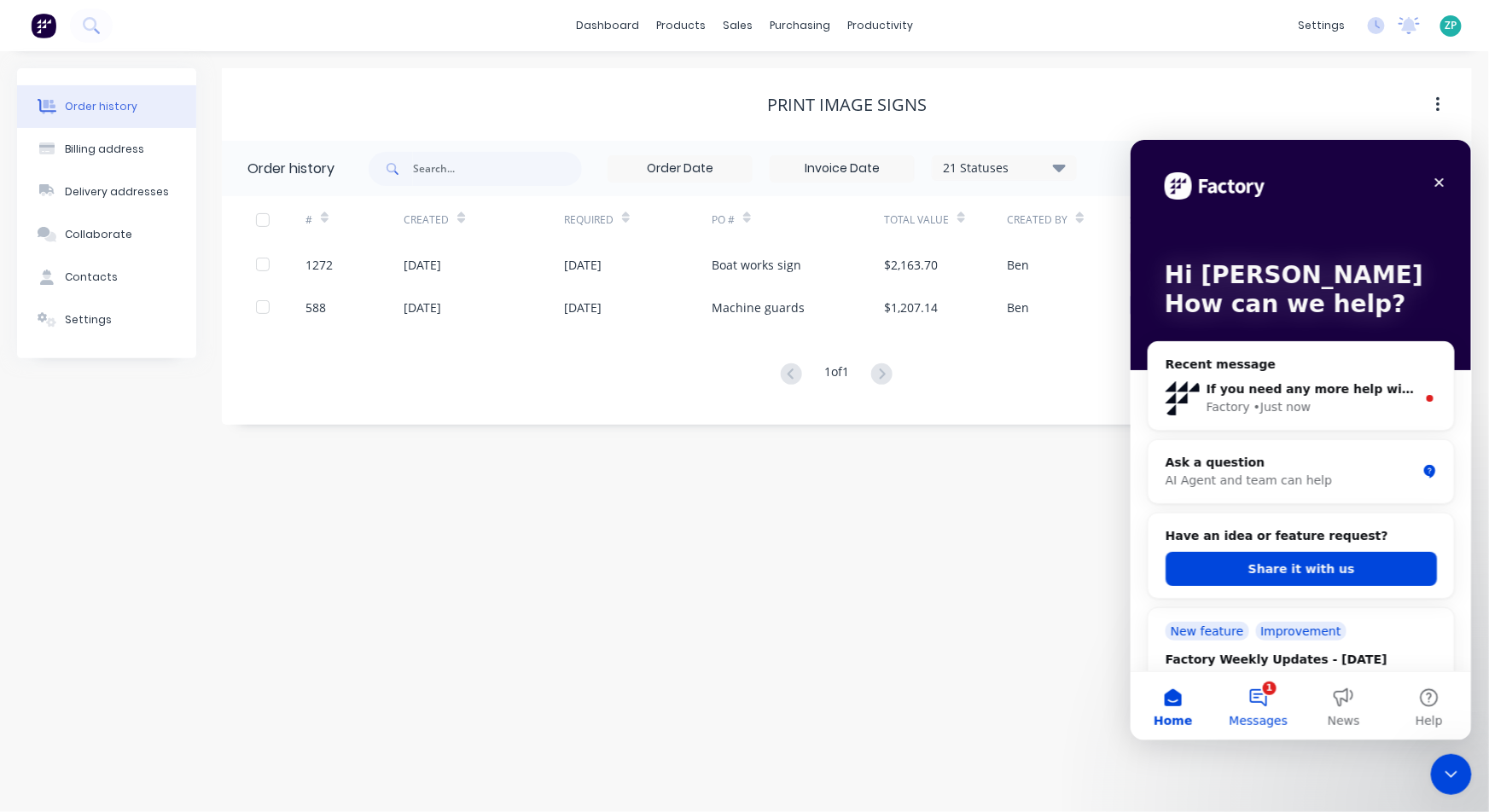
click at [1208, 697] on button "1 Messages" at bounding box center [1258, 705] width 86 height 68
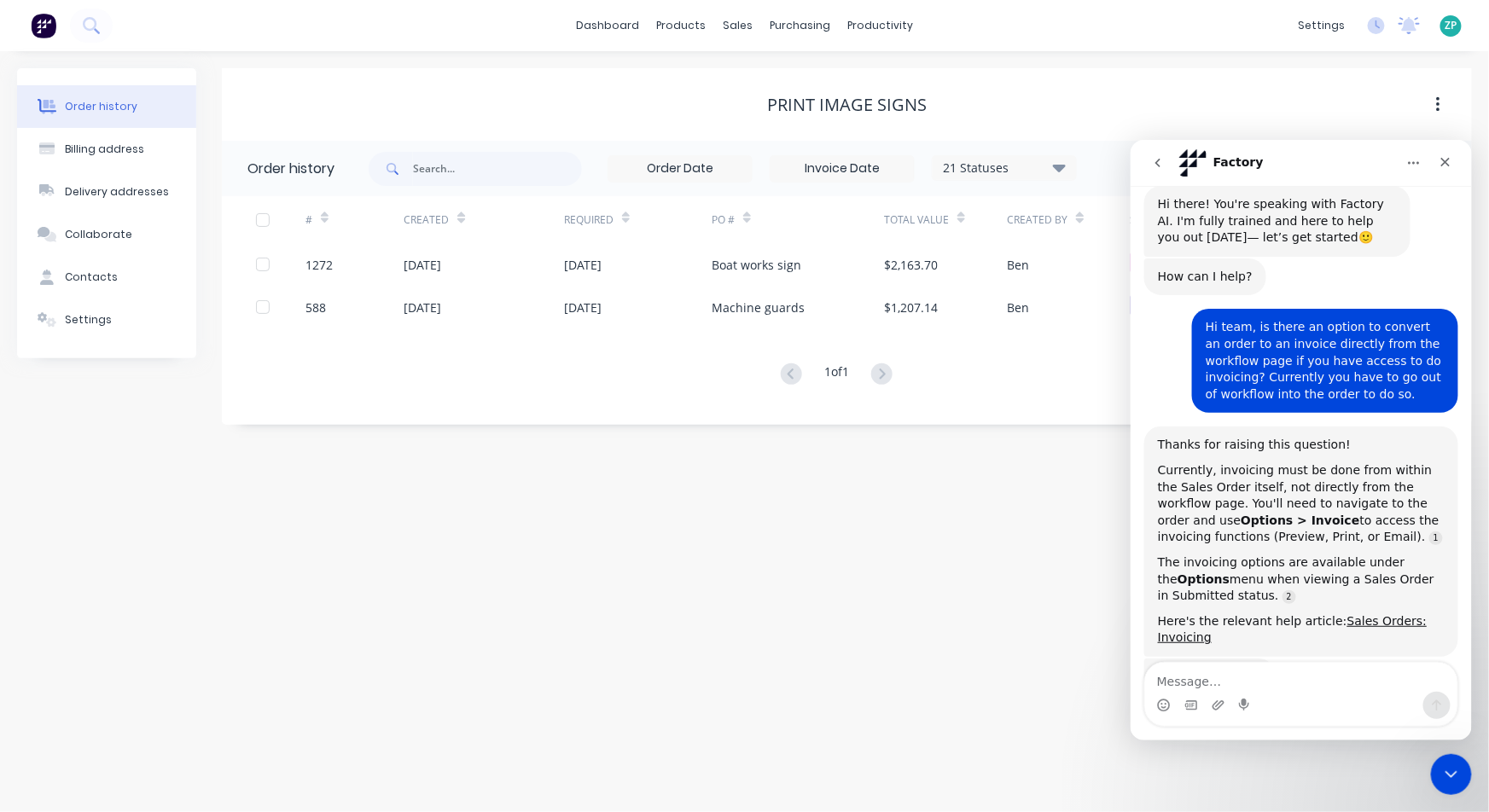
scroll to position [206, 0]
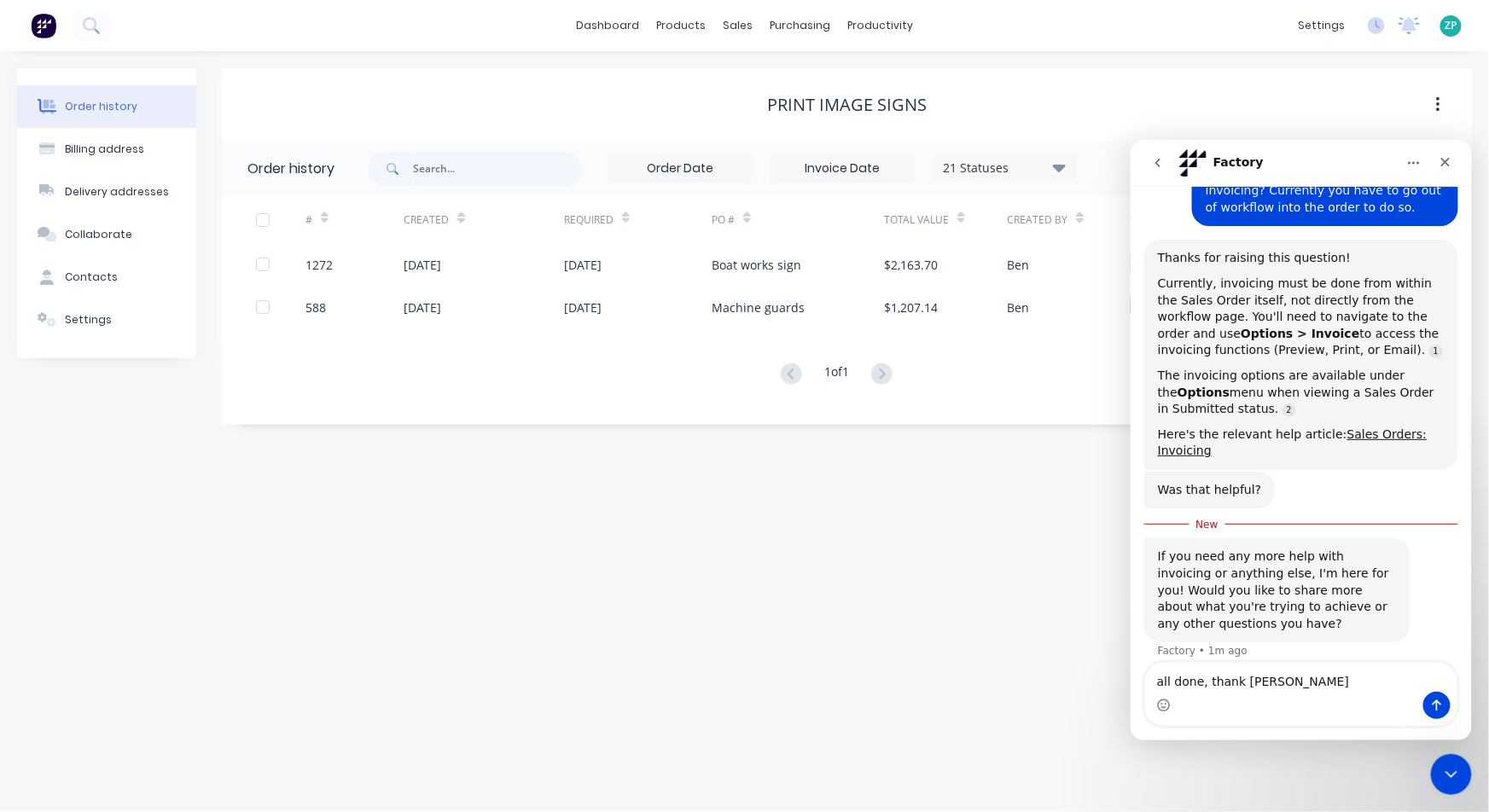
type textarea "all done, thank [PERSON_NAME]"
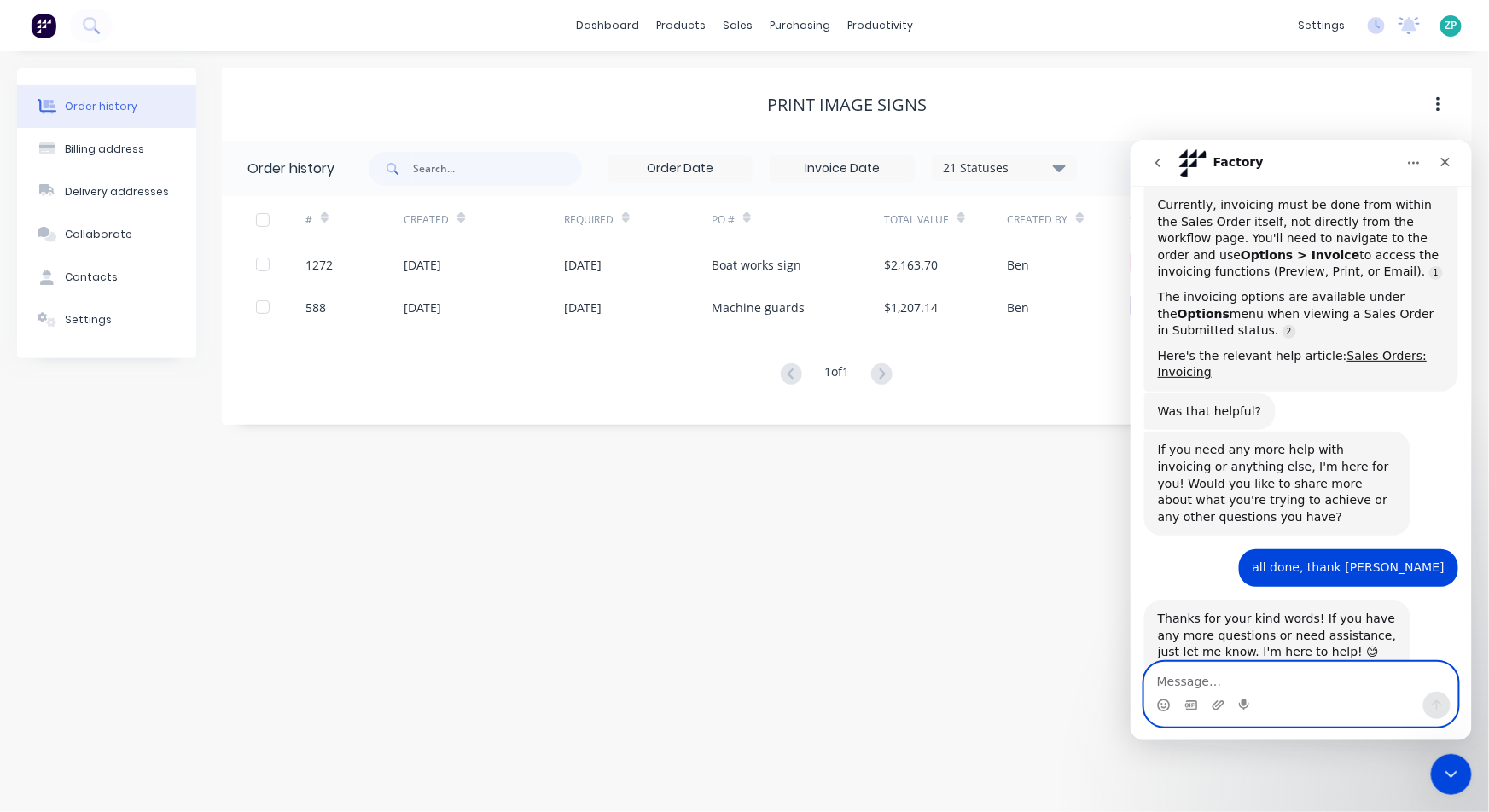
scroll to position [436, 0]
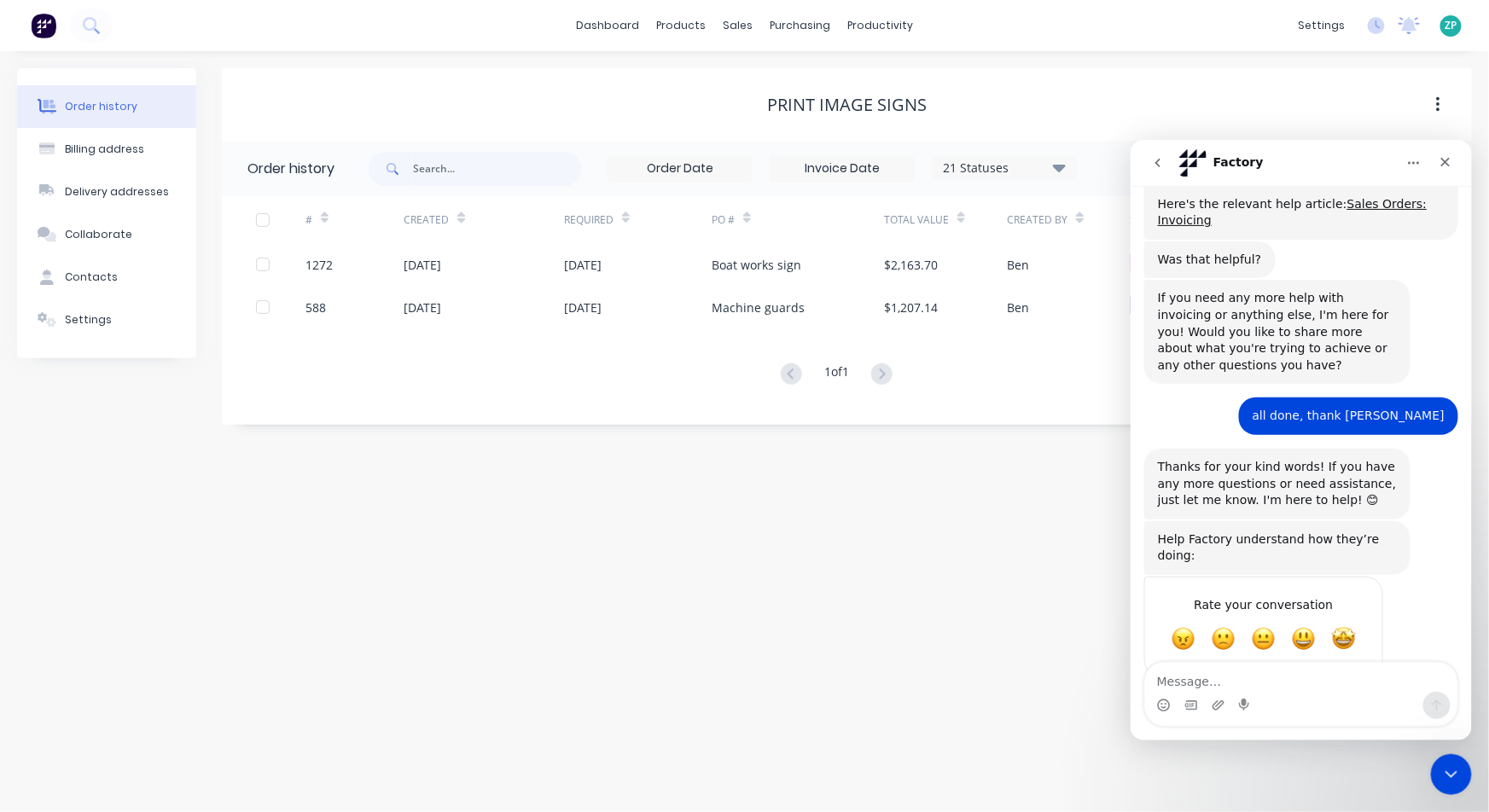
click at [1156, 173] on button "go back" at bounding box center [1157, 162] width 32 height 32
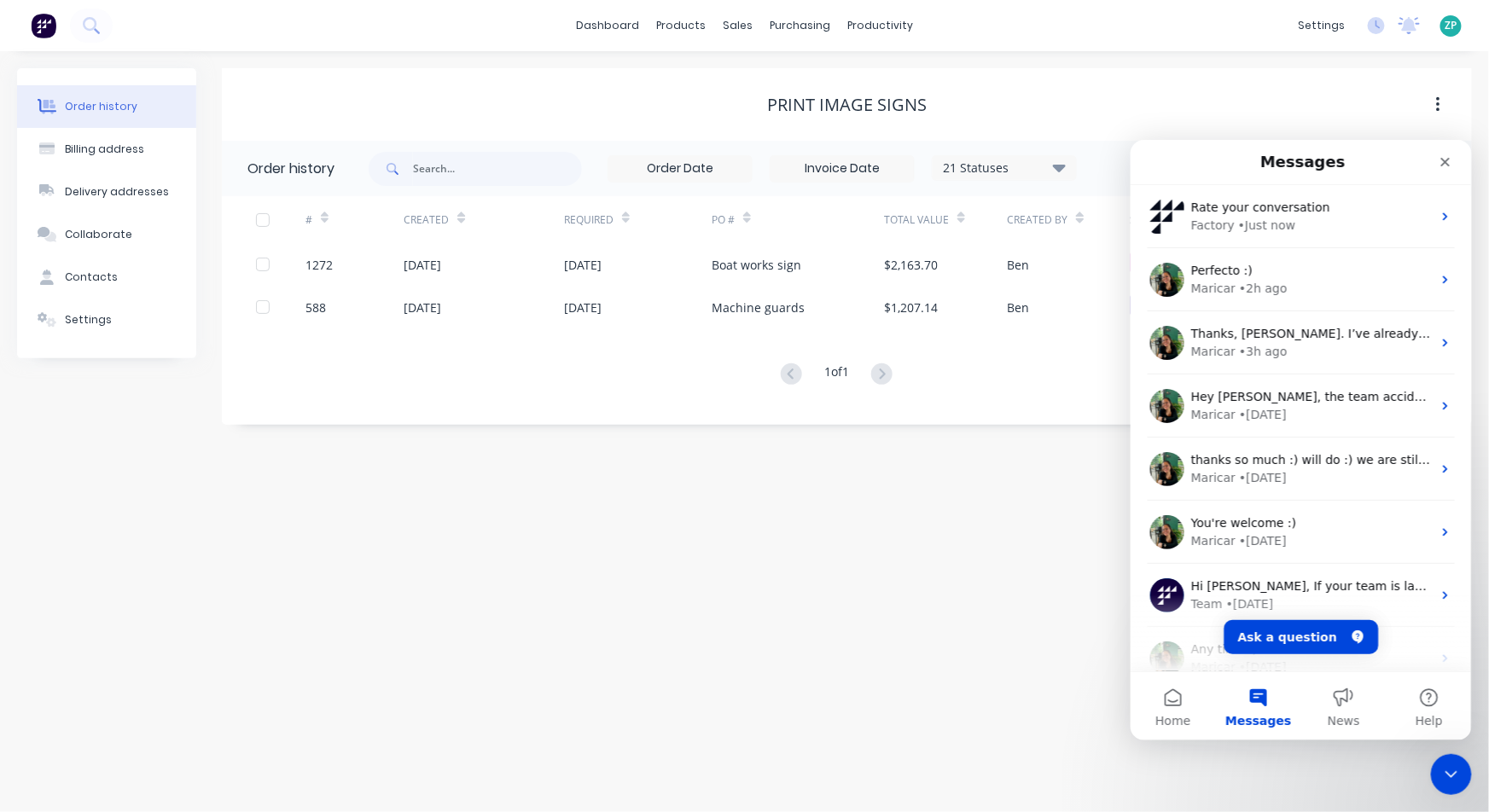
click at [1156, 173] on div "Messages" at bounding box center [1301, 161] width 320 height 31
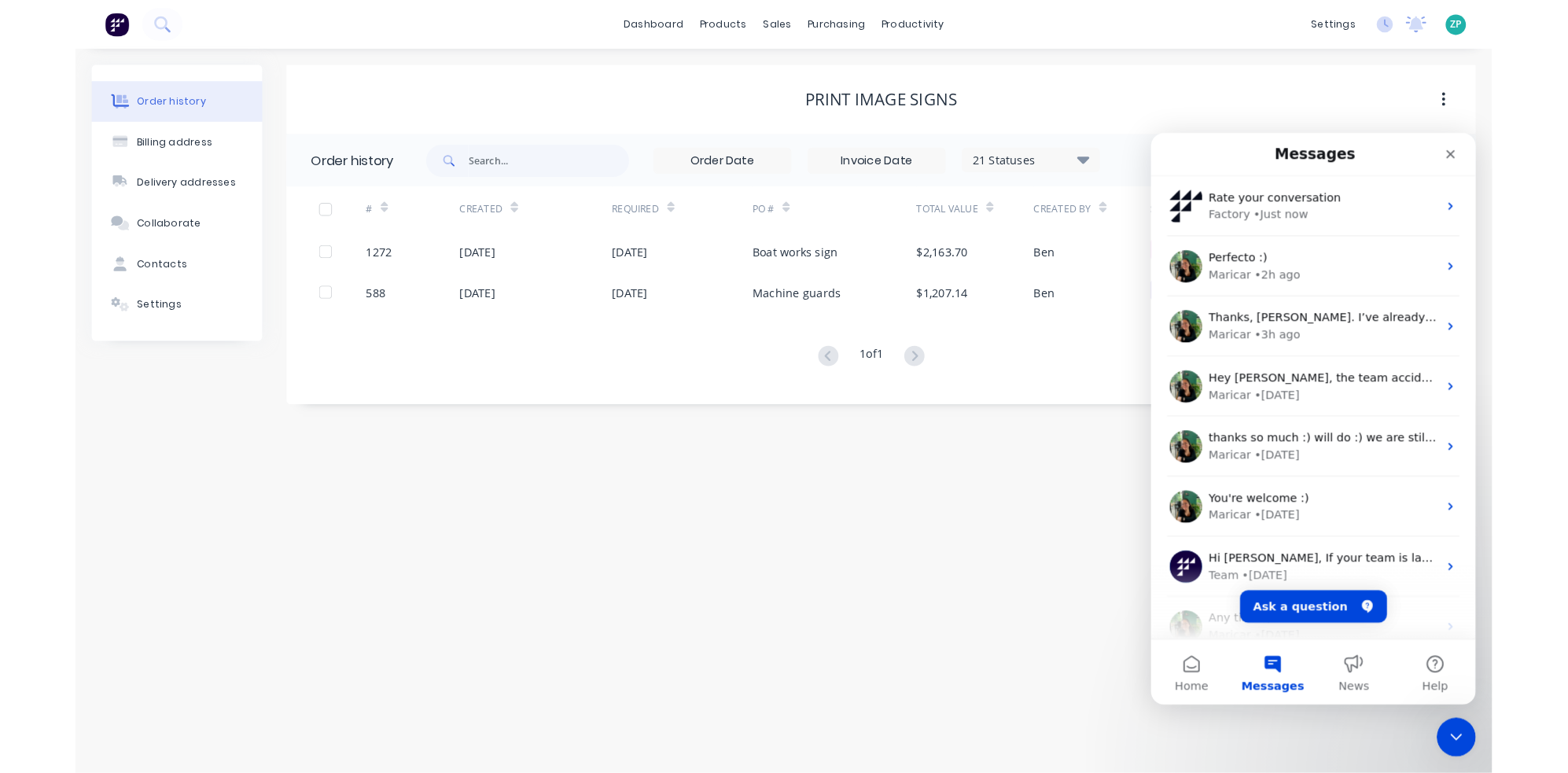
scroll to position [0, 0]
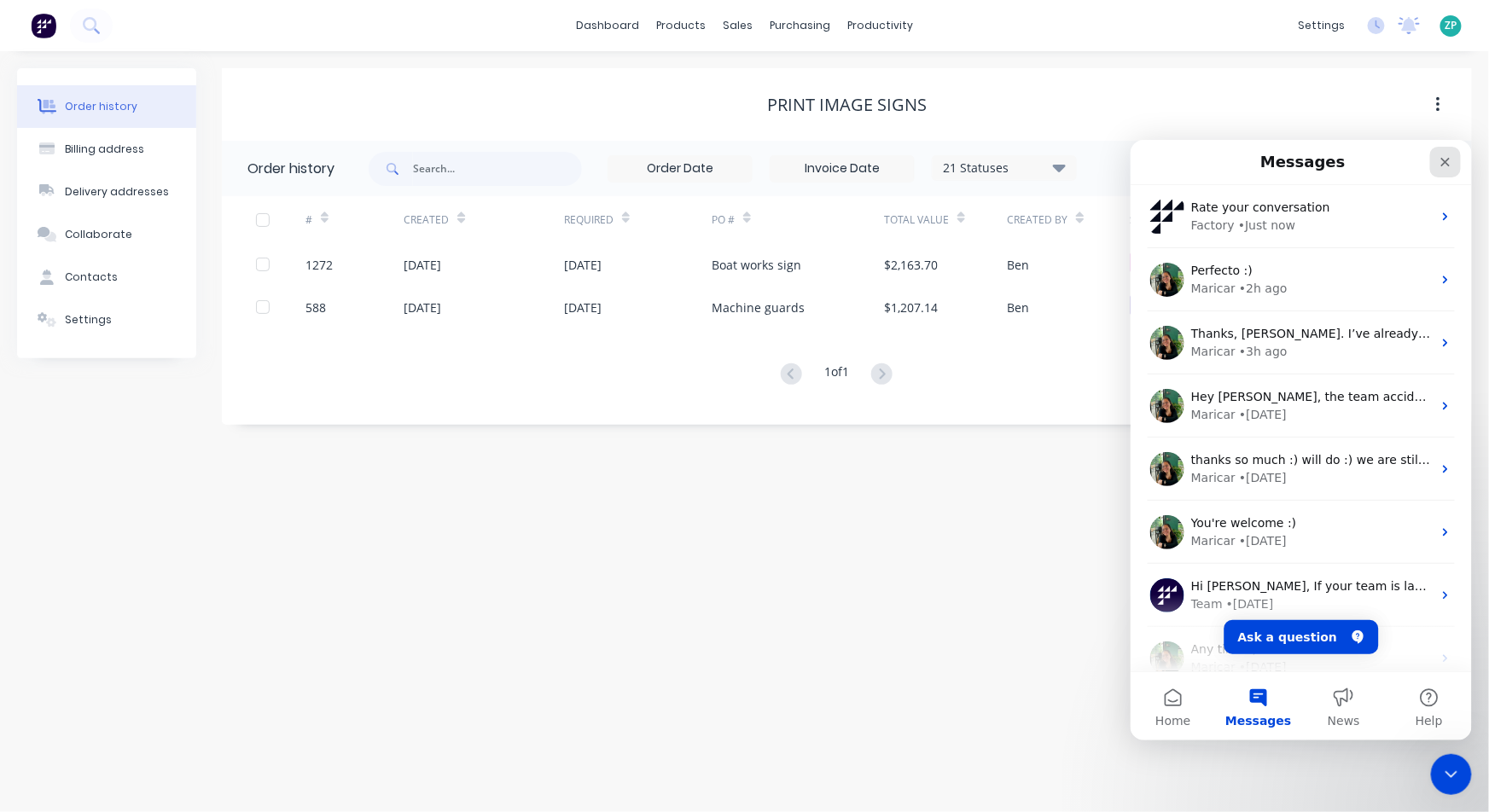
click at [1208, 162] on icon "Close" at bounding box center [1445, 162] width 10 height 10
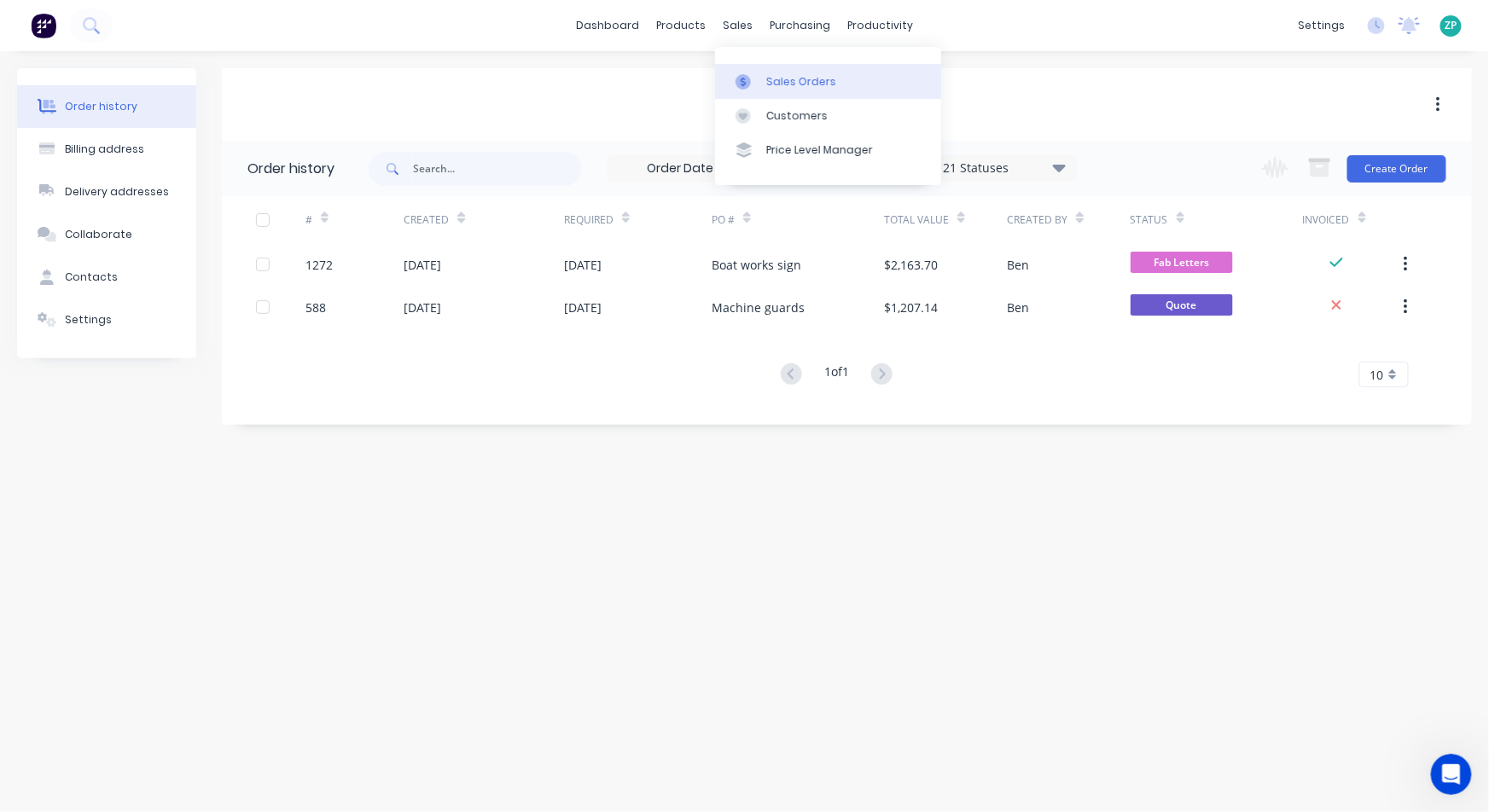
click at [769, 79] on div "Sales Orders" at bounding box center [802, 82] width 70 height 16
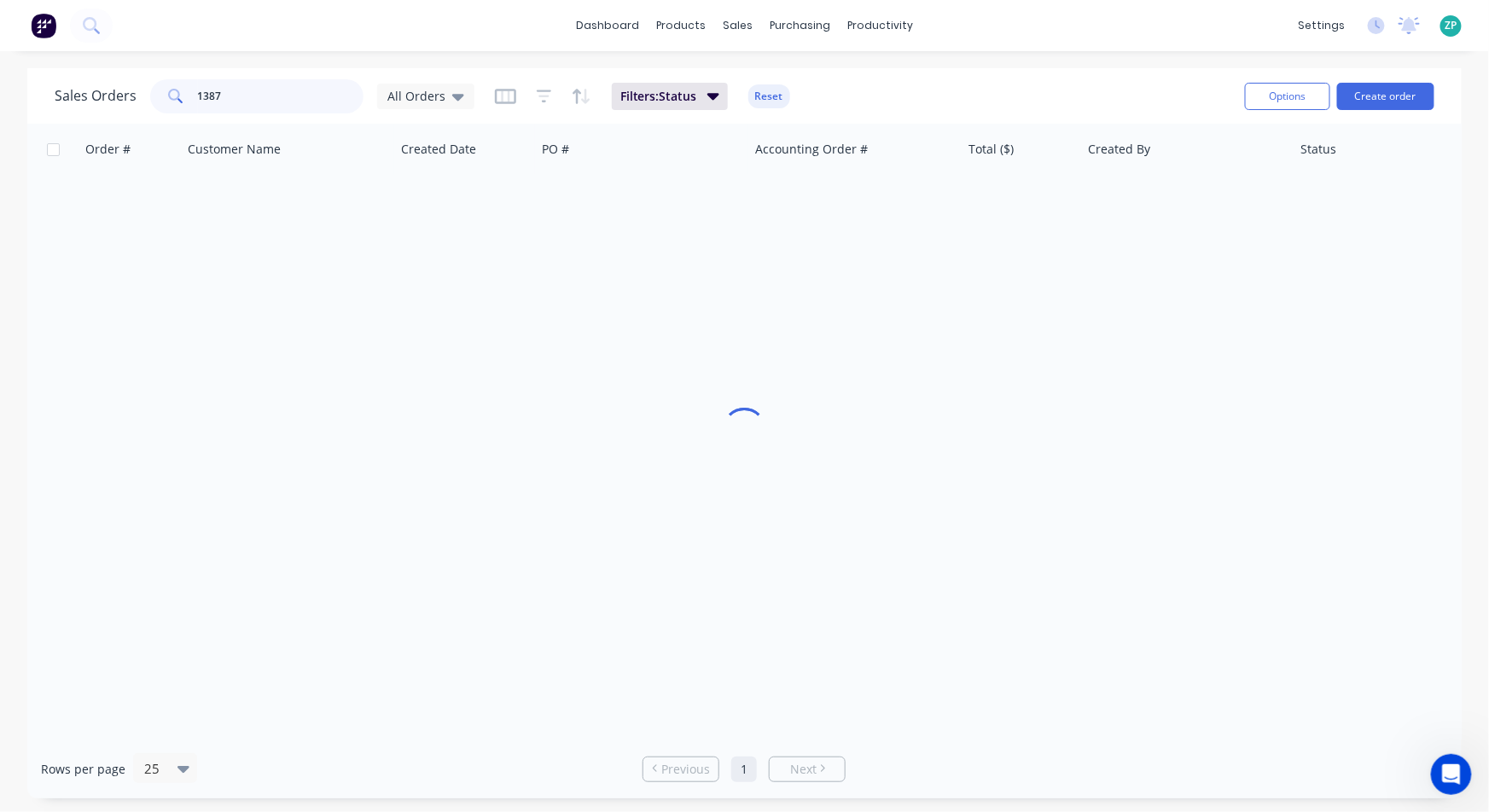
click at [238, 102] on input "1387" at bounding box center [281, 96] width 167 height 34
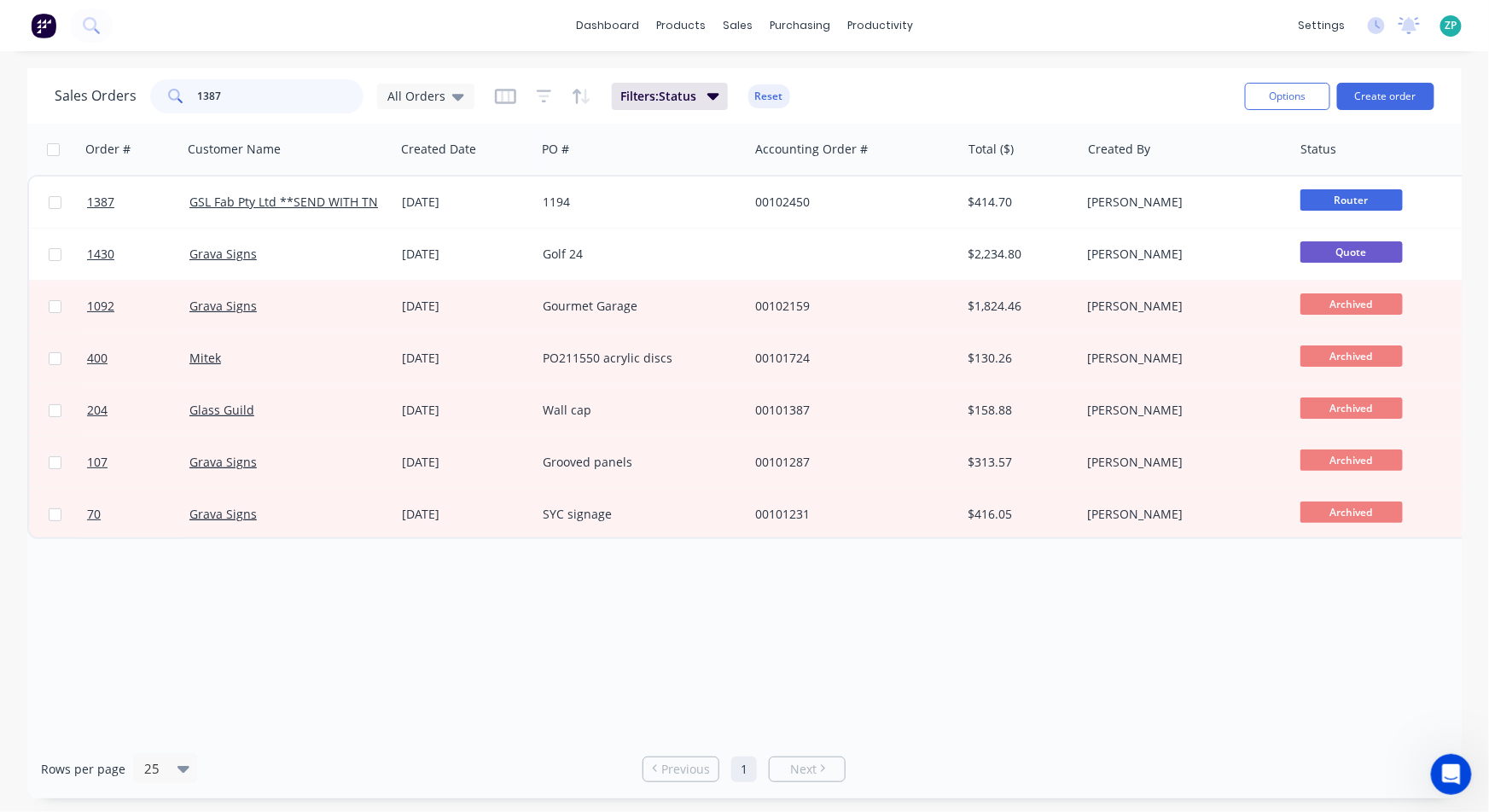
click at [238, 102] on input "1387" at bounding box center [281, 96] width 167 height 34
drag, startPoint x: 238, startPoint y: 102, endPoint x: 224, endPoint y: 102, distance: 14.0
click at [238, 102] on input "1387" at bounding box center [281, 96] width 167 height 34
type input "[PERSON_NAME]"
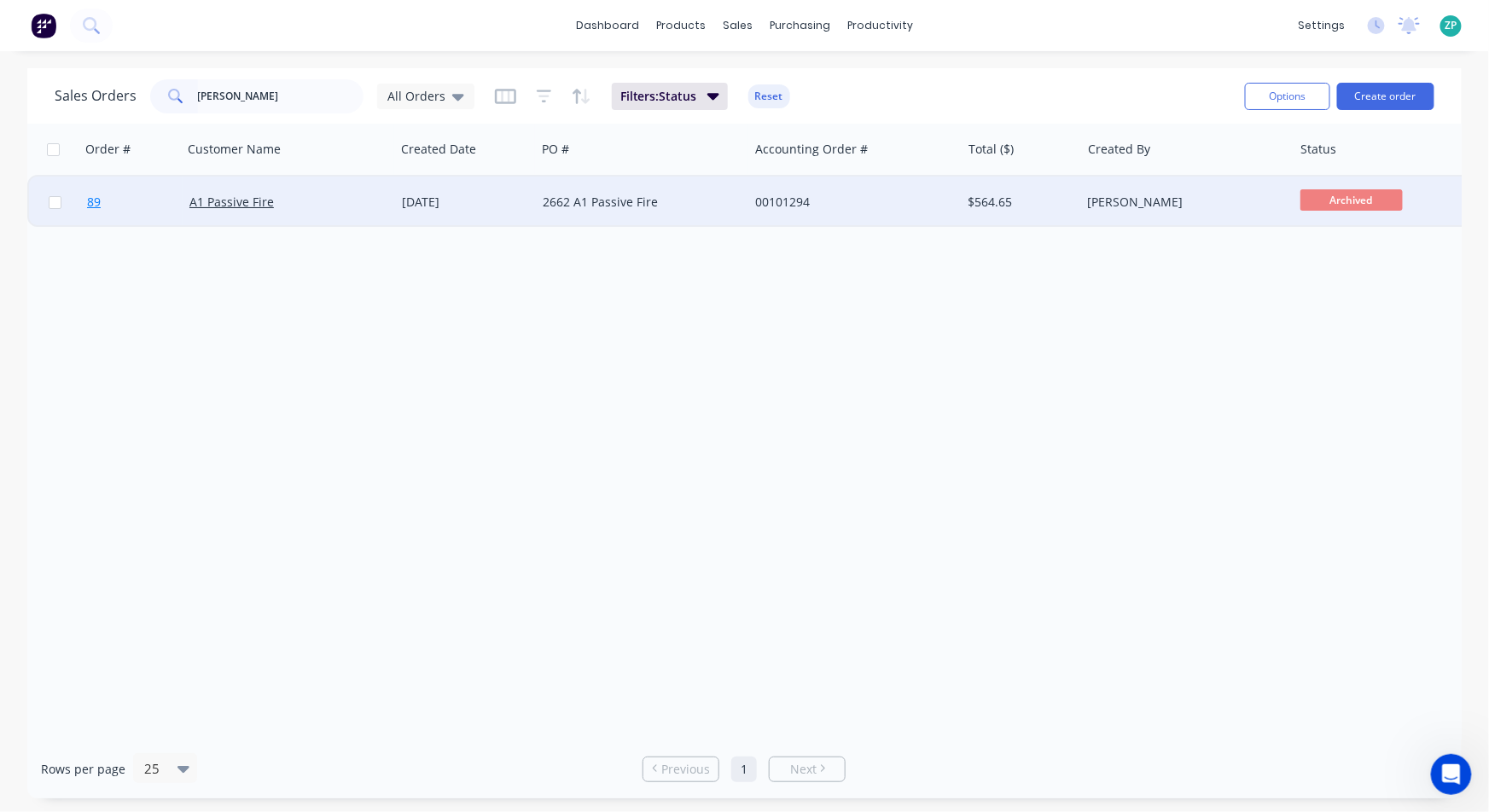
click at [98, 199] on span "89" at bounding box center [94, 203] width 14 height 17
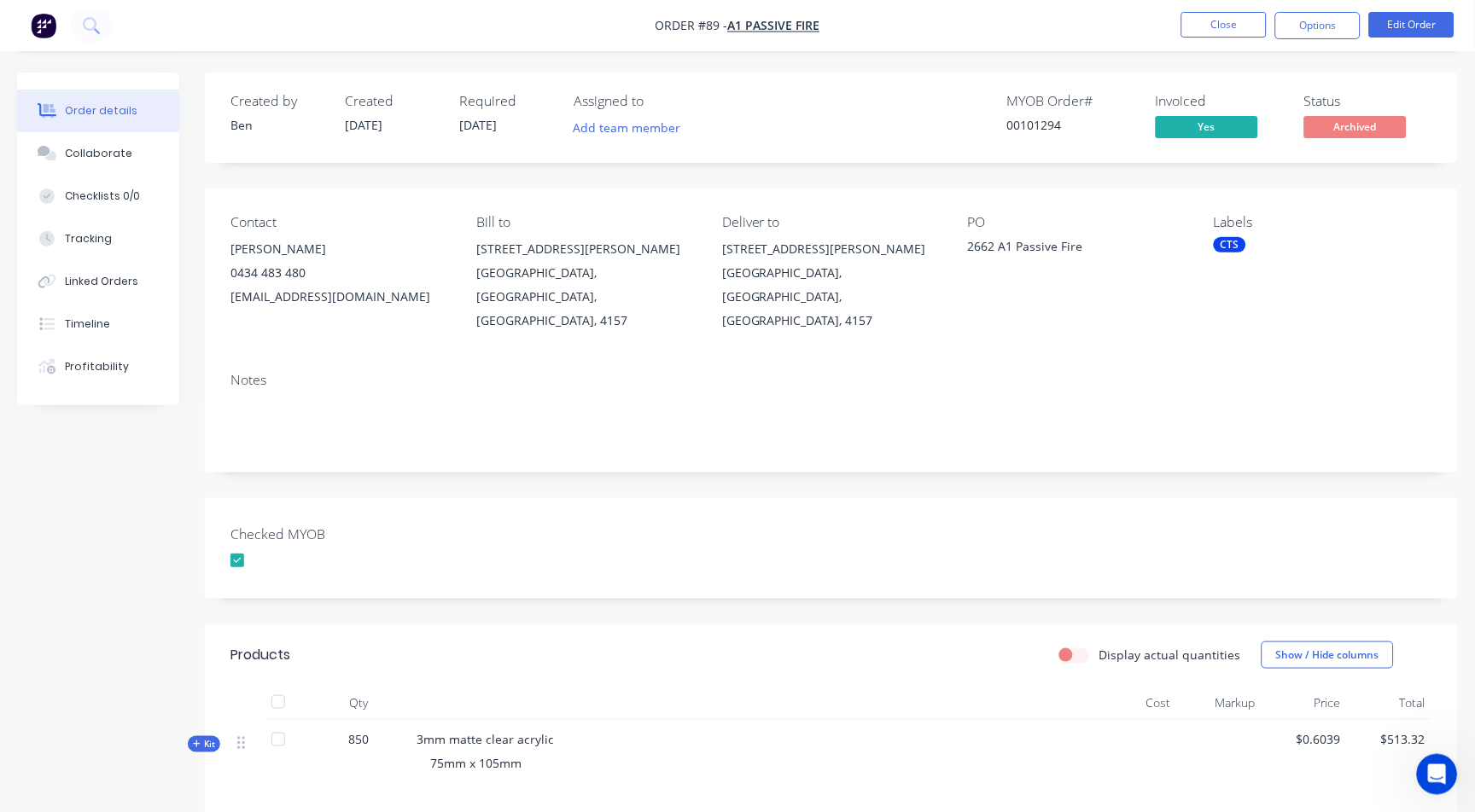
click at [1201, 10] on nav "Order #89 - A1 Passive Fire Close Options Edit Order" at bounding box center [737, 25] width 1475 height 52
click at [1208, 31] on button "Close" at bounding box center [1224, 24] width 86 height 25
